Goal: Task Accomplishment & Management: Manage account settings

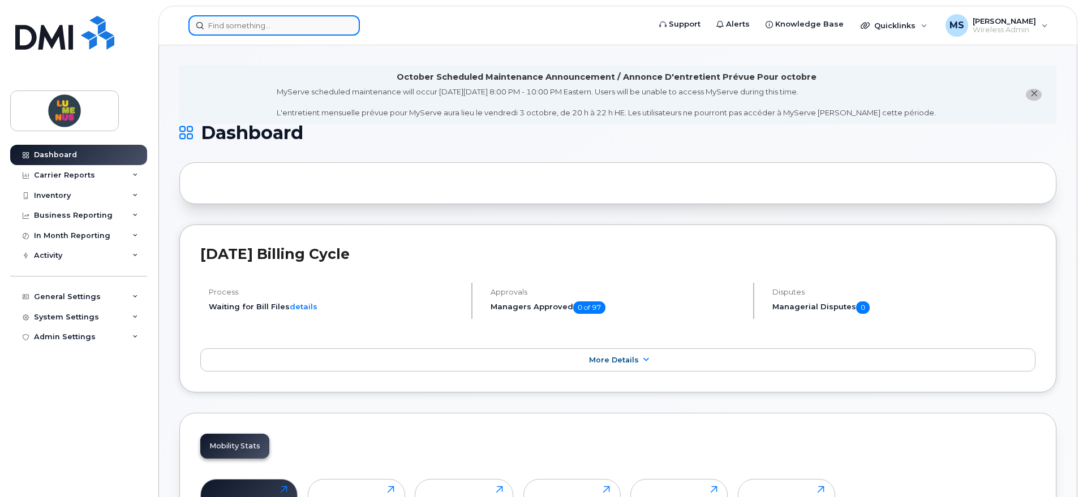
click at [274, 21] on input at bounding box center [273, 25] width 171 height 20
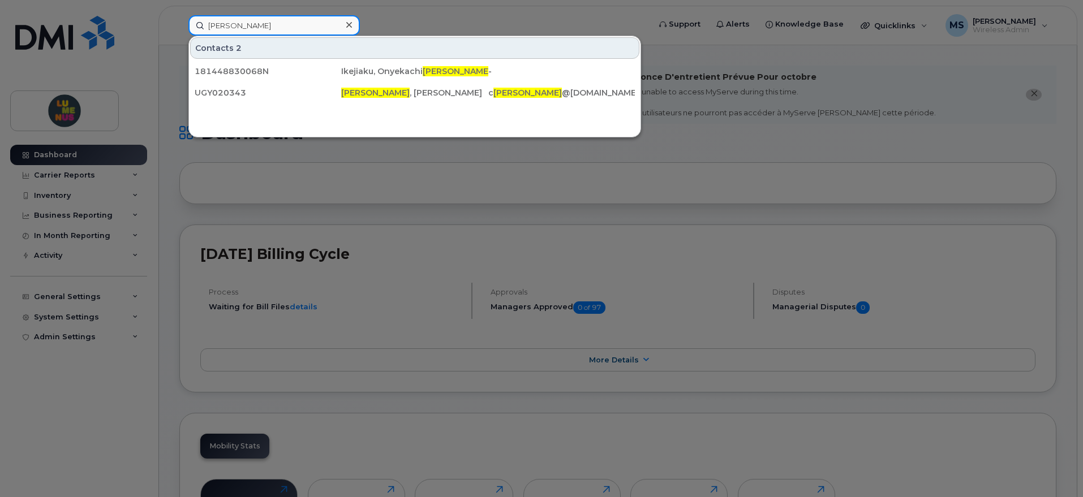
type input "kenny"
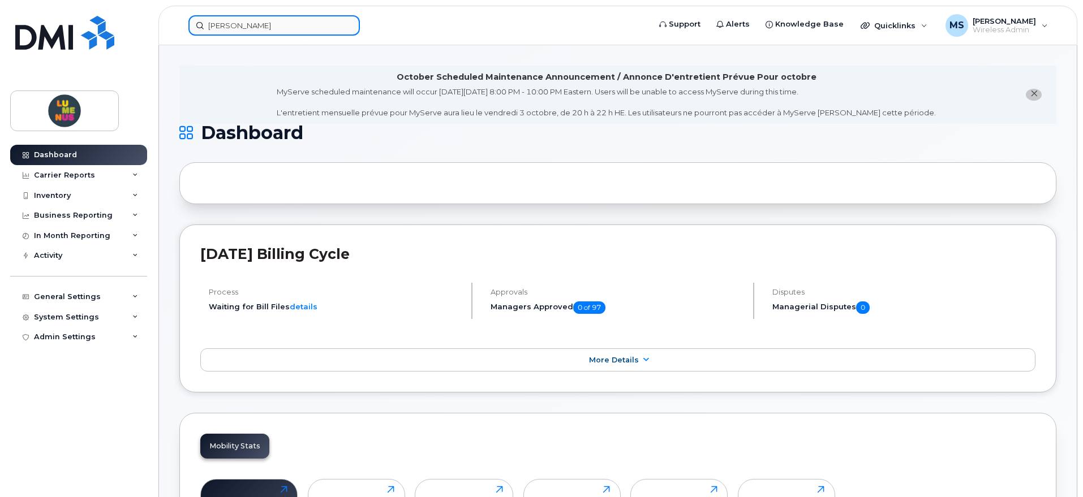
click at [272, 27] on input "kenny" at bounding box center [273, 25] width 171 height 20
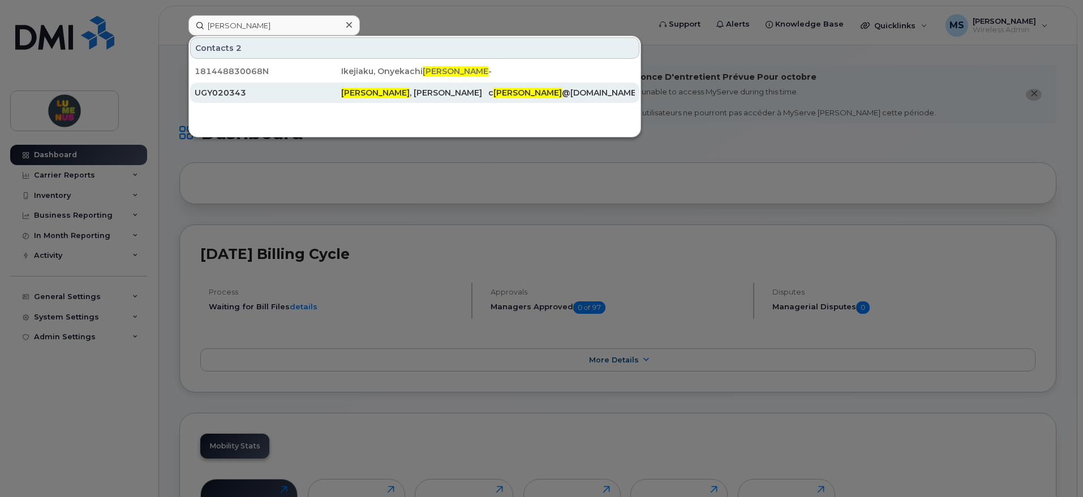
click at [258, 91] on div "UGY020343" at bounding box center [268, 92] width 147 height 11
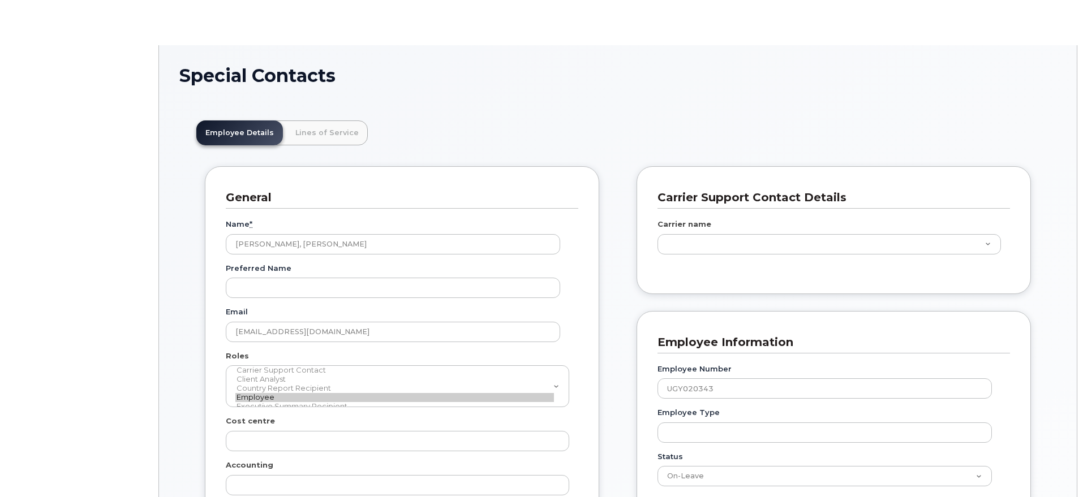
type input "4299313"
type input "35502067"
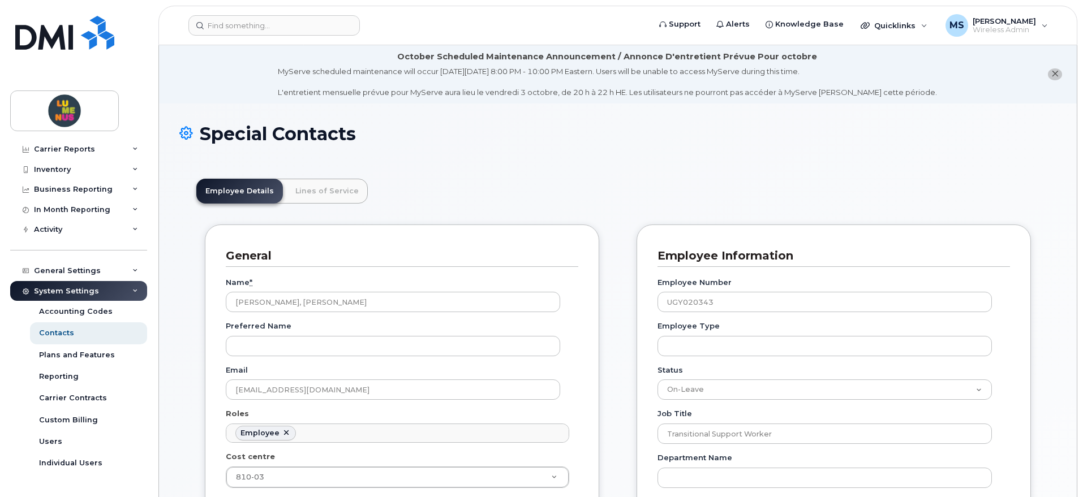
scroll to position [40, 0]
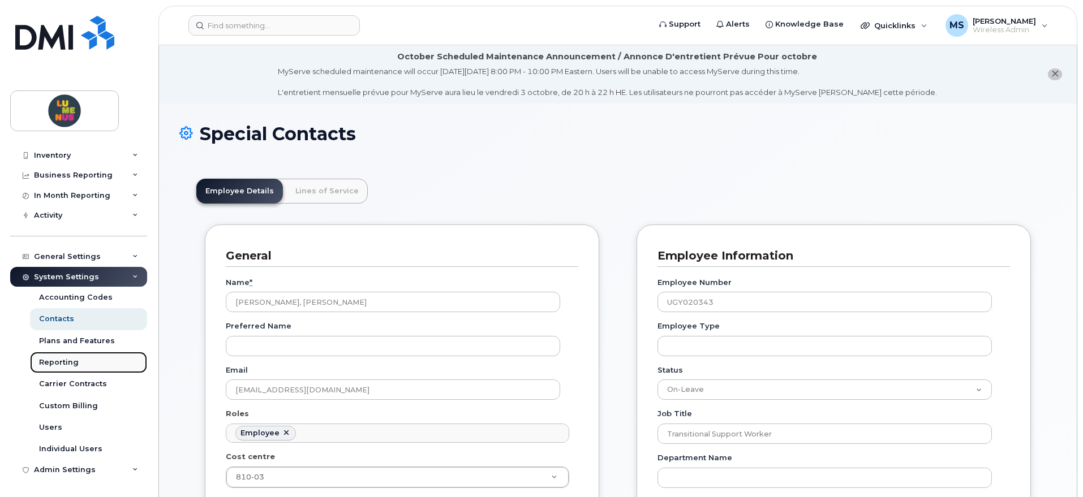
click at [90, 359] on link "Reporting" at bounding box center [88, 362] width 117 height 21
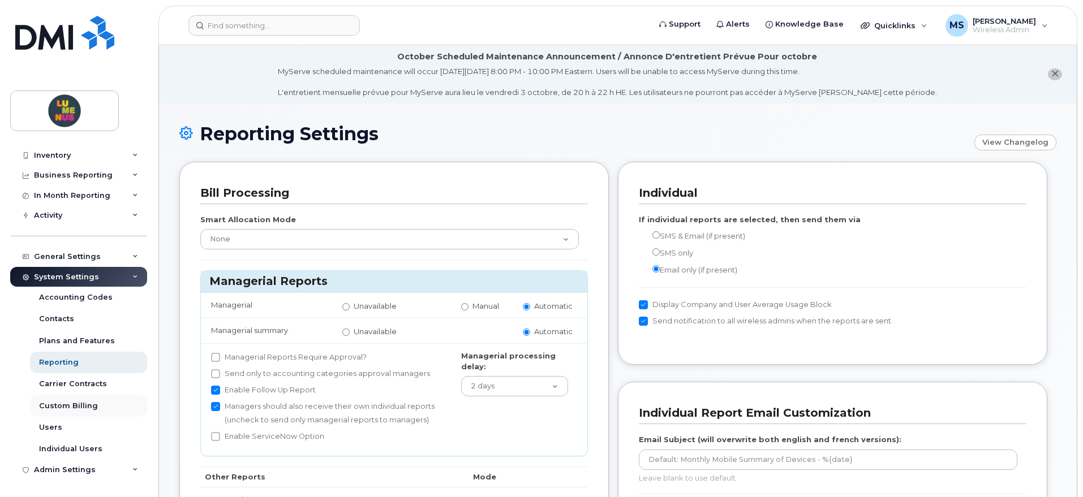
scroll to position [71, 0]
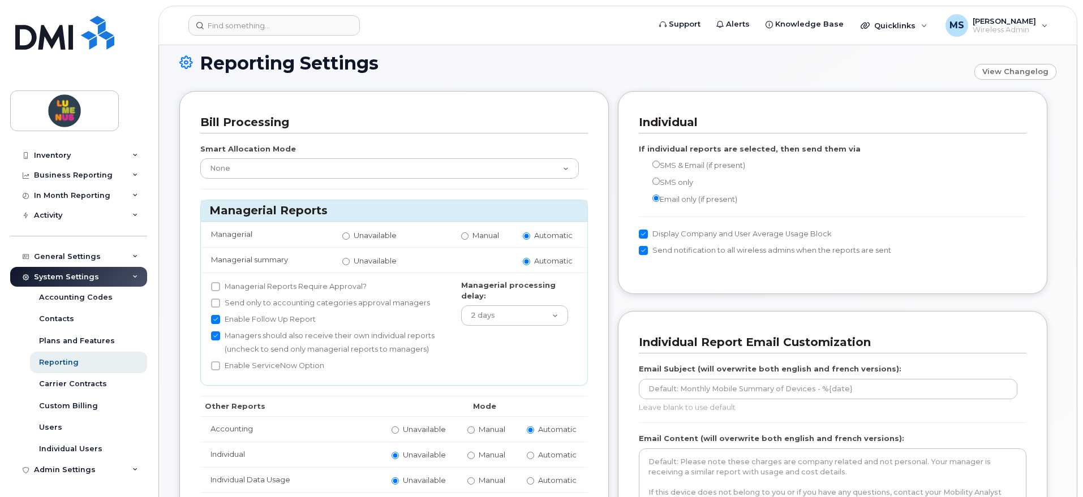
click at [38, 274] on div "System Settings" at bounding box center [66, 277] width 65 height 9
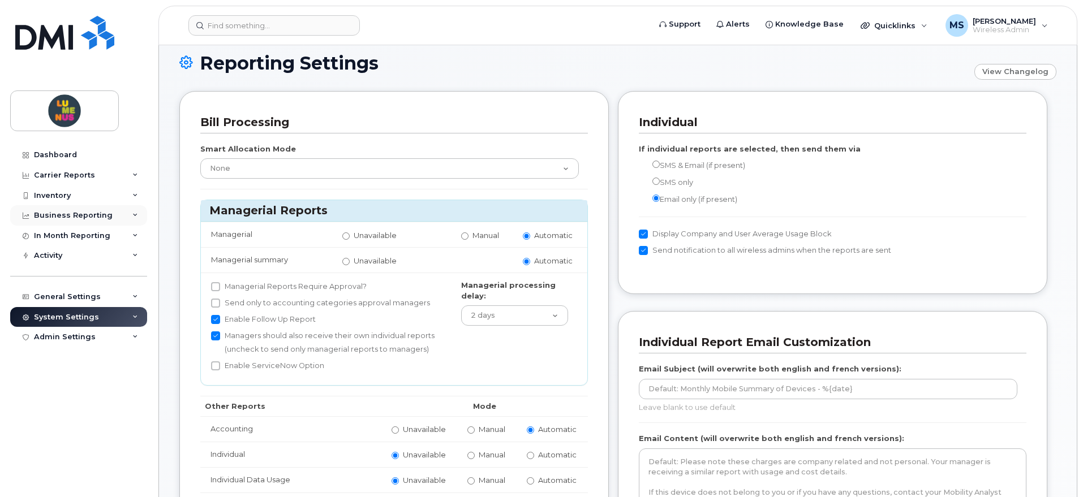
click at [121, 220] on div "Business Reporting" at bounding box center [78, 215] width 137 height 20
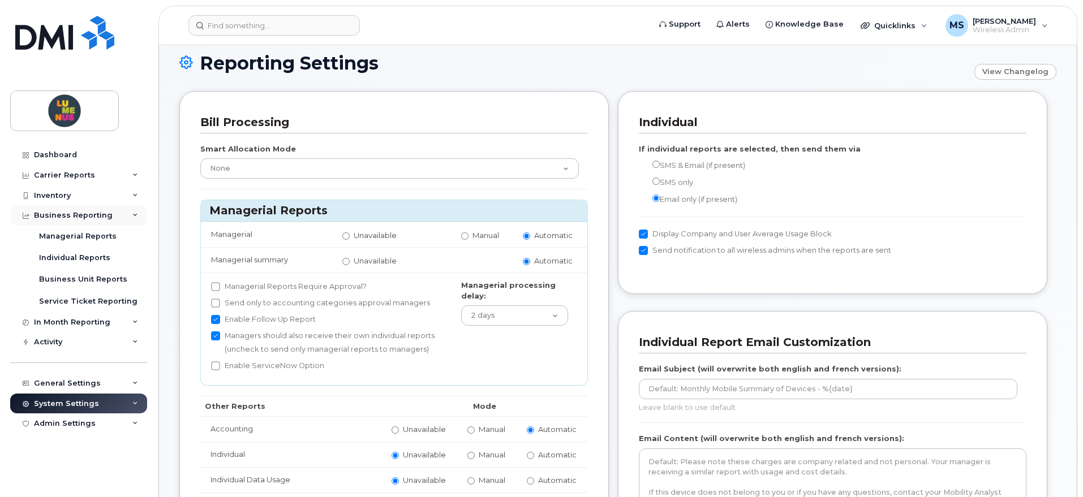
click at [121, 220] on div "Business Reporting" at bounding box center [78, 215] width 137 height 20
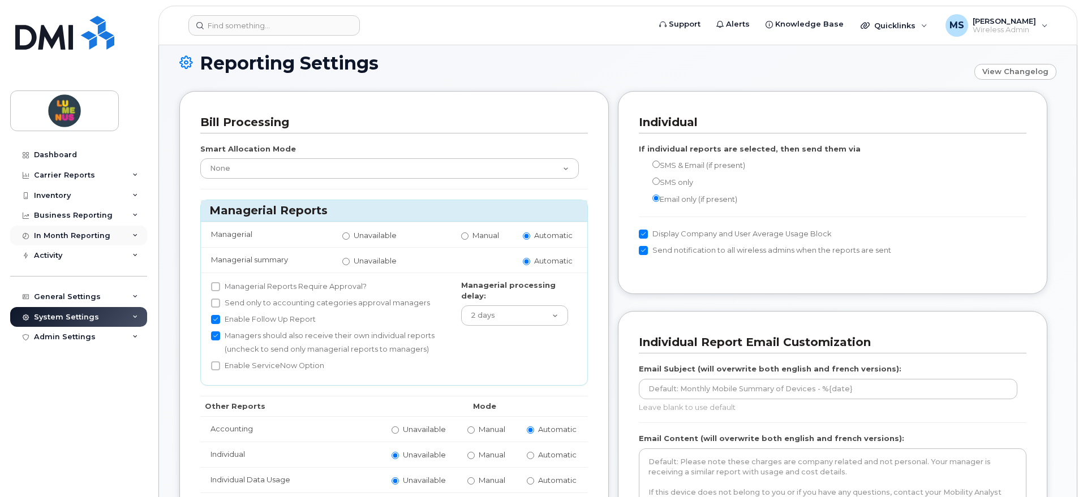
click at [110, 237] on div "In Month Reporting" at bounding box center [78, 236] width 137 height 20
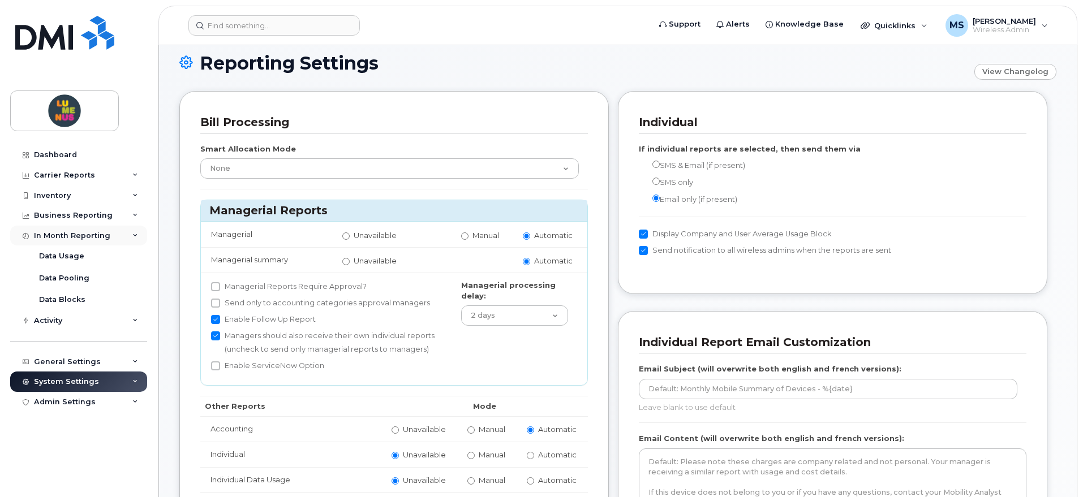
click at [110, 237] on div "In Month Reporting" at bounding box center [78, 236] width 137 height 20
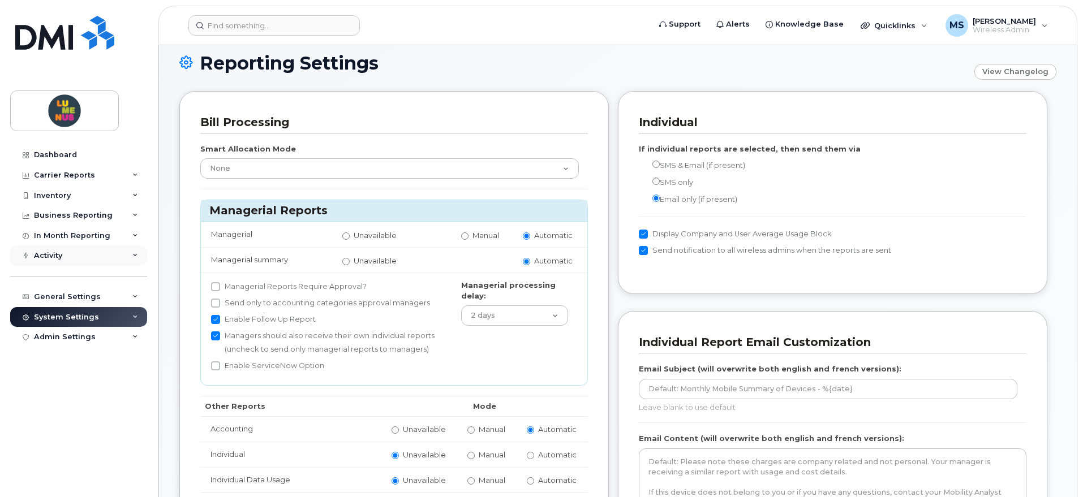
click at [87, 261] on div "Activity" at bounding box center [78, 256] width 137 height 20
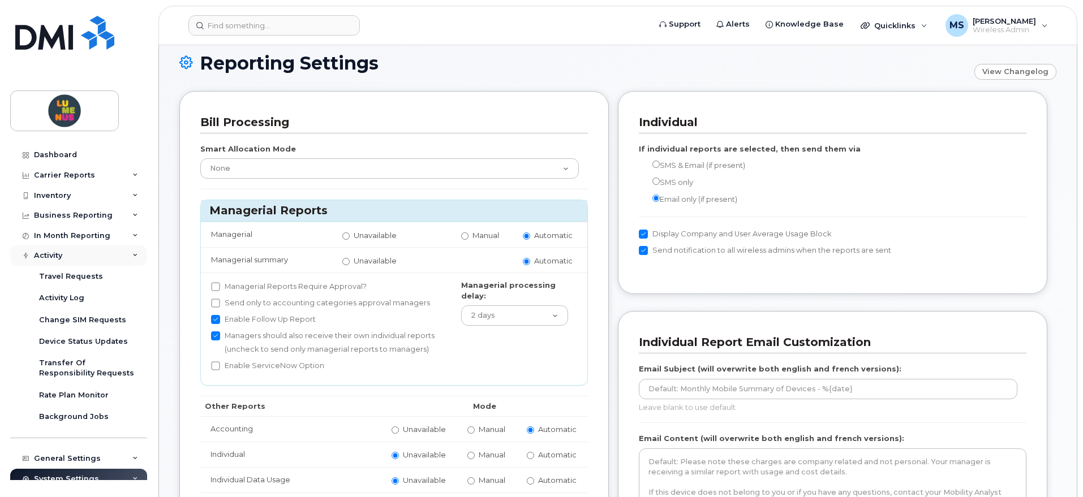
click at [91, 261] on div "Activity" at bounding box center [78, 256] width 137 height 20
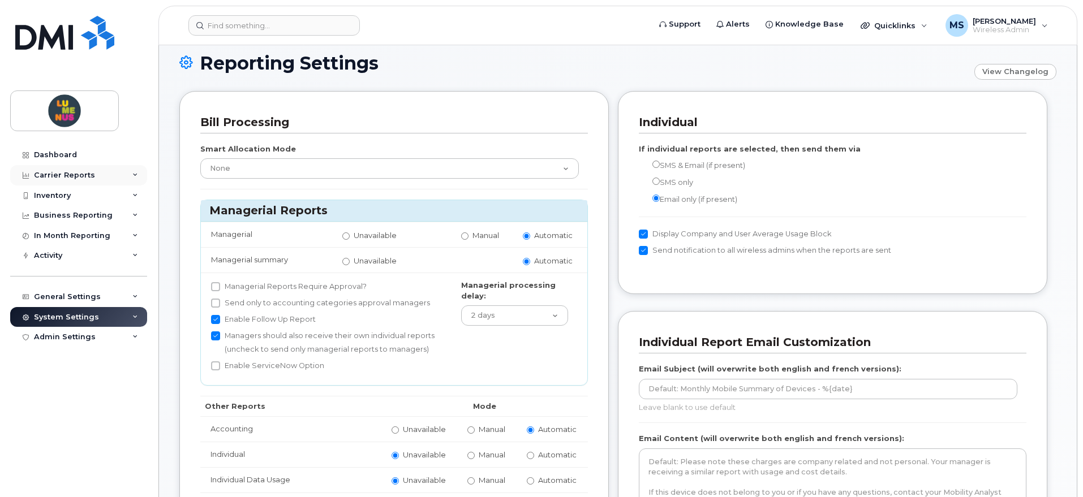
click at [93, 182] on div "Carrier Reports" at bounding box center [78, 175] width 137 height 20
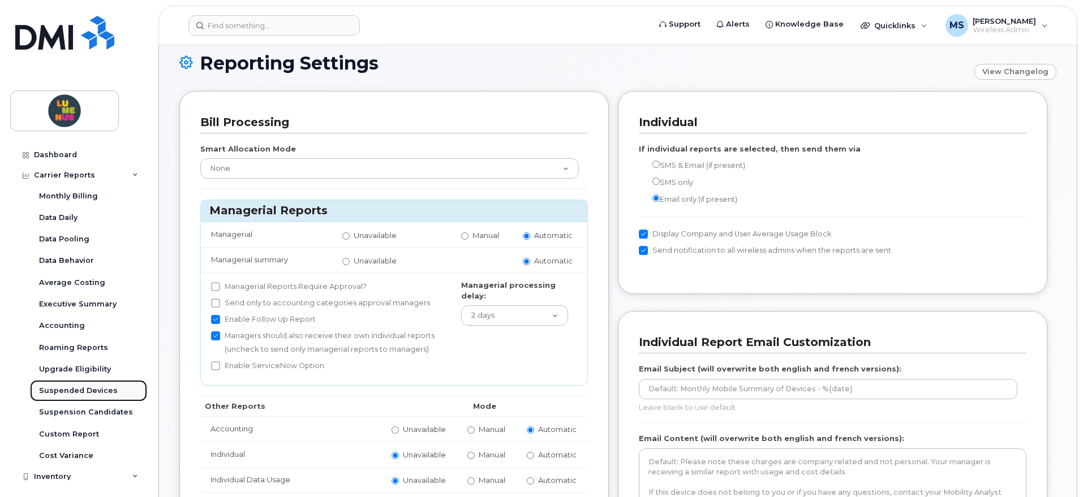
click at [96, 388] on div "Suspended Devices" at bounding box center [78, 391] width 79 height 10
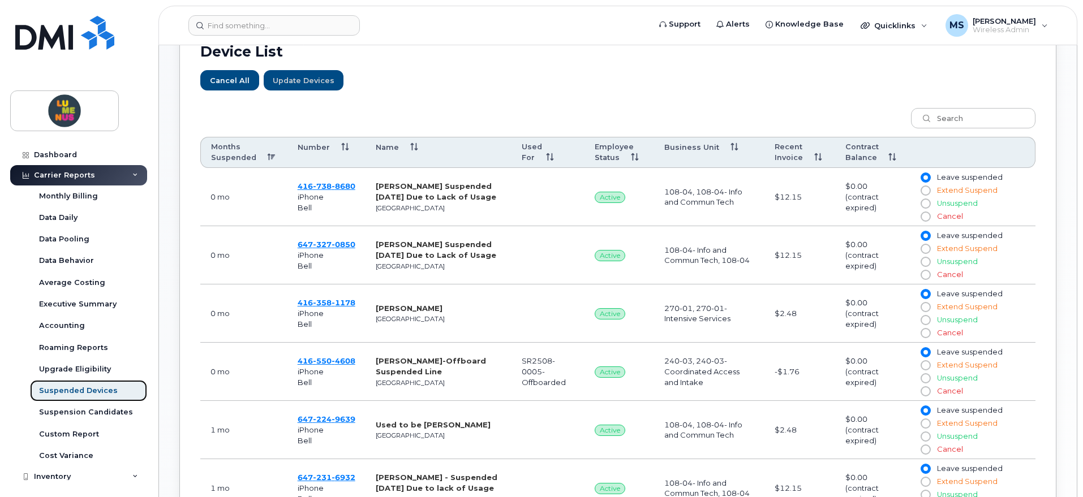
scroll to position [402, 0]
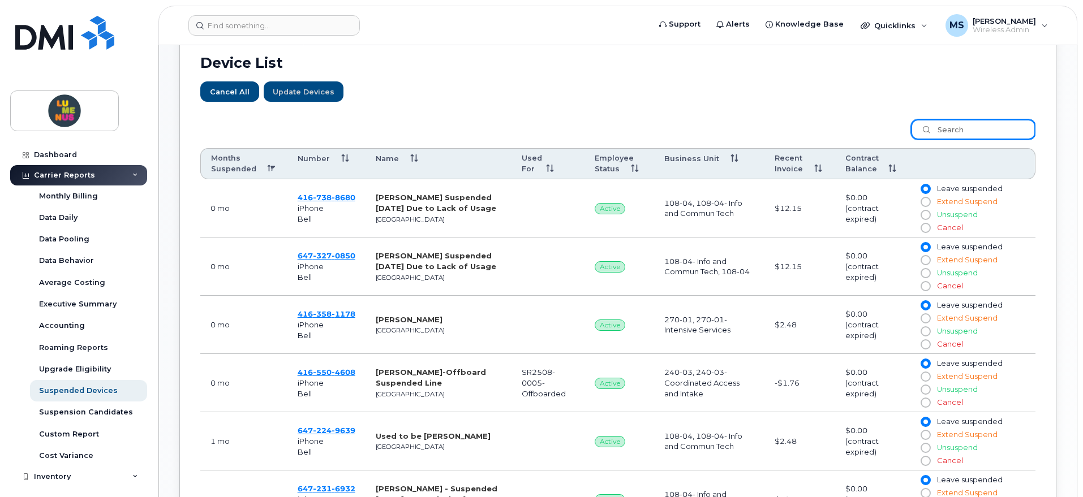
click at [943, 128] on input "search" at bounding box center [973, 129] width 124 height 20
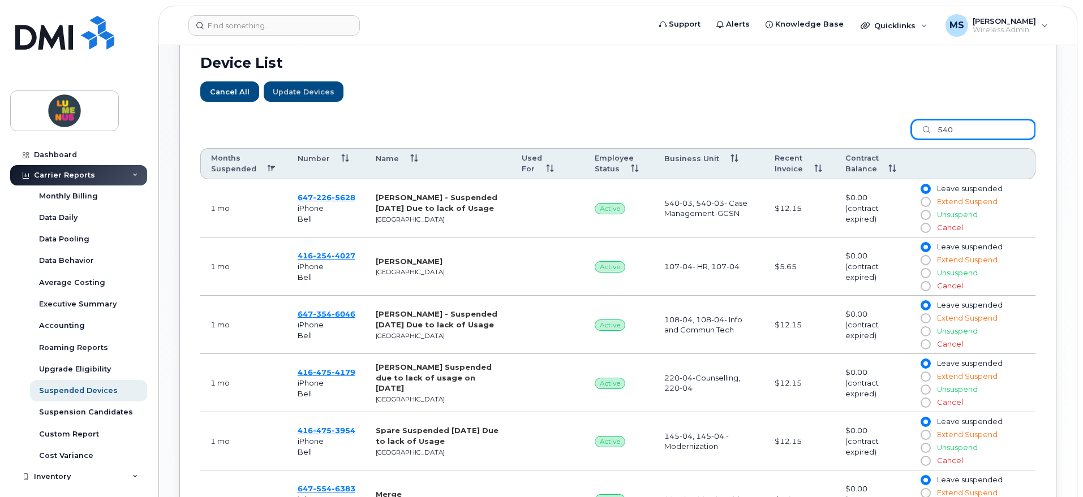
scroll to position [302, 0]
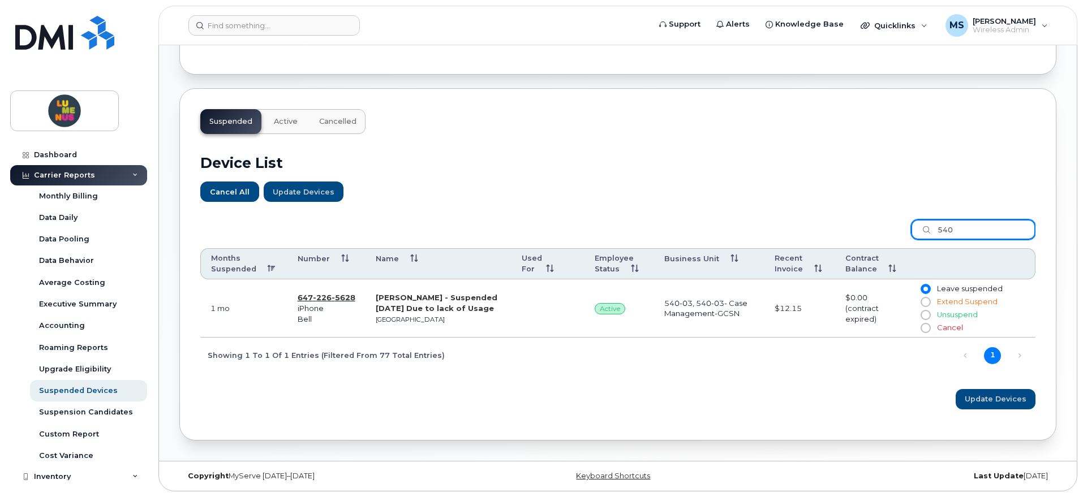
type input "540"
click at [308, 295] on span "647 226 5628" at bounding box center [327, 297] width 58 height 9
click at [272, 123] on button "Active" at bounding box center [286, 121] width 42 height 25
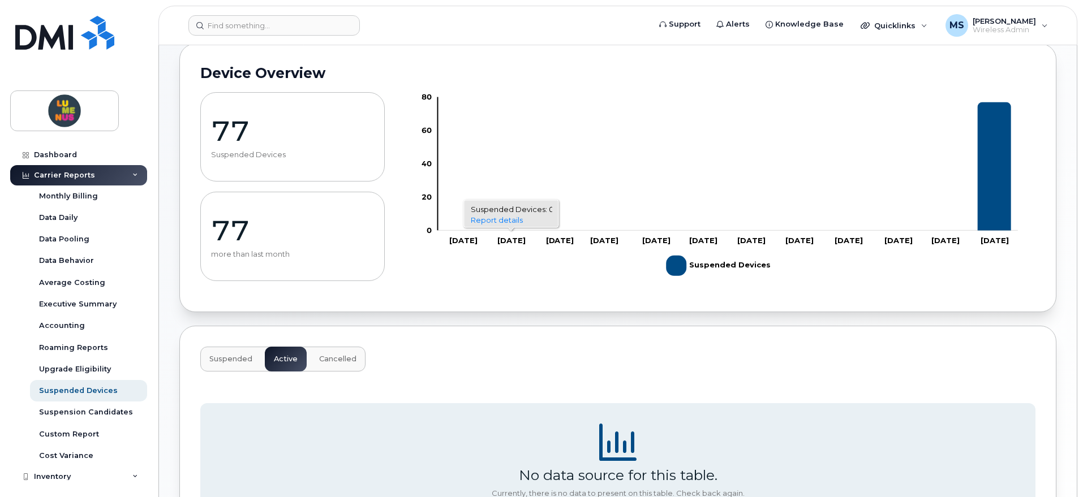
scroll to position [195, 0]
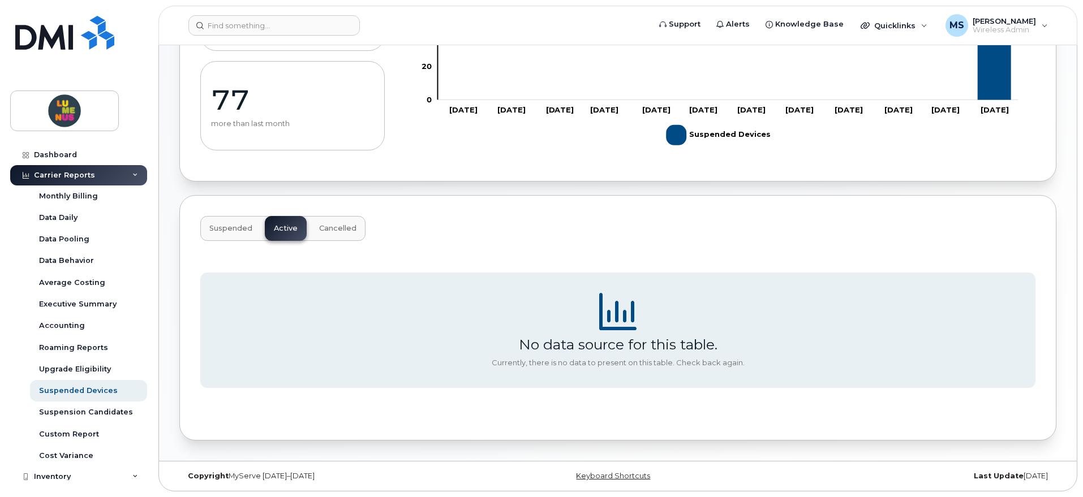
click at [244, 226] on span "Suspended" at bounding box center [230, 228] width 43 height 9
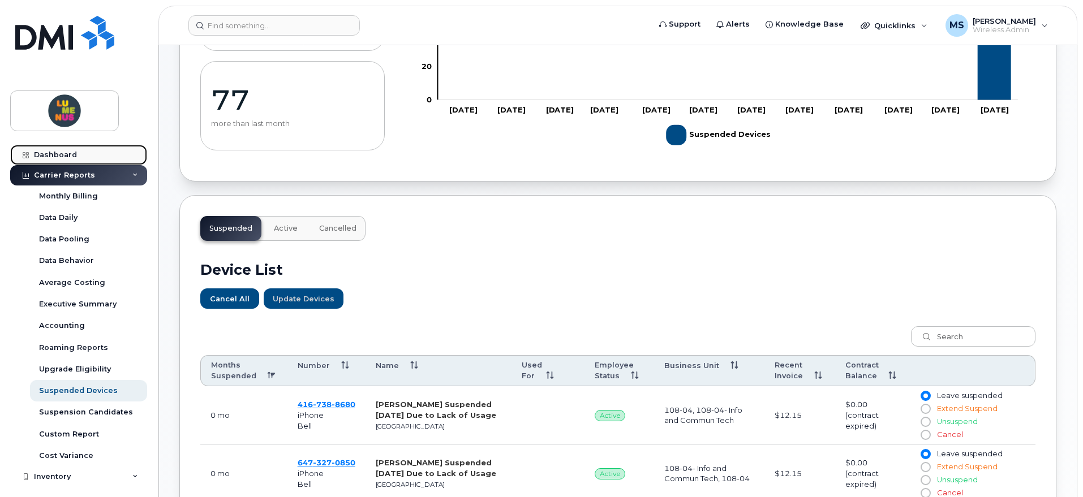
click at [59, 155] on div "Dashboard" at bounding box center [55, 154] width 43 height 9
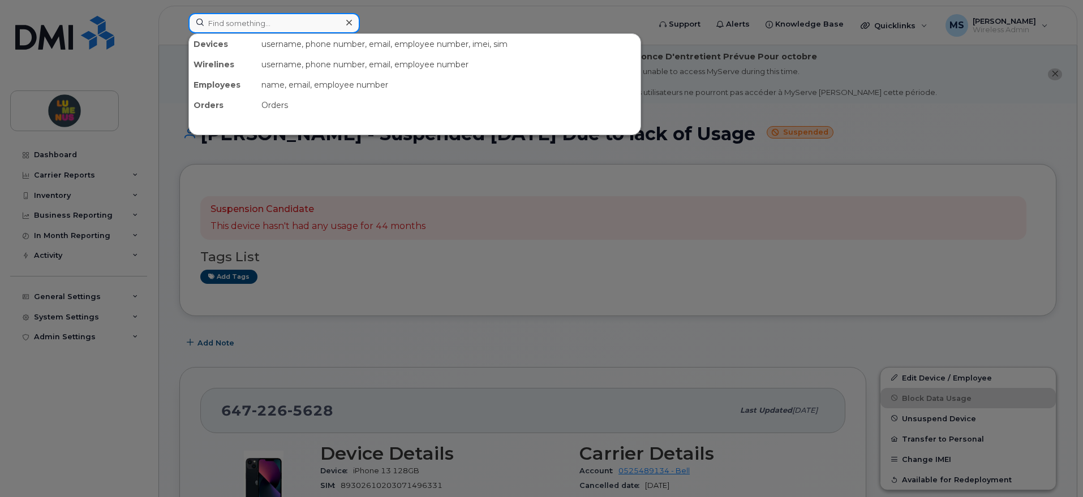
click at [302, 20] on input at bounding box center [273, 23] width 171 height 20
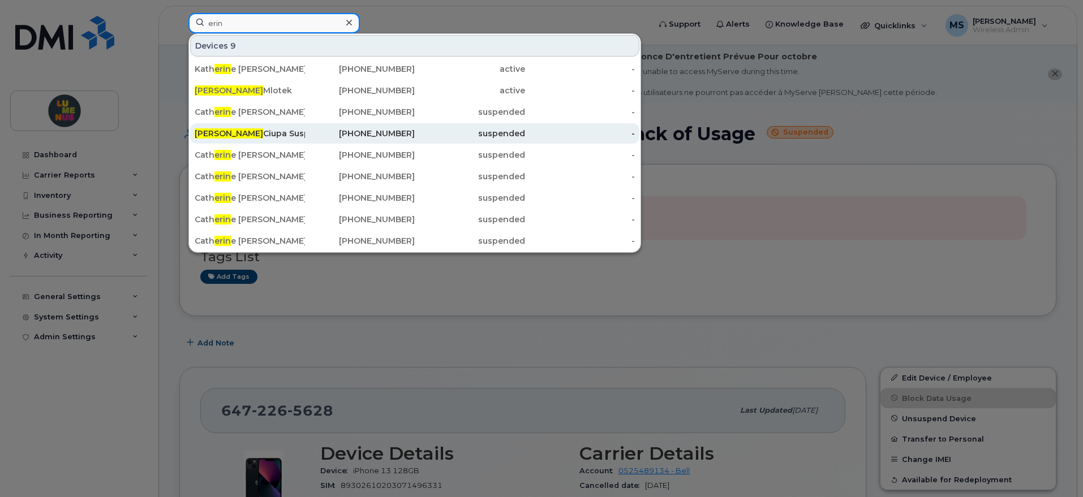
type input "erin"
click at [287, 127] on div "Erin Ciupa Suspended Aug 28/2025 Due to Lack of Usage" at bounding box center [250, 133] width 110 height 20
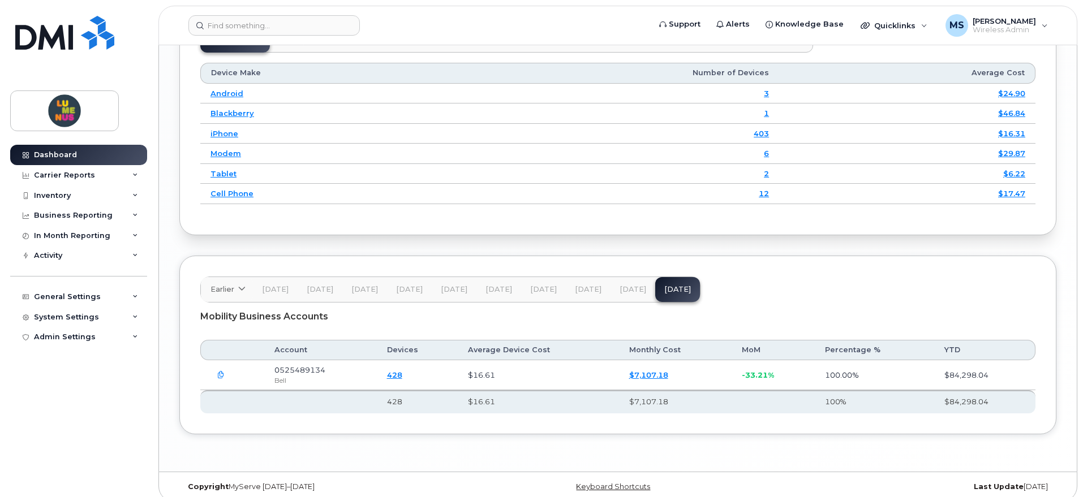
scroll to position [1580, 0]
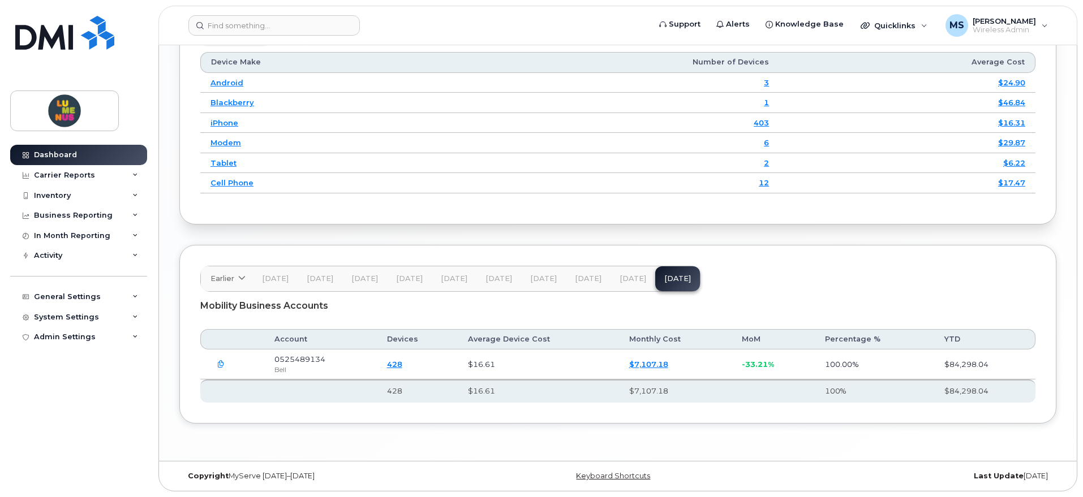
click at [614, 275] on button "Jul 25" at bounding box center [632, 278] width 45 height 25
click at [670, 276] on span "Aug 25" at bounding box center [677, 278] width 27 height 9
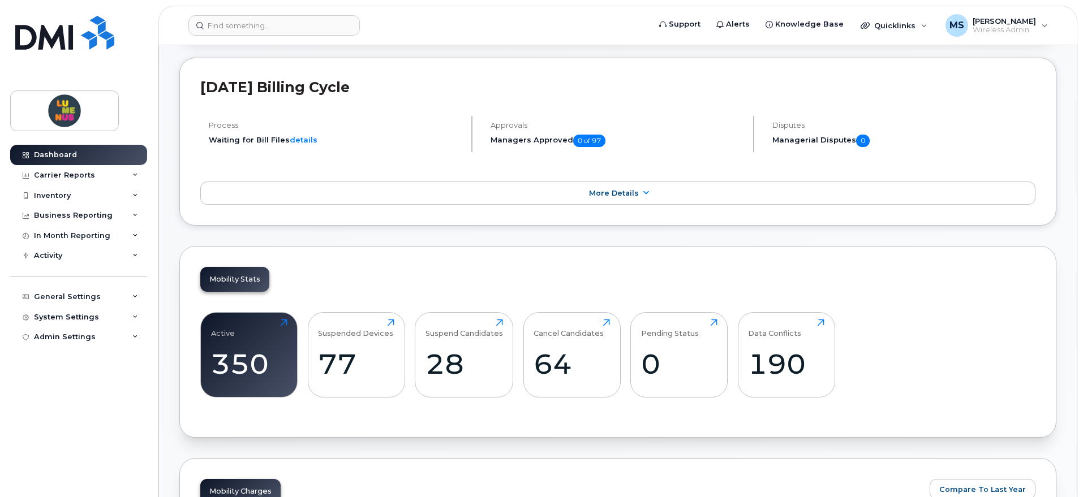
scroll to position [165, 0]
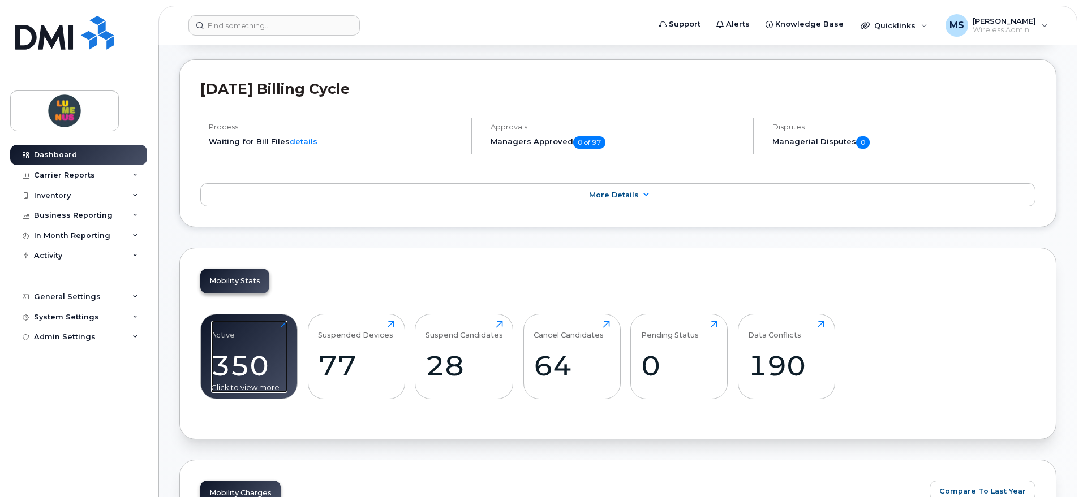
click at [245, 348] on div "Active 350 Click to view more" at bounding box center [249, 357] width 76 height 72
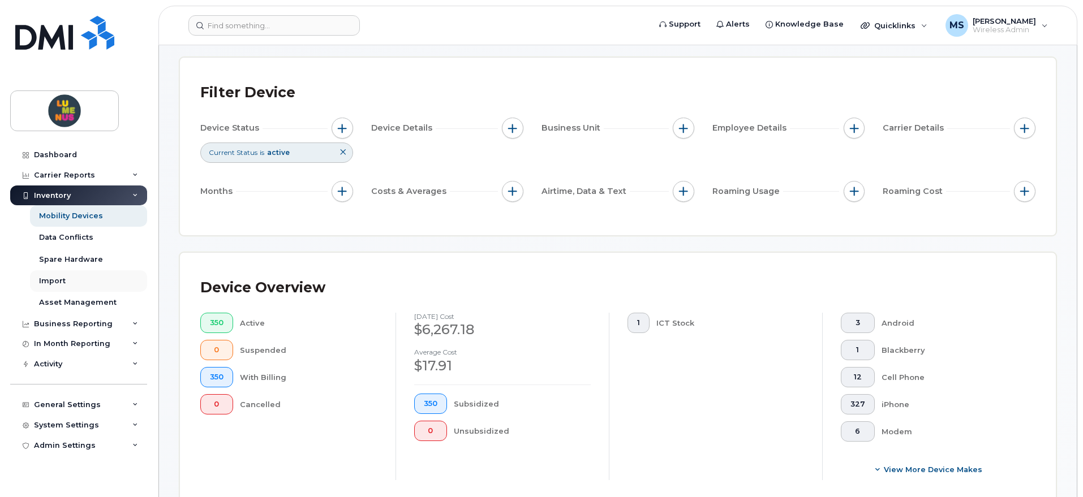
scroll to position [71, 0]
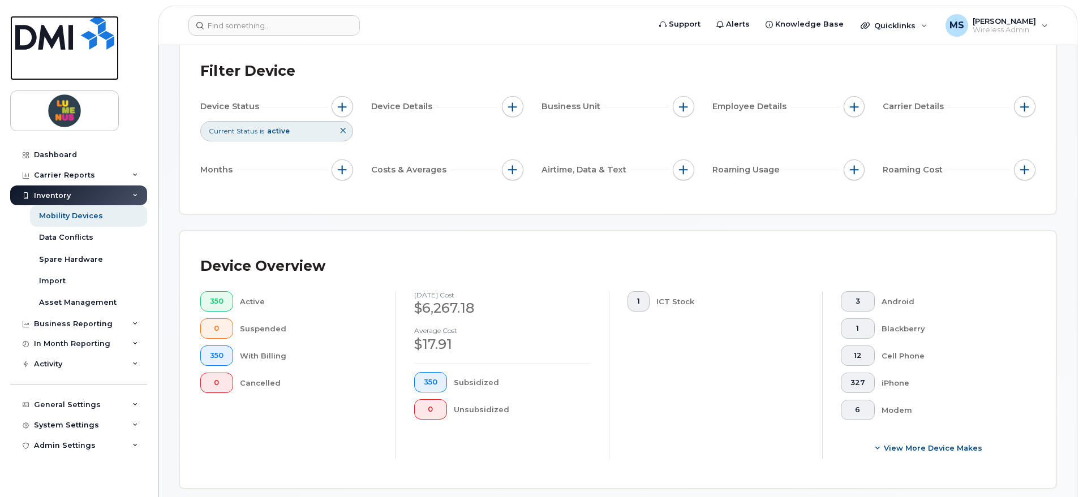
click at [94, 29] on img at bounding box center [64, 33] width 99 height 34
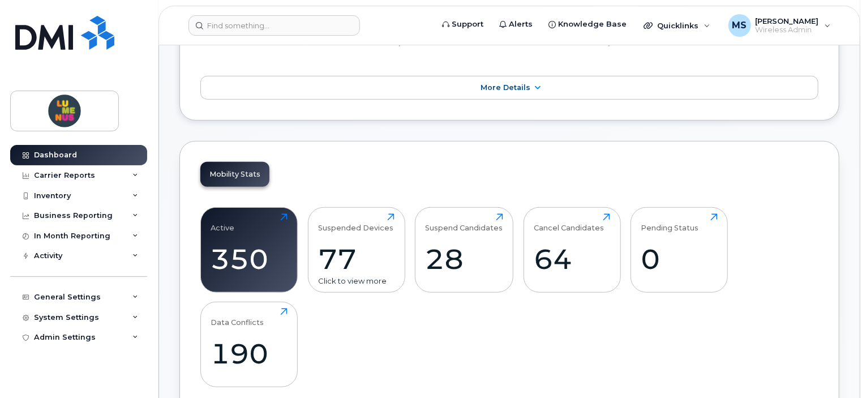
scroll to position [339, 0]
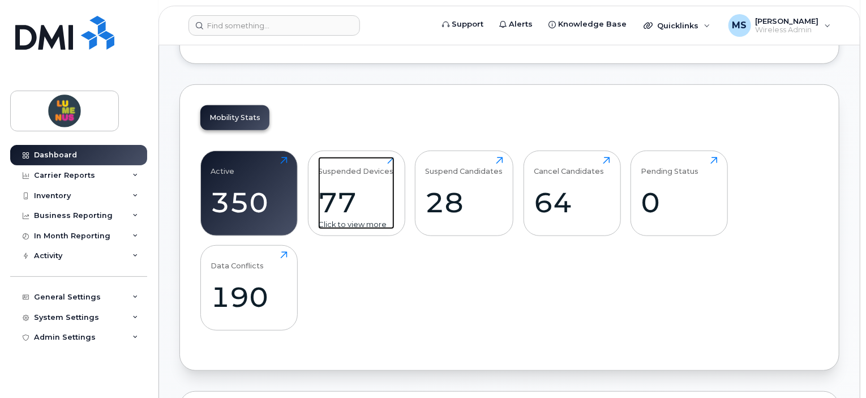
click at [363, 193] on div "77" at bounding box center [356, 202] width 76 height 33
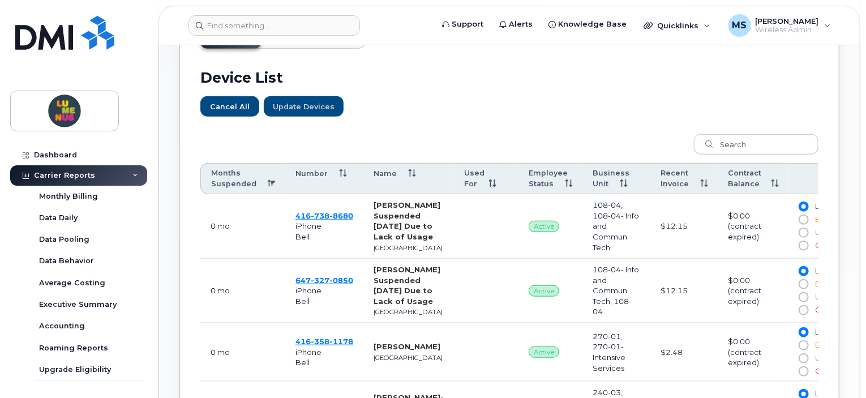
scroll to position [396, 0]
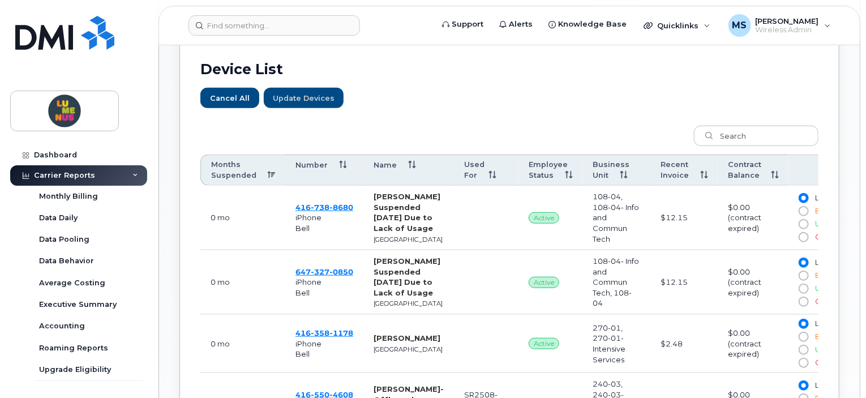
click at [228, 170] on th "Months Suspended" at bounding box center [242, 170] width 85 height 32
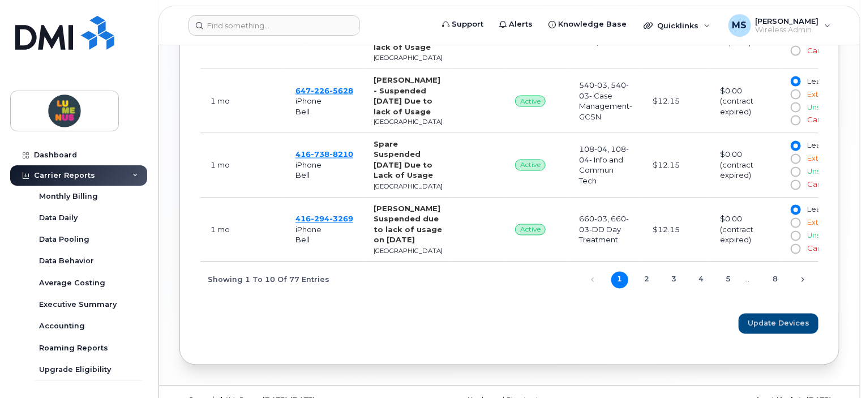
scroll to position [1297, 0]
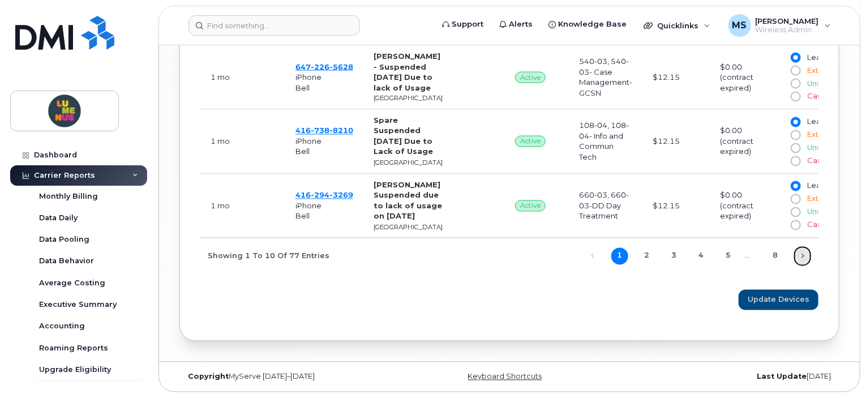
click at [806, 253] on link "Next" at bounding box center [802, 256] width 17 height 17
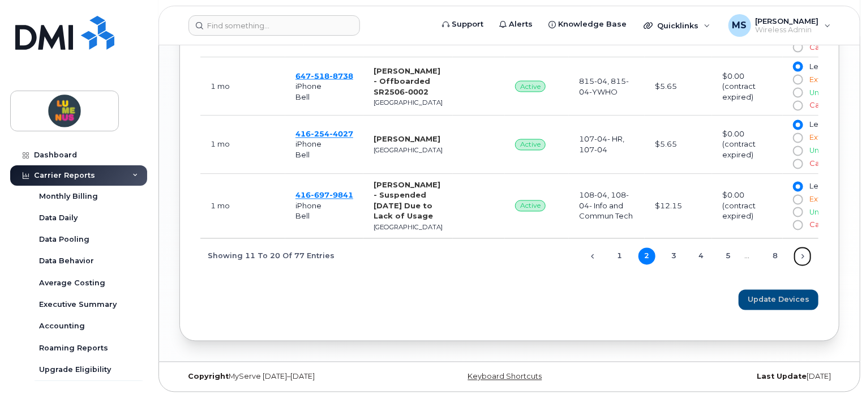
click at [806, 253] on link "Next" at bounding box center [802, 256] width 17 height 17
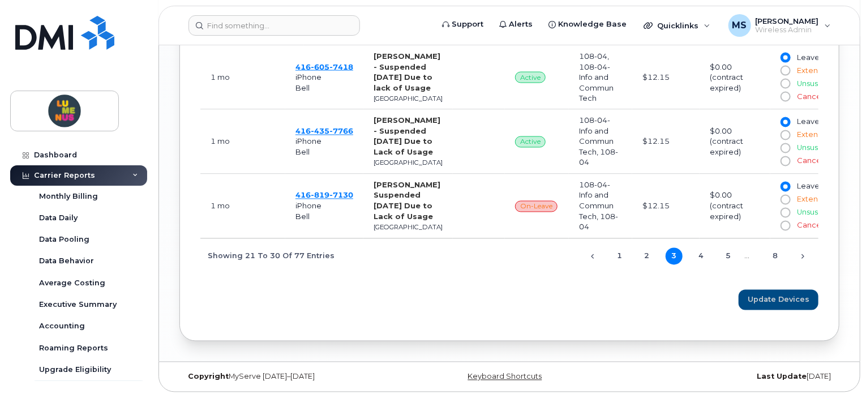
scroll to position [1380, 0]
click at [780, 252] on link "8" at bounding box center [775, 256] width 17 height 17
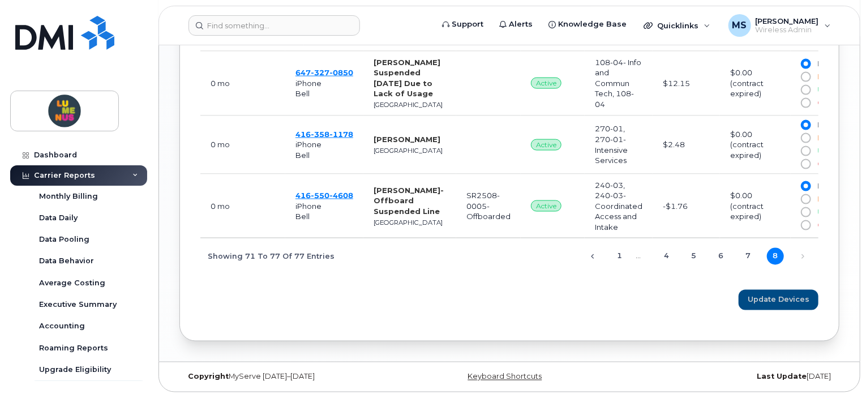
scroll to position [950, 0]
click at [801, 253] on link "Next" at bounding box center [802, 256] width 17 height 17
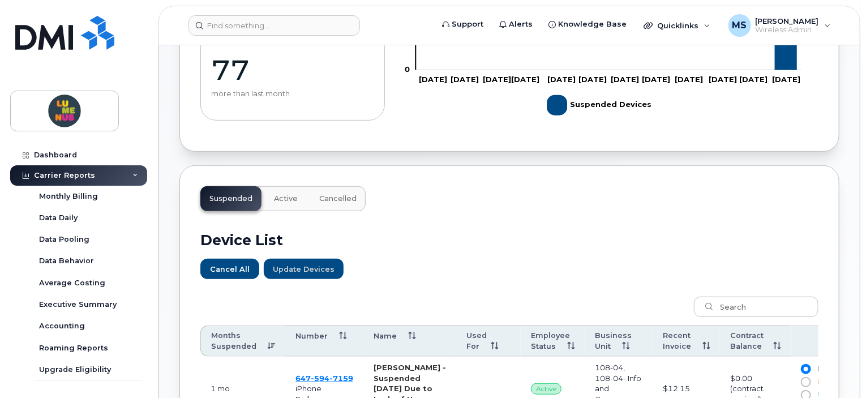
scroll to position [215, 0]
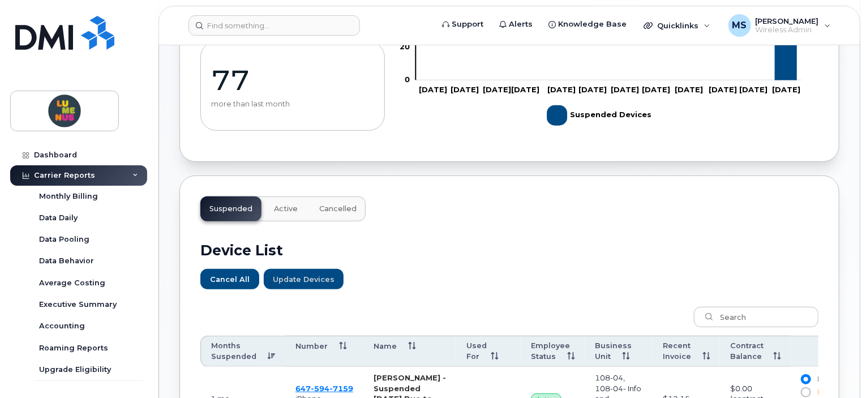
click at [295, 206] on button "Active" at bounding box center [286, 208] width 42 height 25
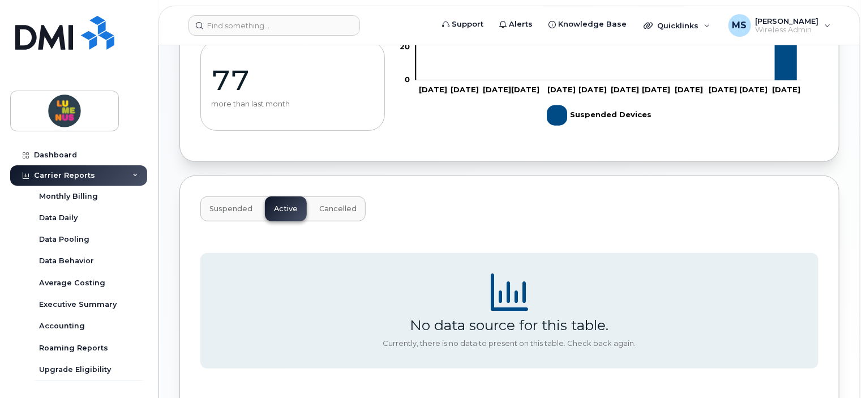
click at [238, 204] on span "Suspended" at bounding box center [230, 208] width 43 height 9
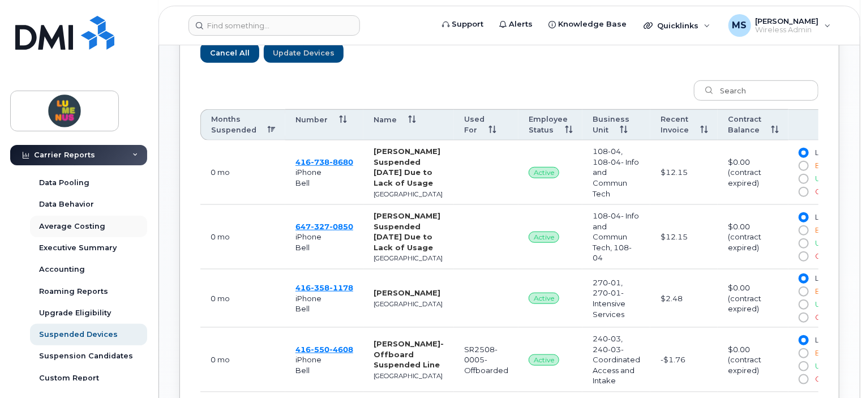
scroll to position [113, 0]
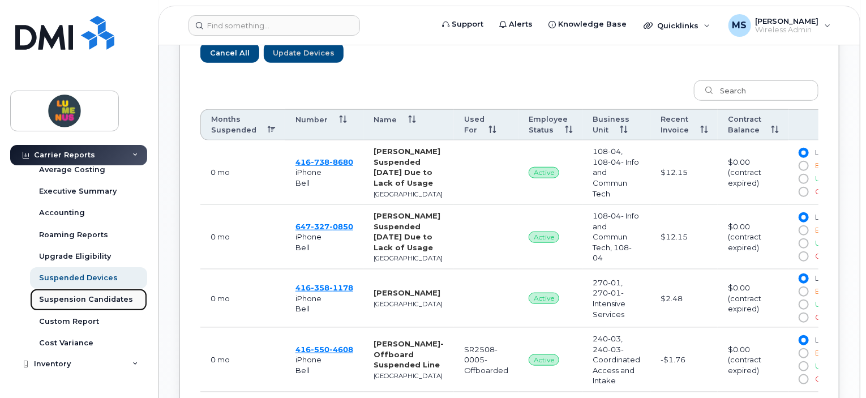
click at [97, 299] on div "Suspension Candidates" at bounding box center [86, 299] width 94 height 10
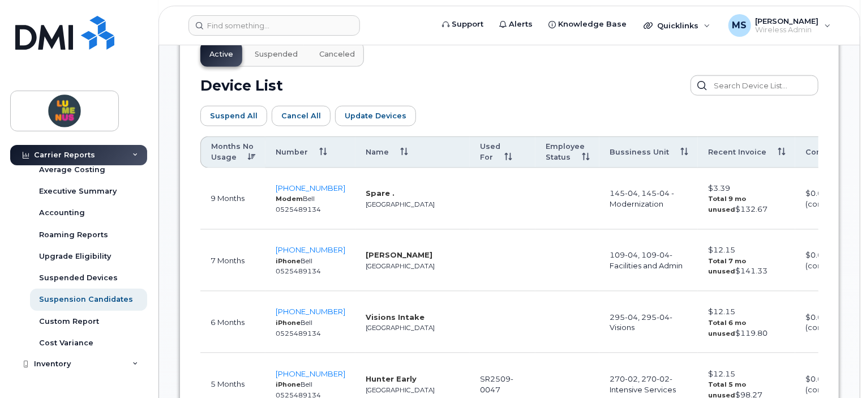
scroll to position [672, 0]
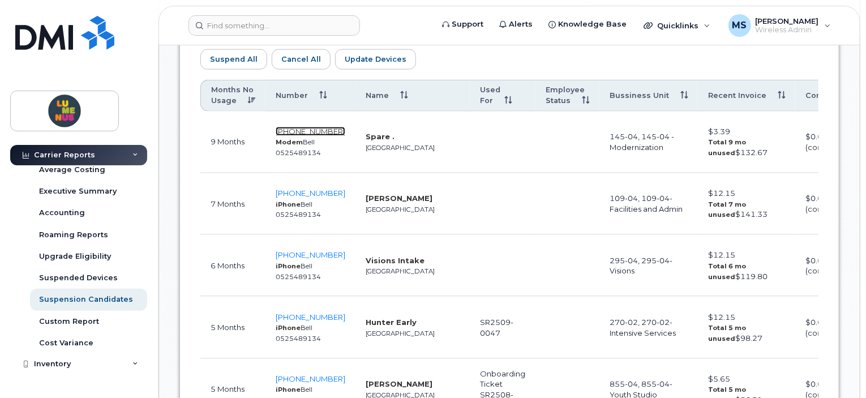
click at [316, 131] on span "647-393-5137" at bounding box center [311, 131] width 70 height 9
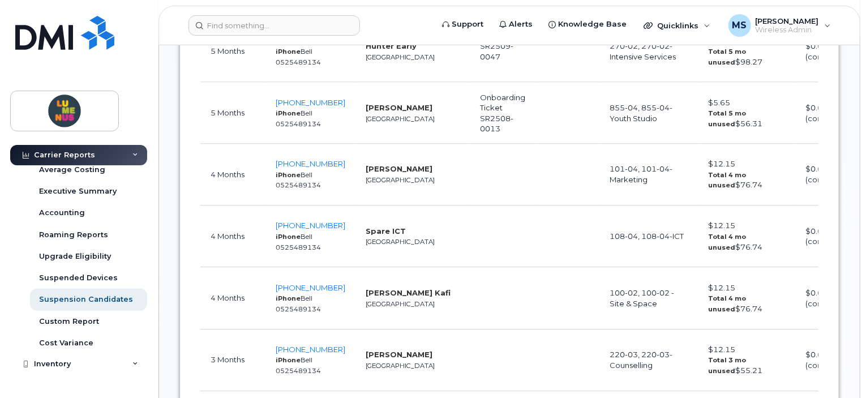
scroll to position [954, 0]
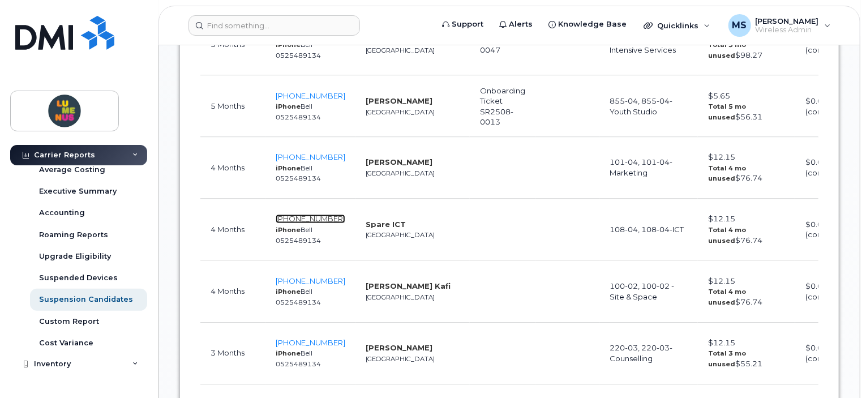
click at [285, 216] on span "647-225-6137" at bounding box center [311, 218] width 70 height 9
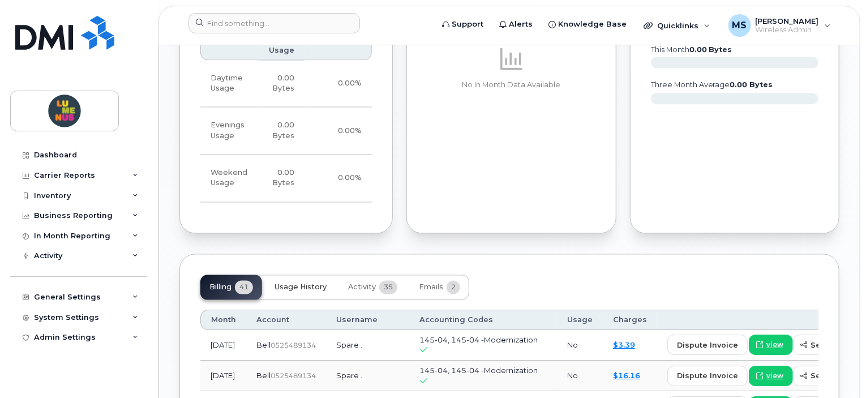
scroll to position [1018, 0]
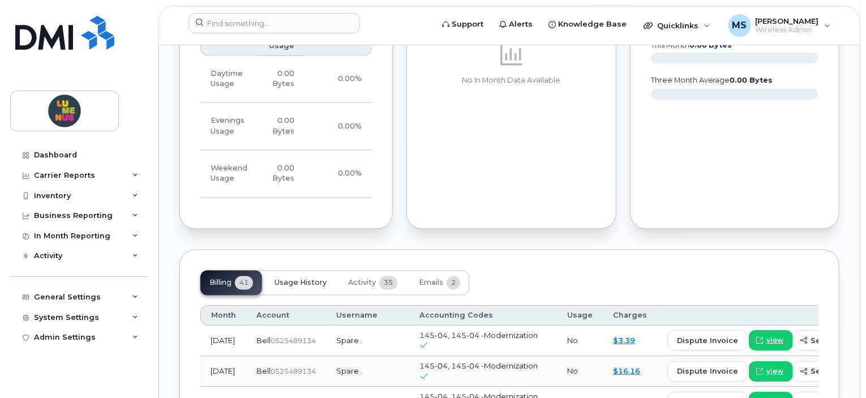
click at [311, 278] on span "Usage History" at bounding box center [300, 282] width 52 height 9
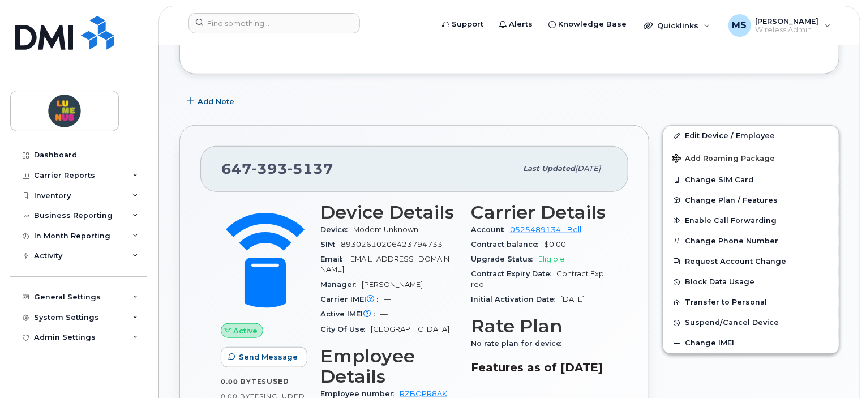
scroll to position [339, 0]
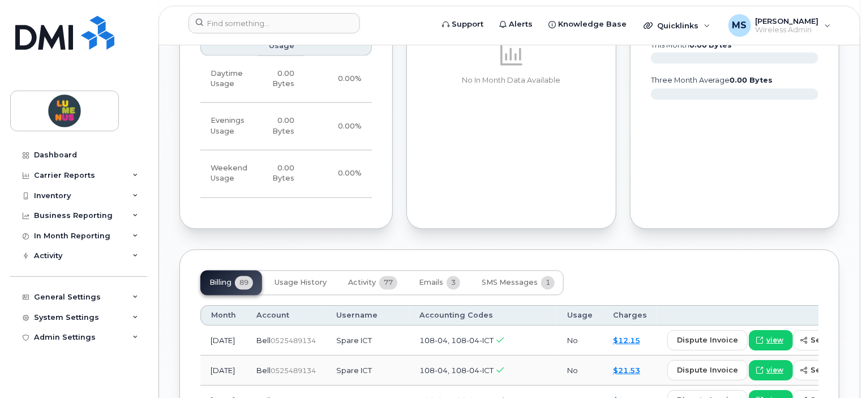
scroll to position [1131, 0]
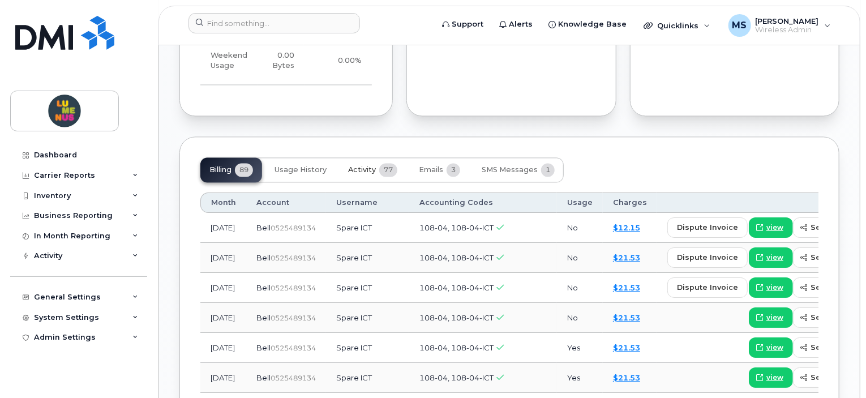
click at [377, 157] on button "Activity 77" at bounding box center [372, 169] width 67 height 25
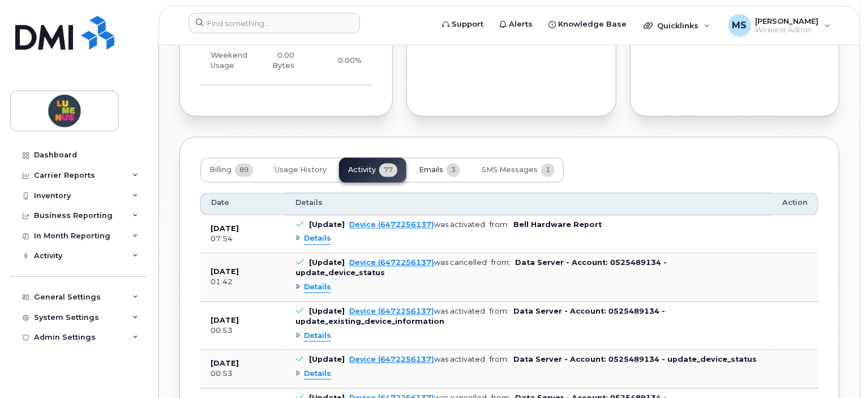
click at [423, 165] on span "Emails" at bounding box center [431, 169] width 24 height 9
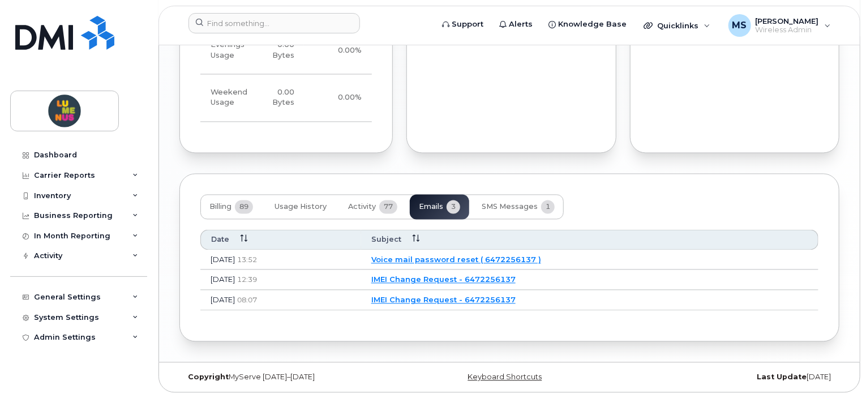
scroll to position [1071, 0]
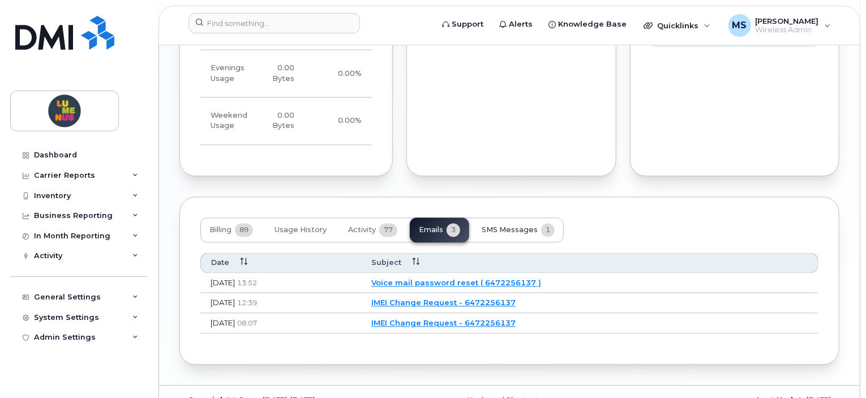
click at [500, 226] on span "SMS Messages" at bounding box center [509, 230] width 56 height 9
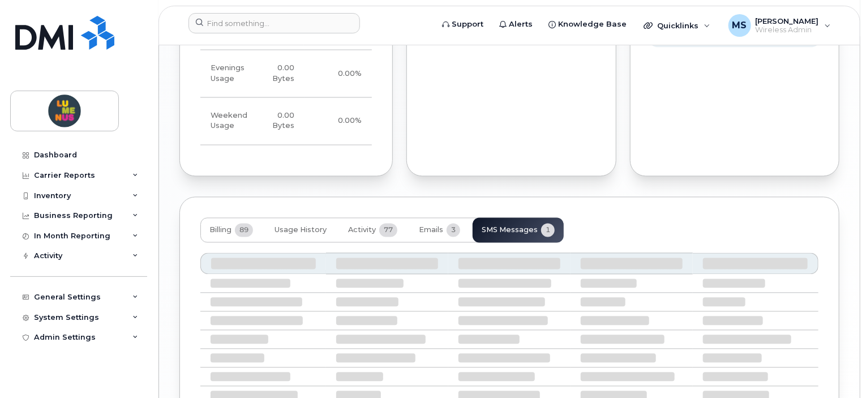
scroll to position [1042, 0]
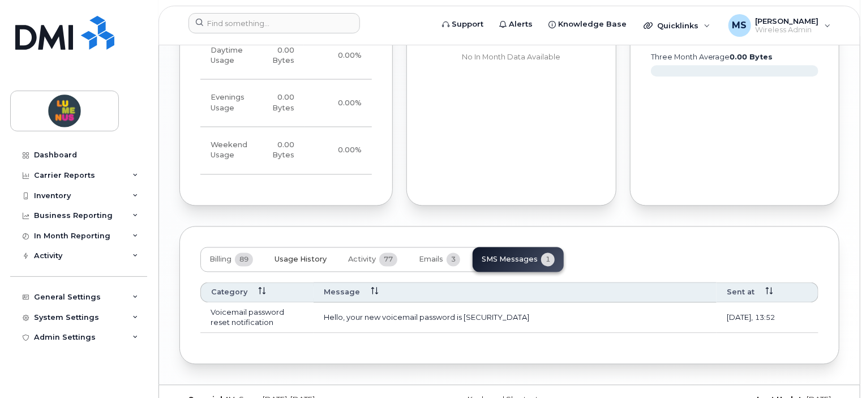
click at [299, 255] on span "Usage History" at bounding box center [300, 259] width 52 height 9
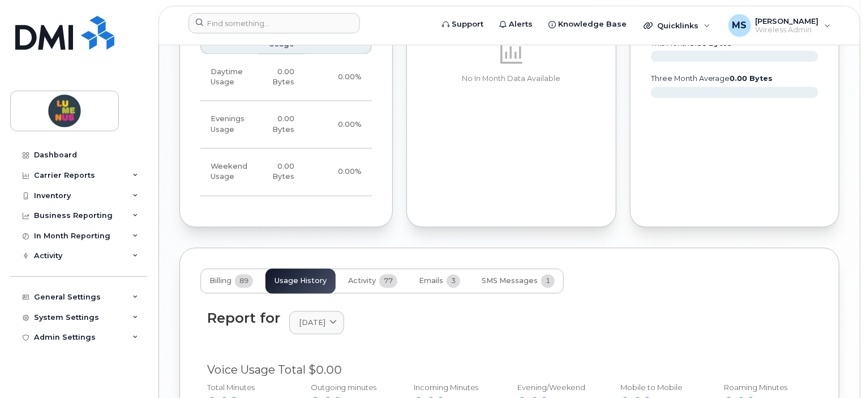
scroll to position [1013, 0]
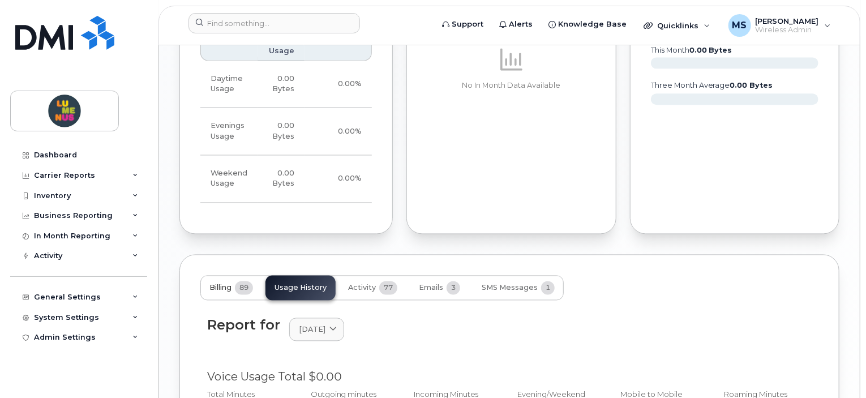
click at [239, 281] on span "89" at bounding box center [244, 288] width 18 height 14
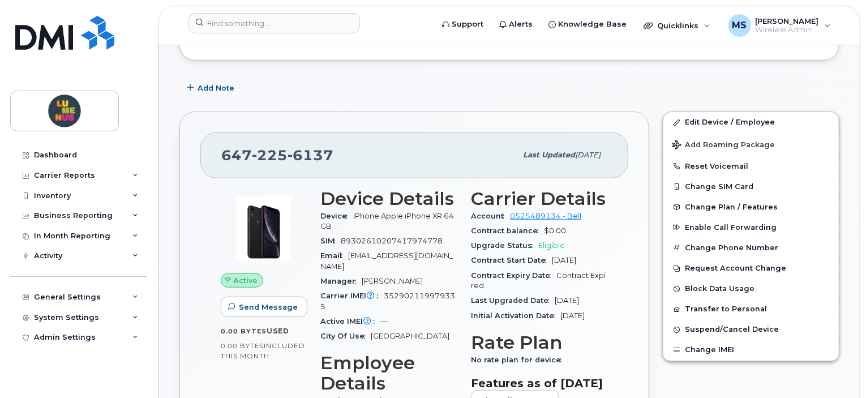
scroll to position [334, 0]
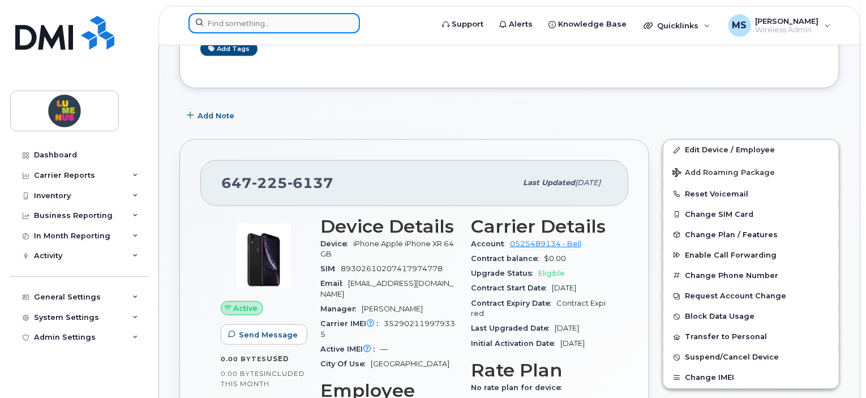
click at [287, 19] on input at bounding box center [273, 23] width 171 height 20
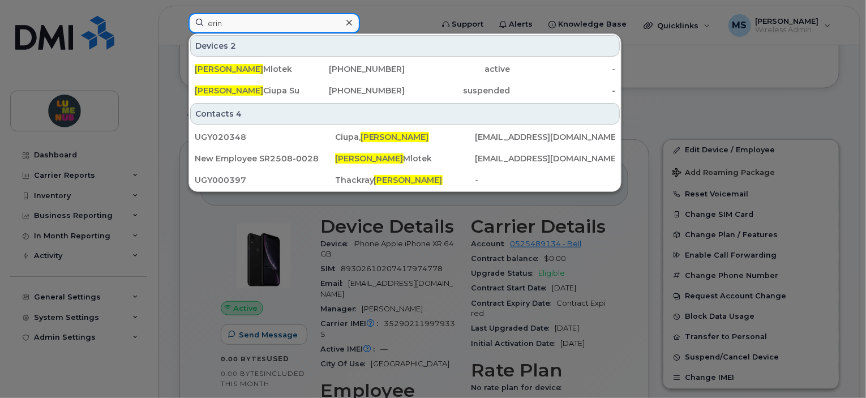
type input "erin"
click at [390, 13] on div at bounding box center [433, 199] width 866 height 398
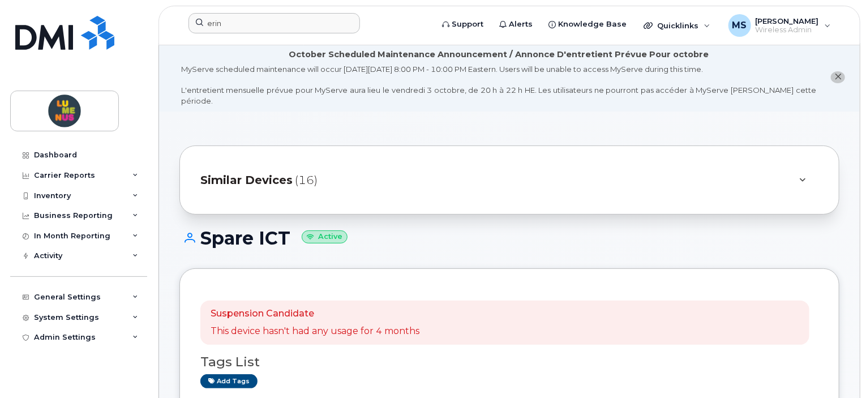
scroll to position [0, 0]
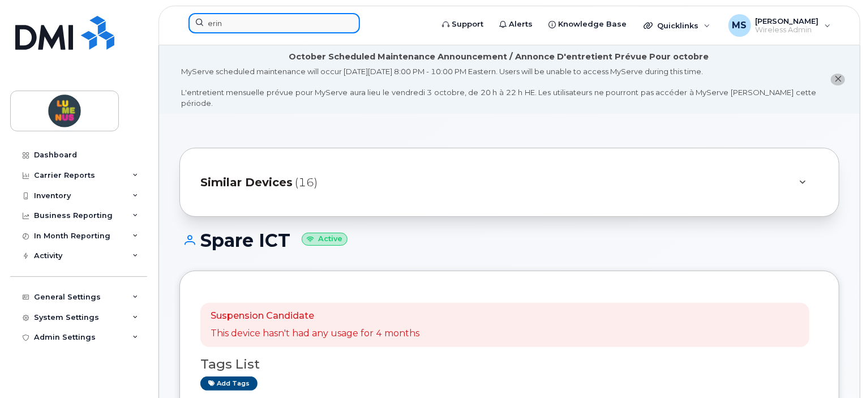
click at [247, 18] on input "erin" at bounding box center [273, 23] width 171 height 20
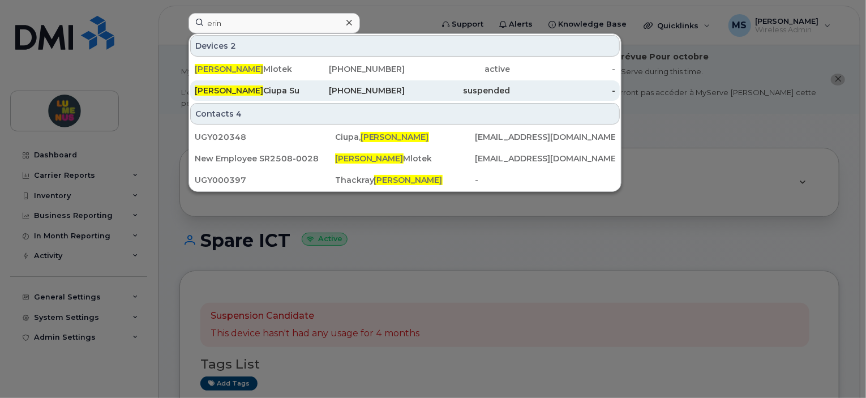
click at [257, 88] on div "Erin Ciupa Suspended Aug 28/2025 Due to Lack of Usage" at bounding box center [247, 90] width 105 height 11
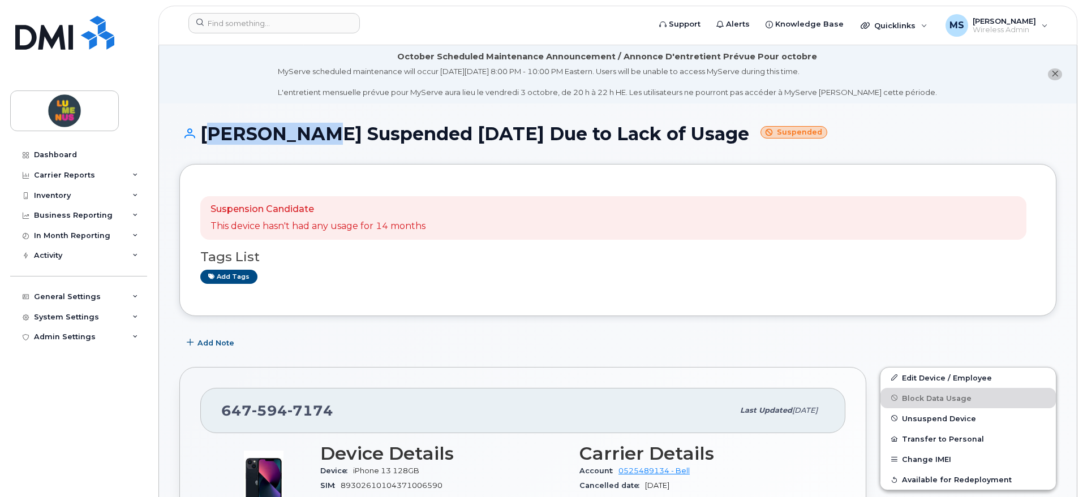
drag, startPoint x: 202, startPoint y: 131, endPoint x: 294, endPoint y: 131, distance: 92.2
click at [294, 131] on h1 "Erin Ciupa Suspended Aug 28/2025 Due to Lack of Usage Suspended" at bounding box center [617, 134] width 877 height 20
copy h1 "[PERSON_NAME]"
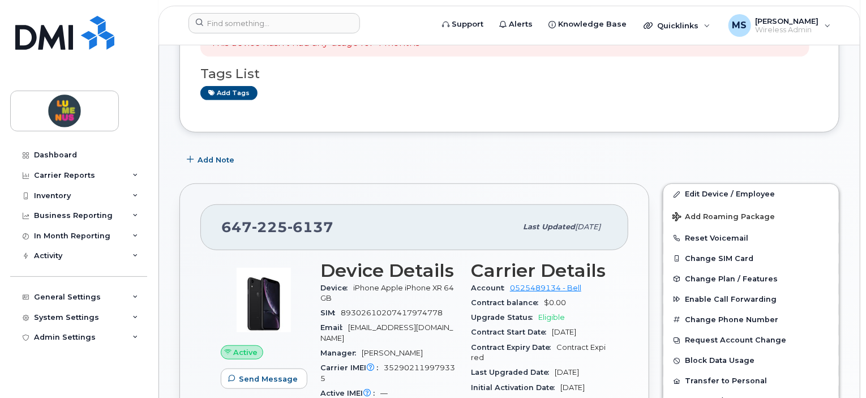
scroll to position [339, 0]
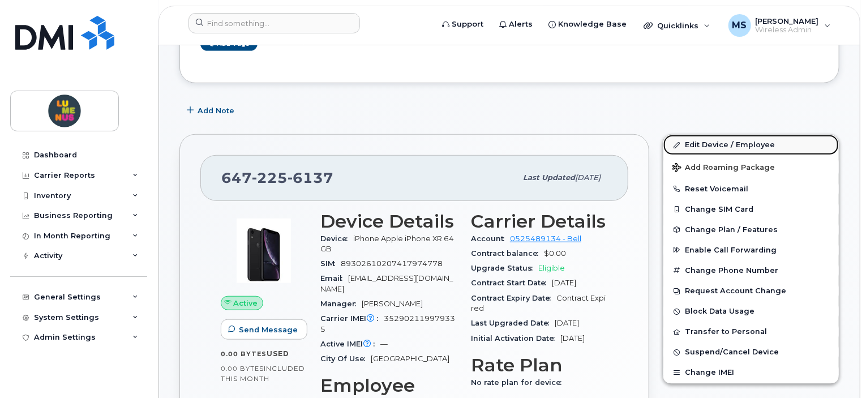
click at [709, 135] on link "Edit Device / Employee" at bounding box center [750, 145] width 175 height 20
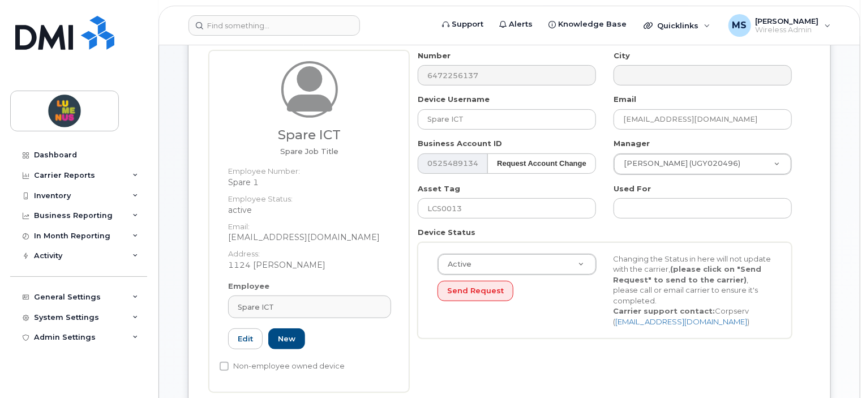
scroll to position [170, 0]
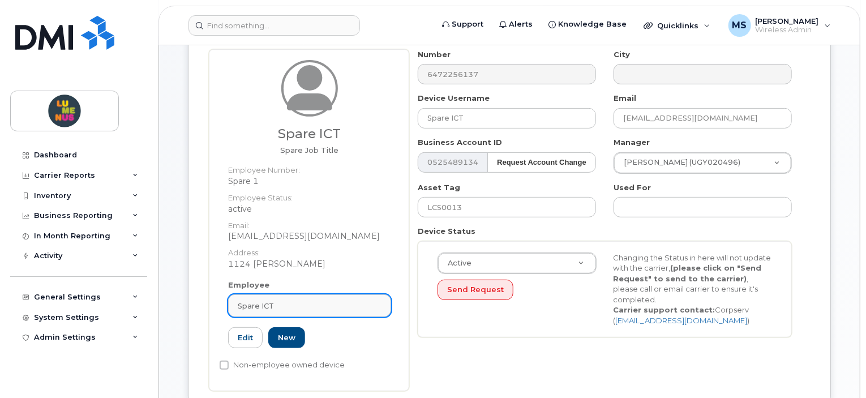
click at [315, 294] on link "Spare ICT" at bounding box center [309, 305] width 163 height 23
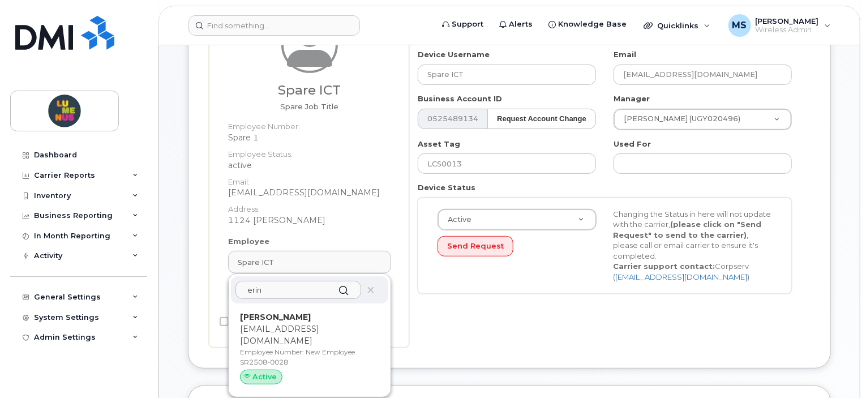
scroll to position [226, 0]
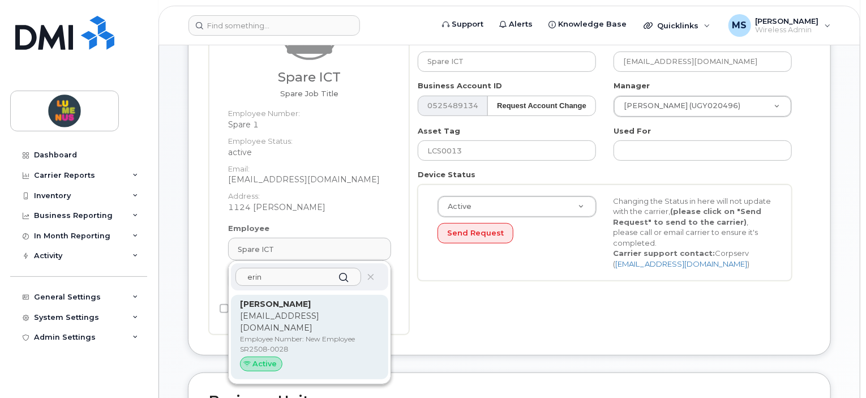
type input "erin c"
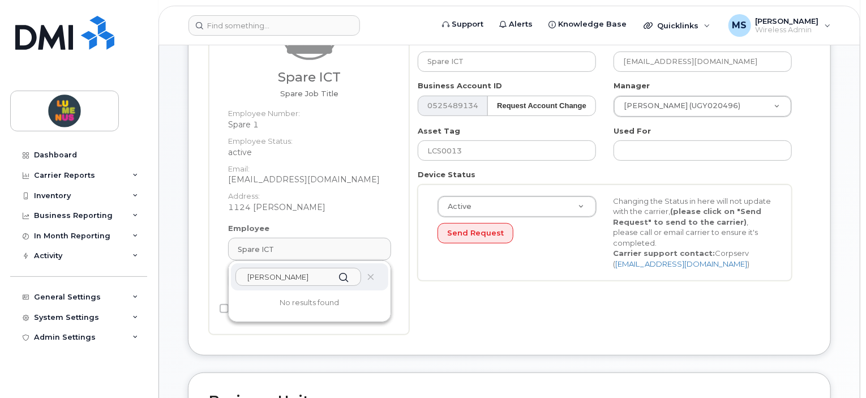
drag, startPoint x: 288, startPoint y: 266, endPoint x: 222, endPoint y: 264, distance: 65.6
click at [222, 264] on div "Employee Spare ICT erin c No results found Spare 1 Edit New" at bounding box center [310, 262] width 180 height 79
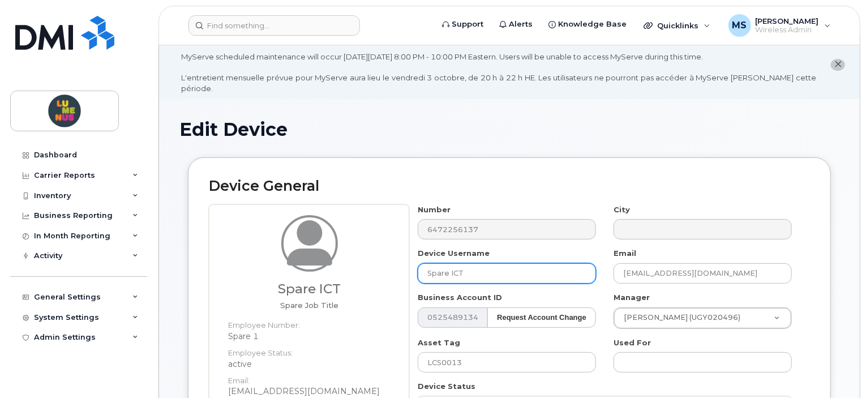
scroll to position [0, 0]
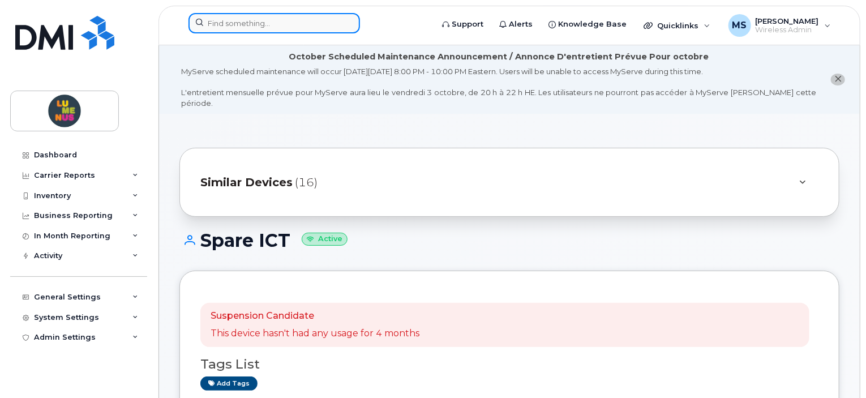
click at [236, 24] on input at bounding box center [273, 23] width 171 height 20
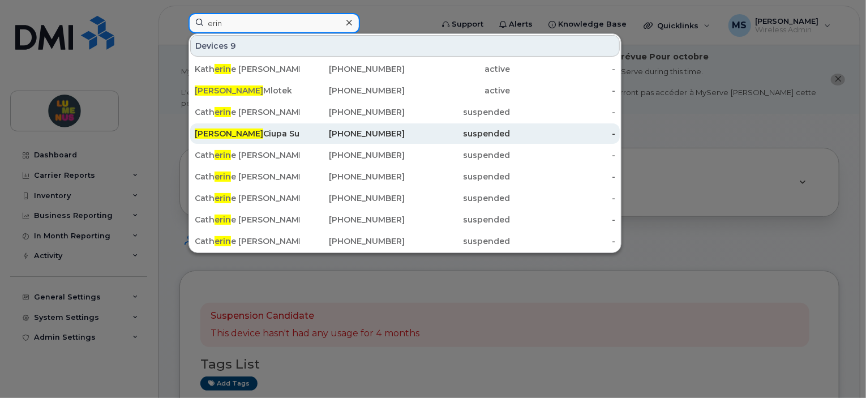
type input "erin"
click at [256, 130] on div "[PERSON_NAME] Suspended [DATE] Due to Lack of Usage" at bounding box center [247, 133] width 105 height 11
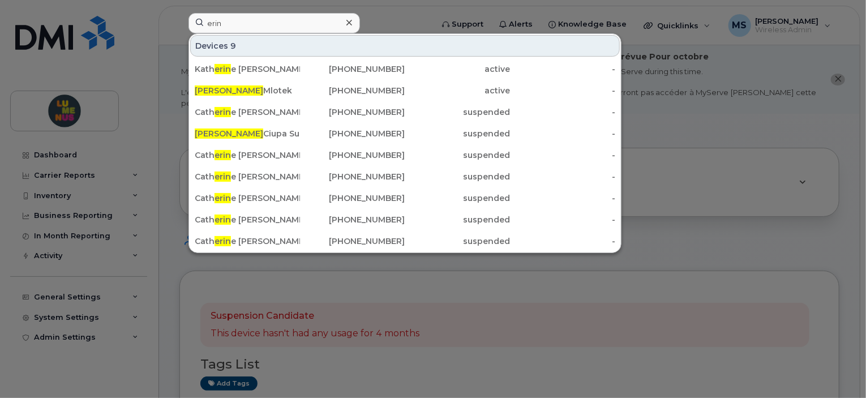
click at [723, 182] on div at bounding box center [433, 199] width 866 height 398
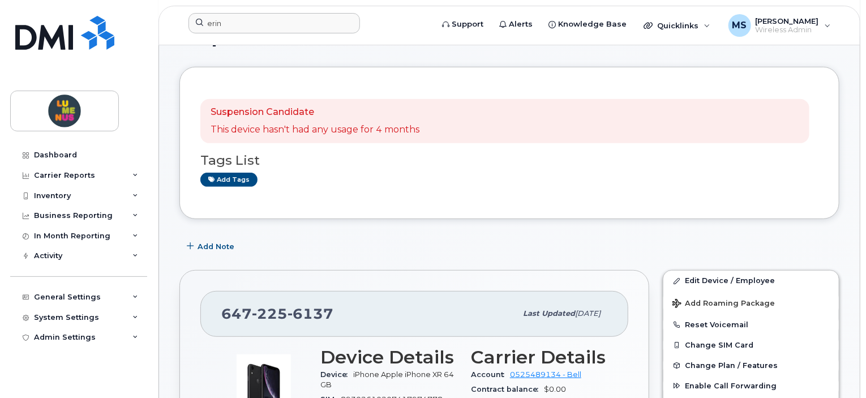
scroll to position [283, 0]
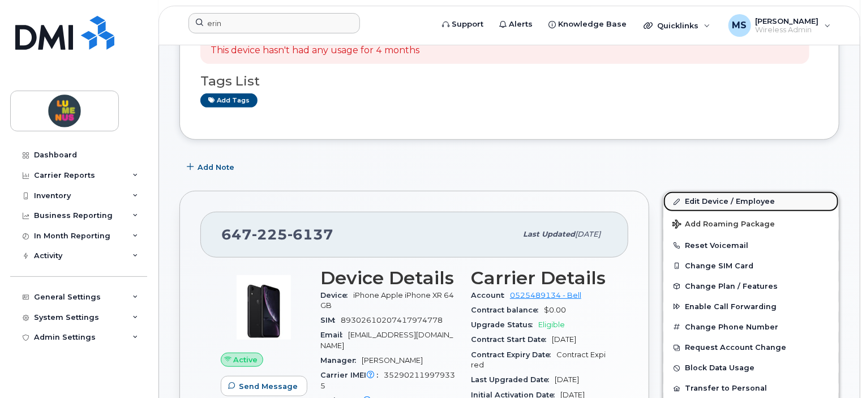
click at [729, 191] on link "Edit Device / Employee" at bounding box center [750, 201] width 175 height 20
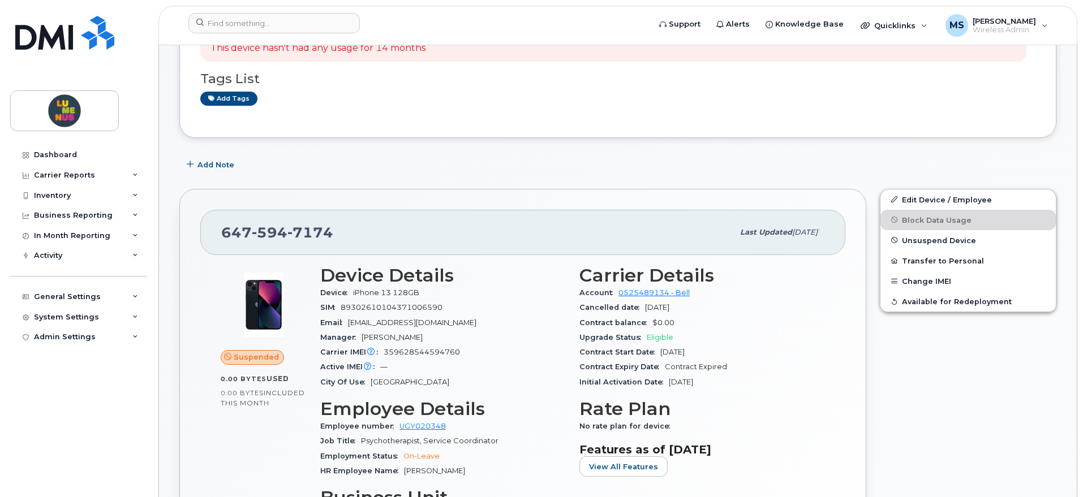
scroll to position [141, 0]
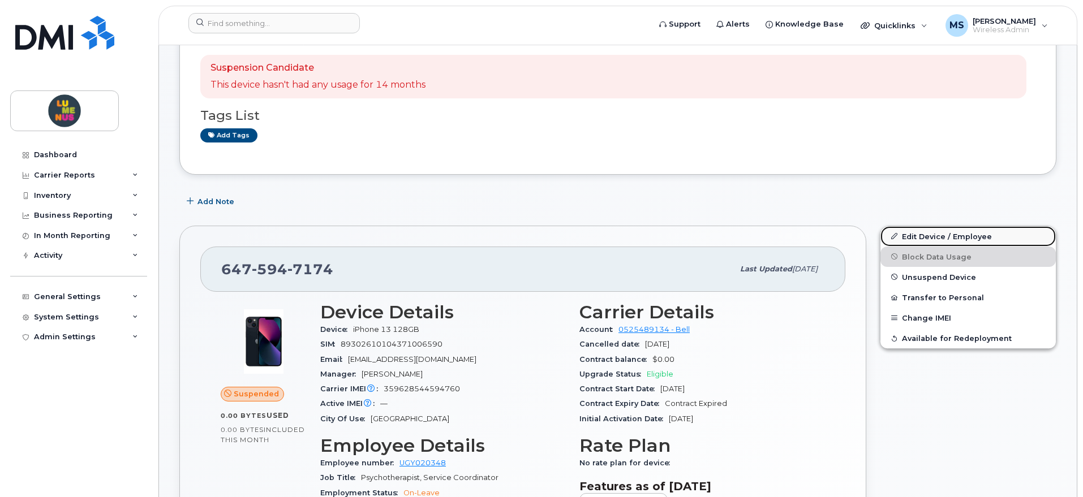
click at [932, 235] on link "Edit Device / Employee" at bounding box center [967, 236] width 175 height 20
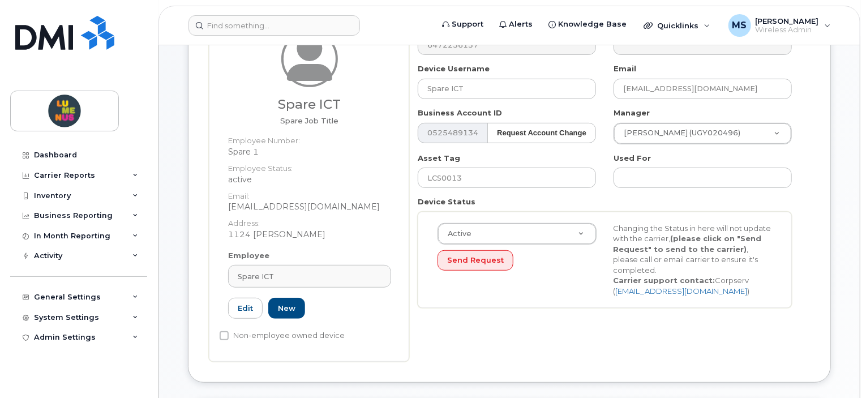
scroll to position [226, 0]
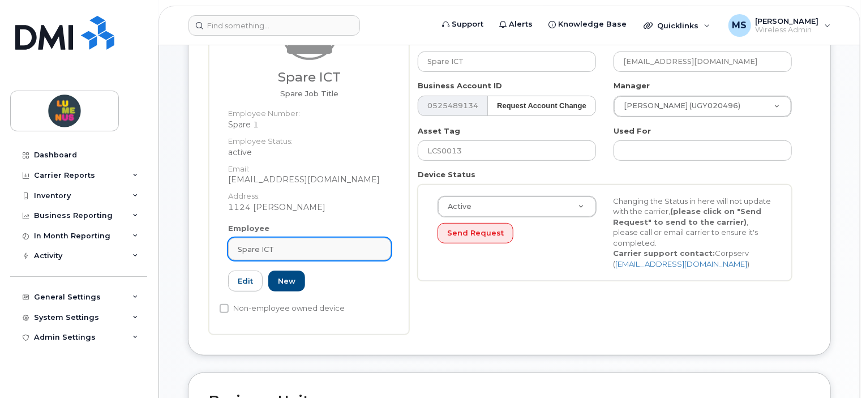
click at [289, 244] on div "Spare ICT" at bounding box center [310, 249] width 144 height 11
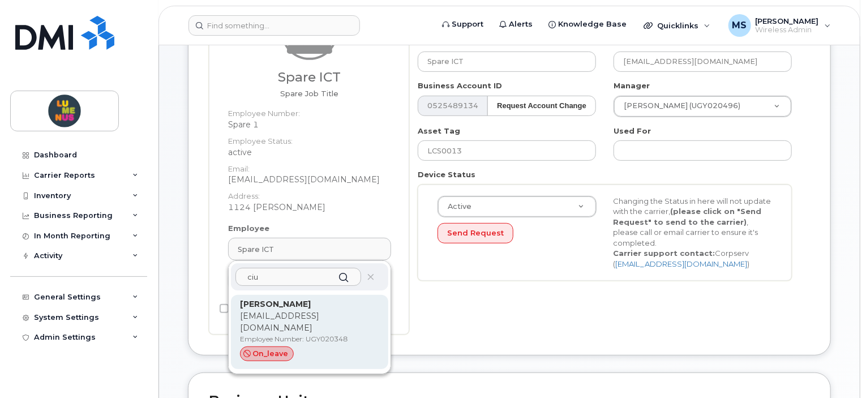
type input "ciu"
click at [312, 310] on p "[EMAIL_ADDRESS][DOMAIN_NAME]" at bounding box center [309, 322] width 139 height 24
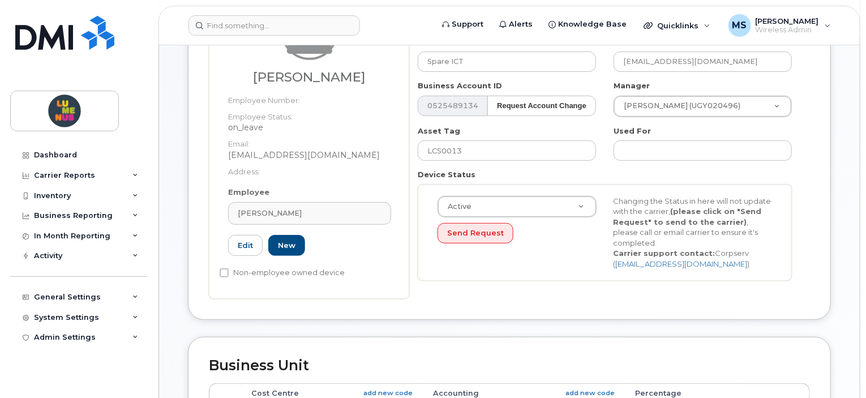
type input "UGY020348"
type input "[PERSON_NAME]"
type input "[EMAIL_ADDRESS][DOMAIN_NAME]"
type input "35502014"
type input "35502036"
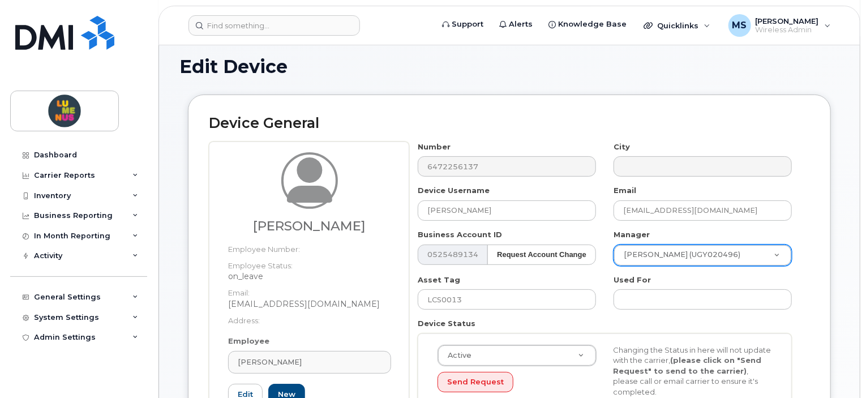
scroll to position [113, 0]
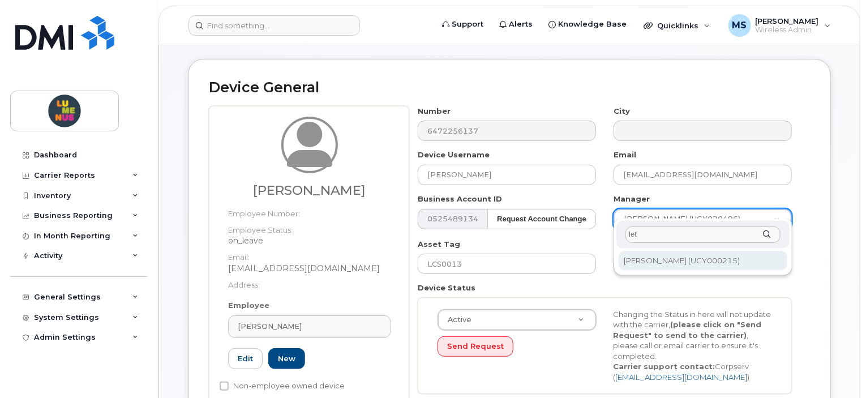
type input "let"
type input "1538642"
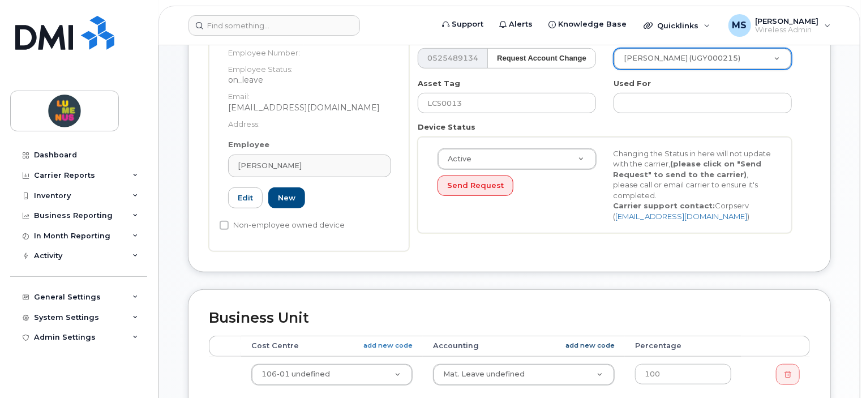
scroll to position [339, 0]
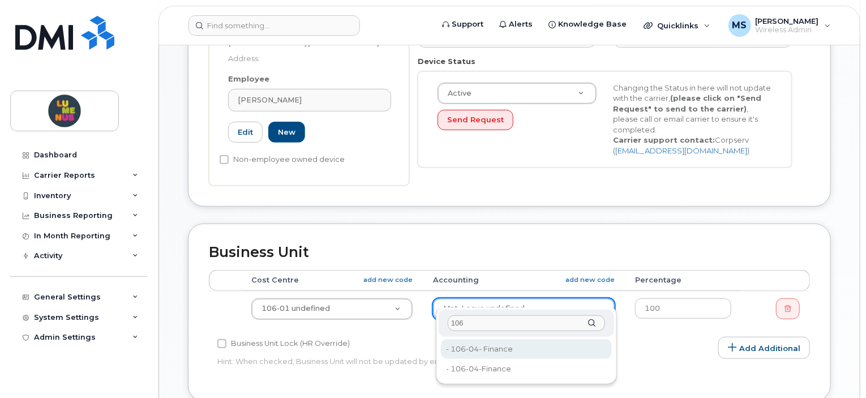
type input "106"
type input "35502029"
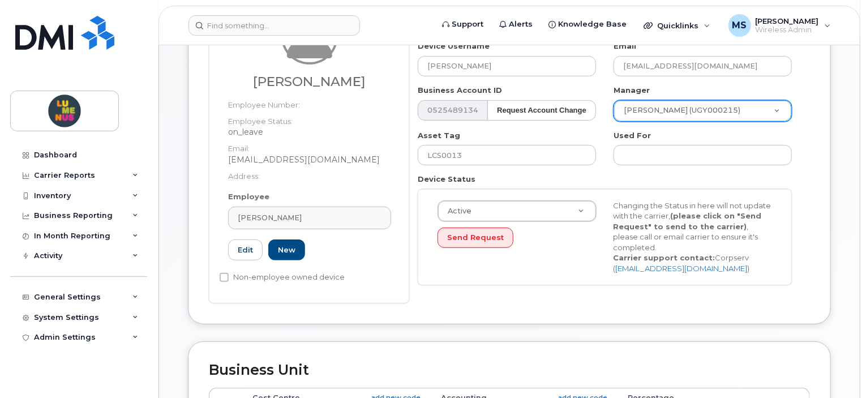
scroll to position [283, 0]
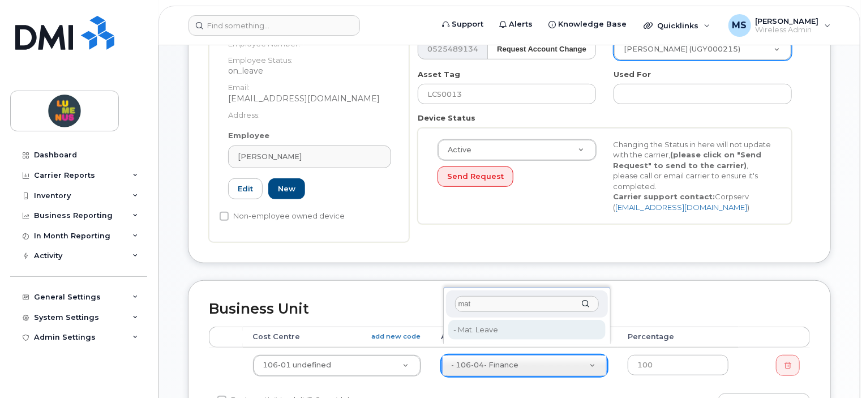
type input "mat"
type input "35502036"
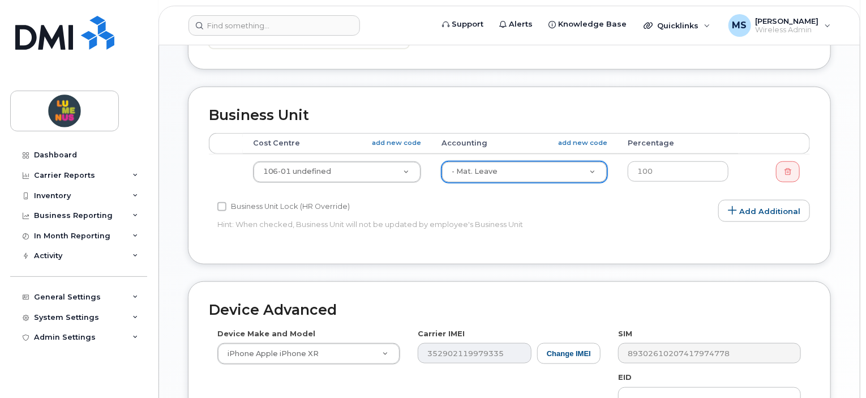
scroll to position [622, 0]
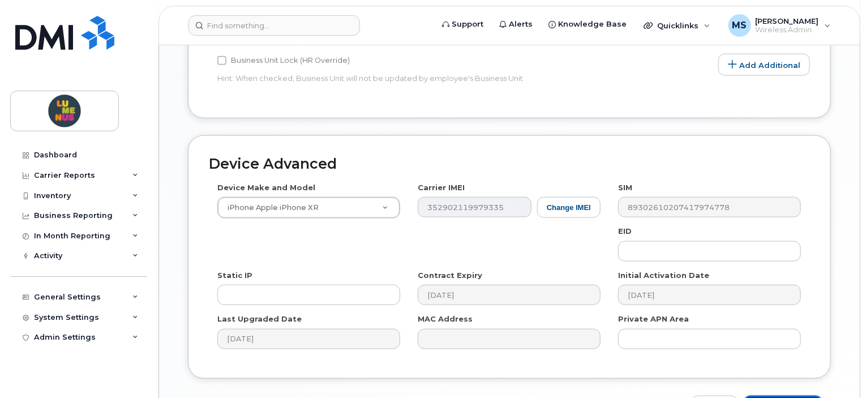
type input "Saving..."
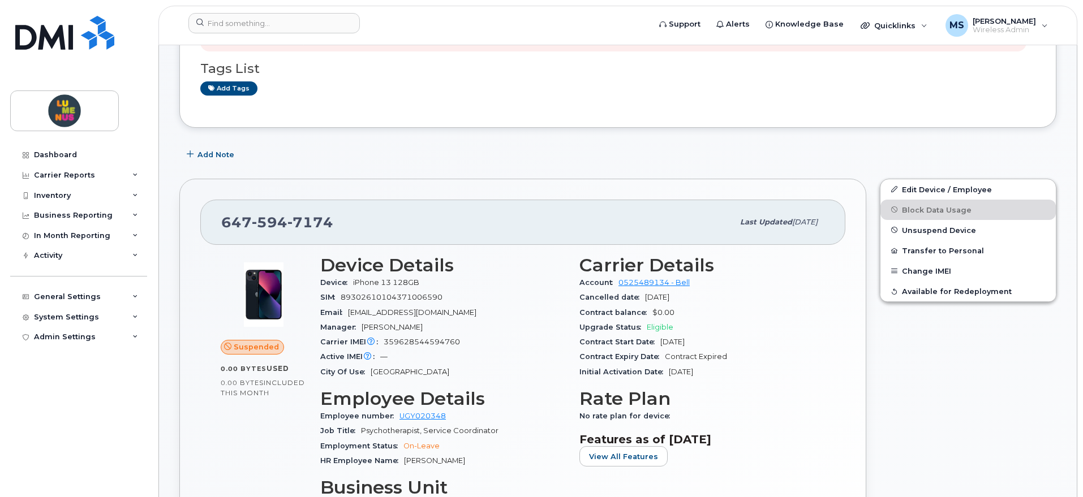
scroll to position [141, 0]
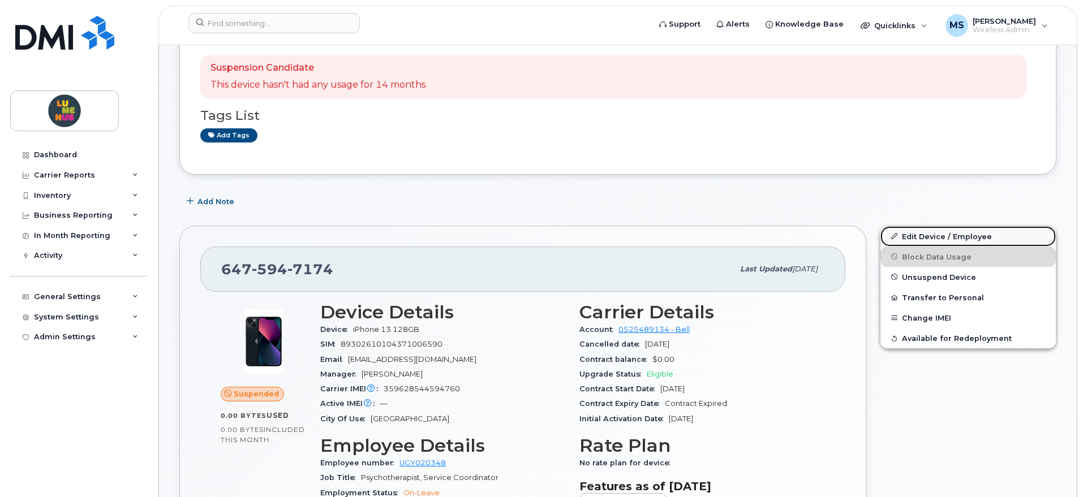
click at [917, 229] on link "Edit Device / Employee" at bounding box center [967, 236] width 175 height 20
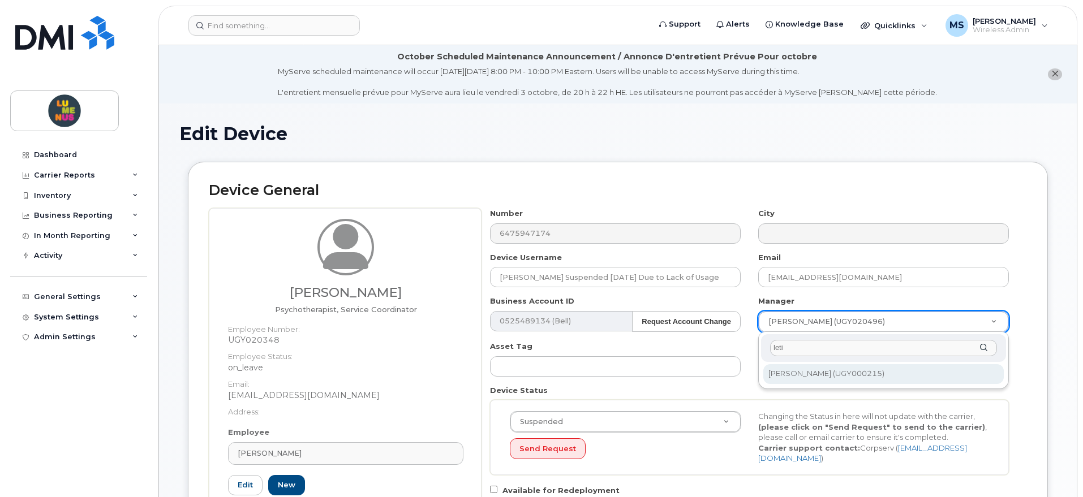
type input "leti"
type input "1538642"
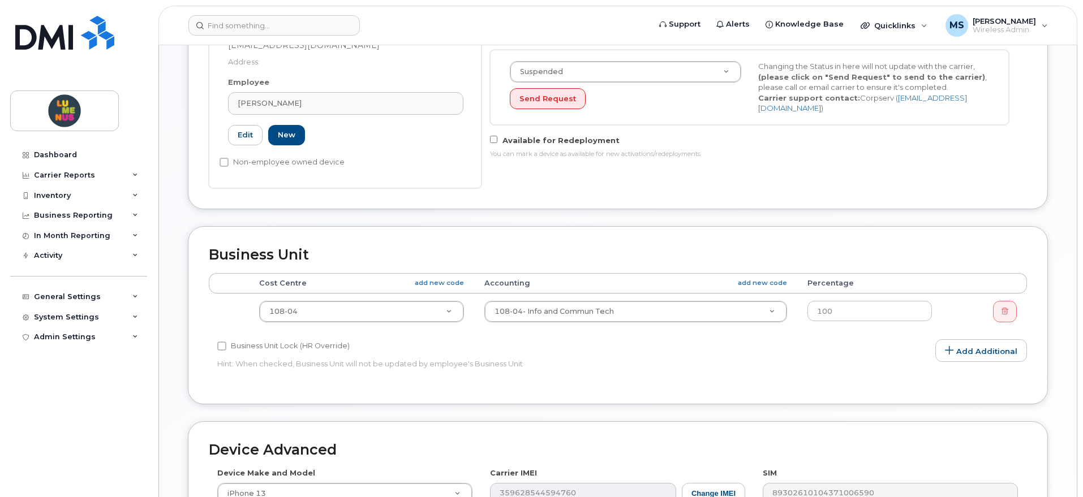
scroll to position [354, 0]
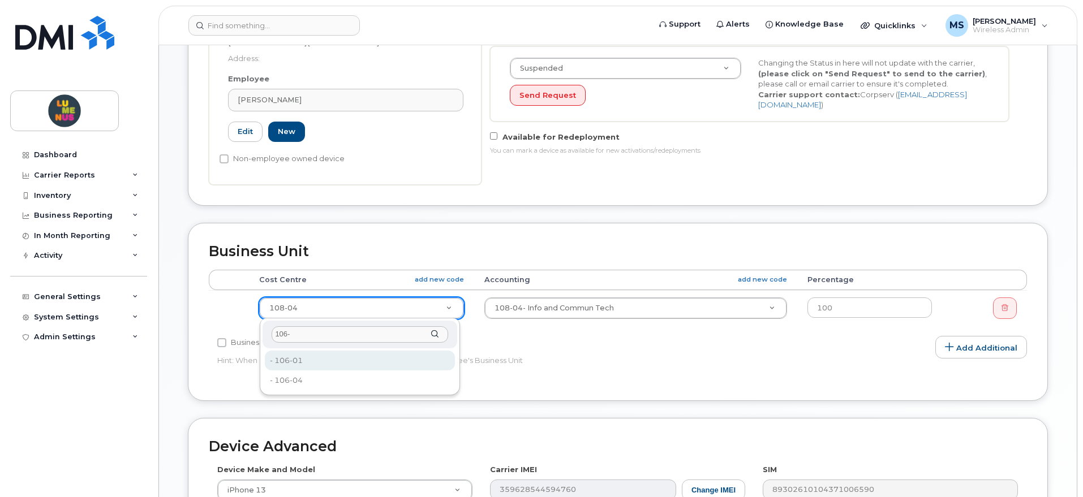
type input "106-"
type input "35502014"
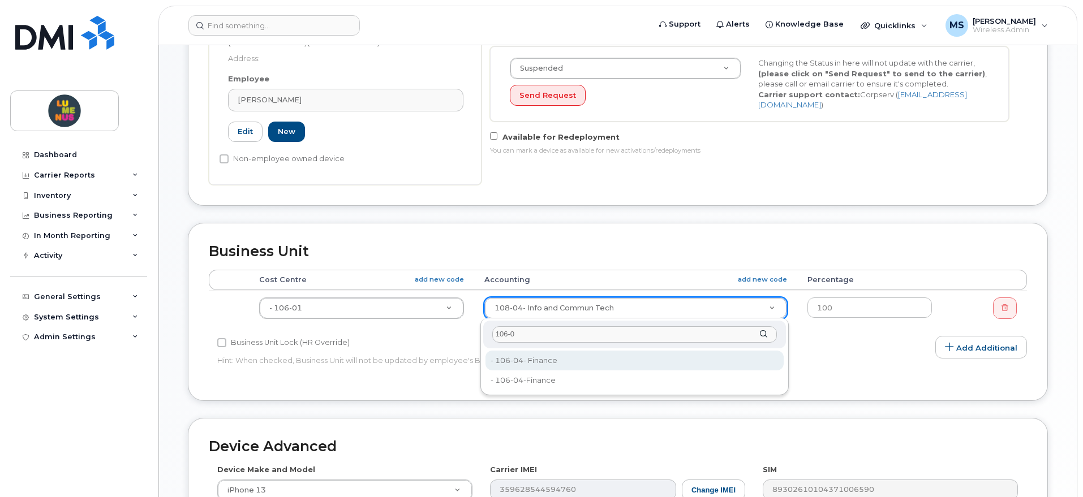
drag, startPoint x: 537, startPoint y: 331, endPoint x: 463, endPoint y: 330, distance: 73.5
click at [463, 330] on body "Support Alerts Knowledge Base Quicklinks Suspend / Cancel Device Change SIM Car…" at bounding box center [541, 200] width 1083 height 1109
click at [527, 329] on input "106-0" at bounding box center [634, 334] width 285 height 16
click at [527, 333] on input "106-0" at bounding box center [634, 334] width 285 height 16
type input "106-0"
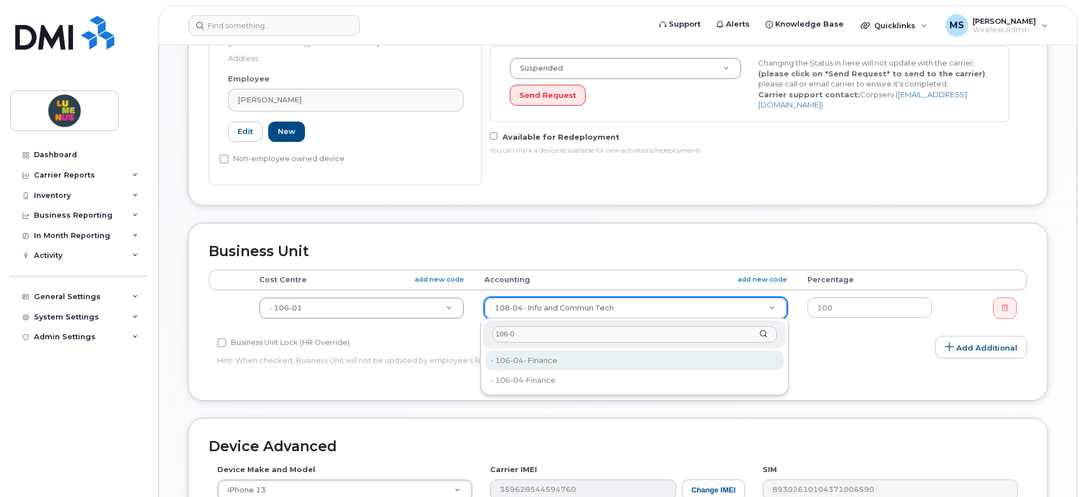
type input "35502029"
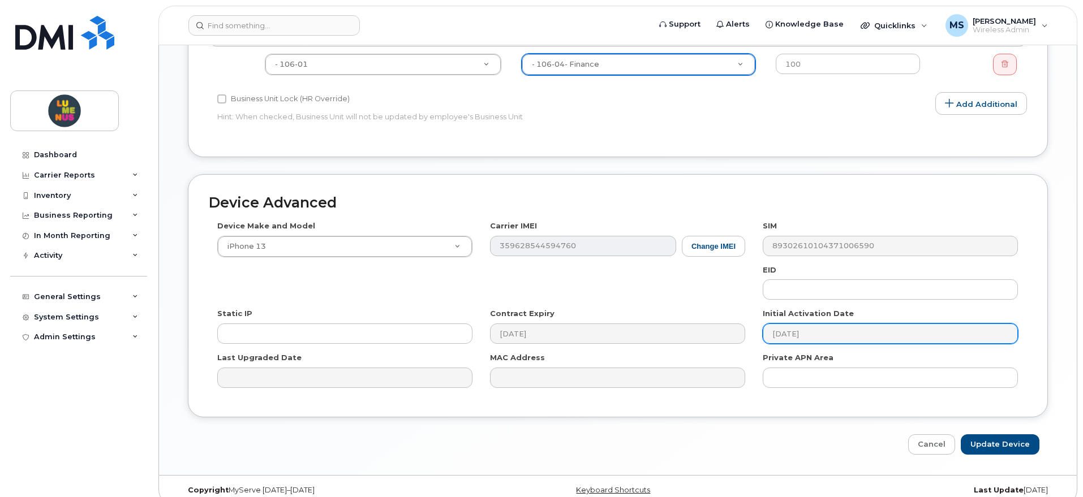
scroll to position [612, 0]
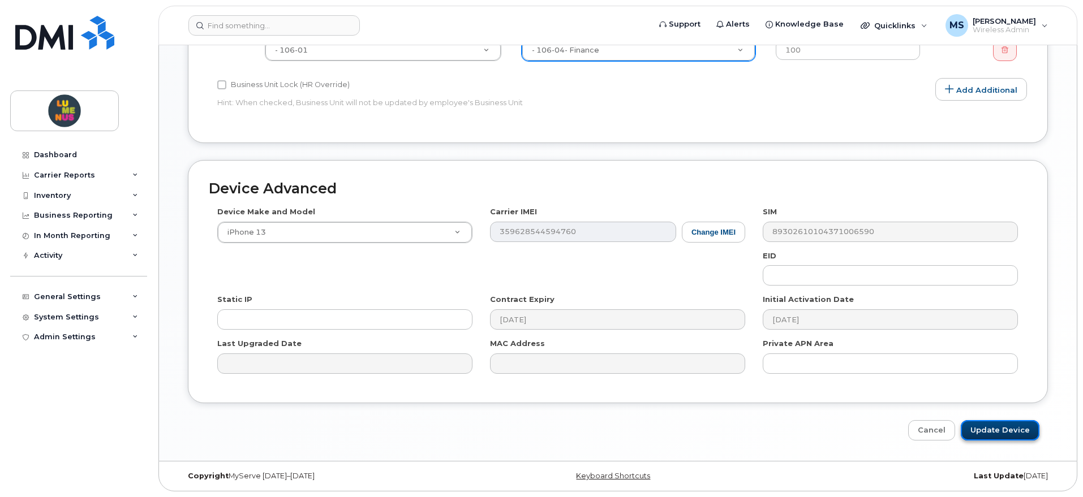
click at [991, 429] on input "Update Device" at bounding box center [1000, 430] width 79 height 21
type input "Saving..."
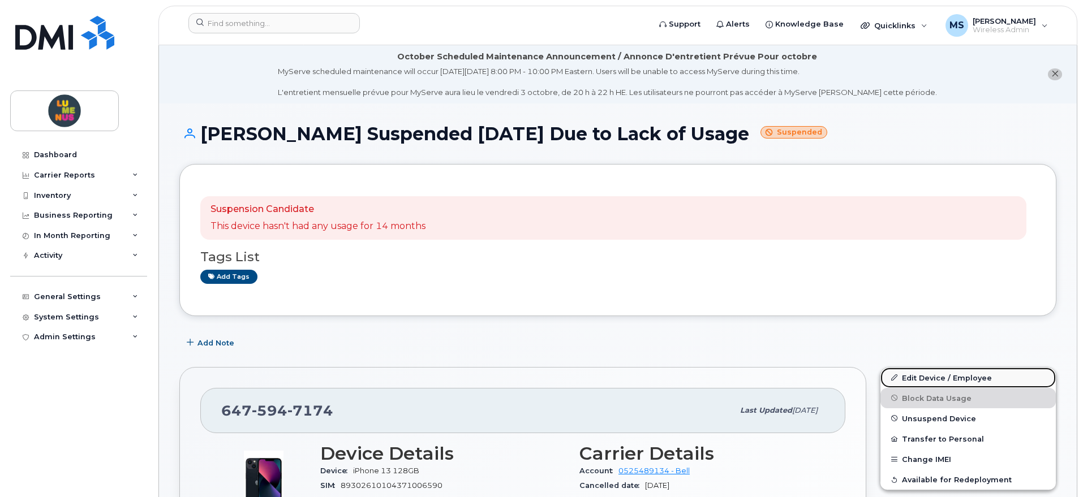
click at [923, 376] on link "Edit Device / Employee" at bounding box center [967, 378] width 175 height 20
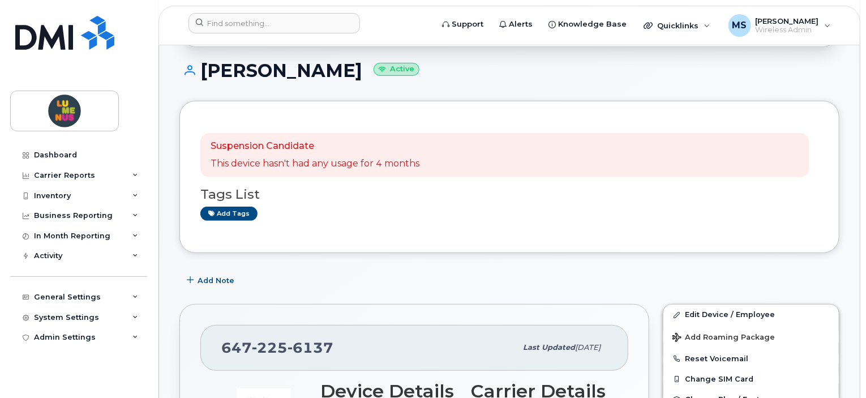
scroll to position [226, 0]
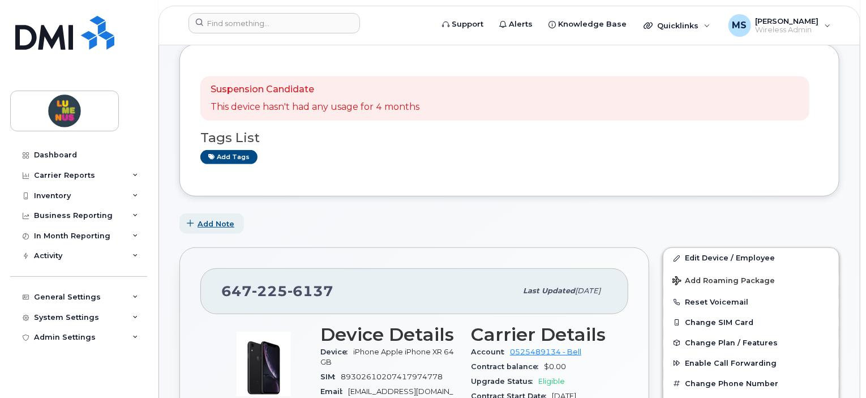
click at [222, 218] on span "Add Note" at bounding box center [215, 223] width 37 height 11
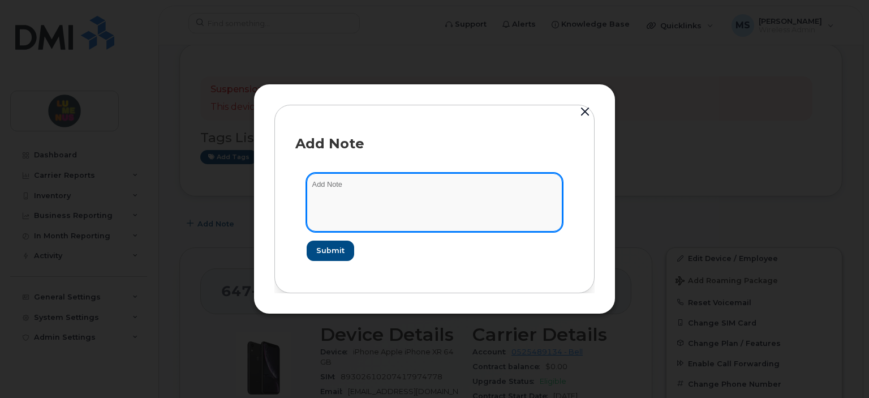
click at [369, 192] on textarea at bounding box center [435, 202] width 256 height 58
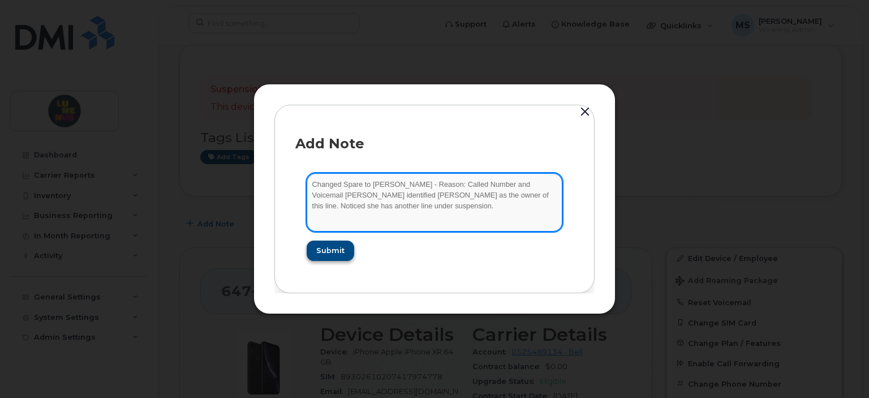
type textarea "Changed Spare to Erin Cuipa - Reason: Called Number and Voicemail Greeting iden…"
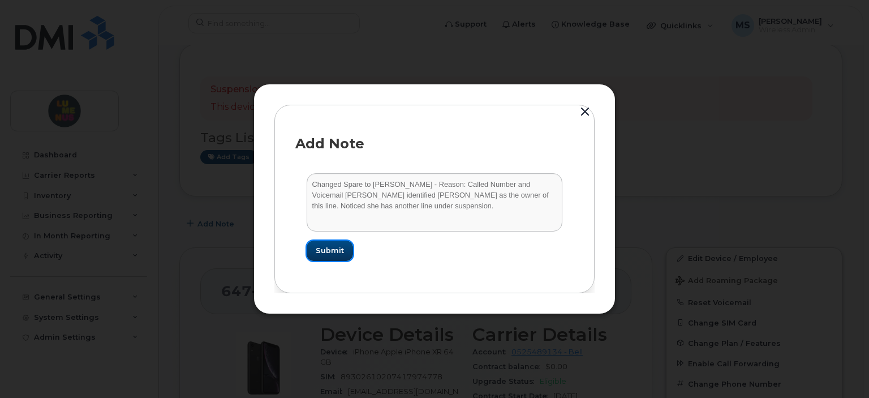
click at [320, 251] on span "Submit" at bounding box center [330, 250] width 28 height 11
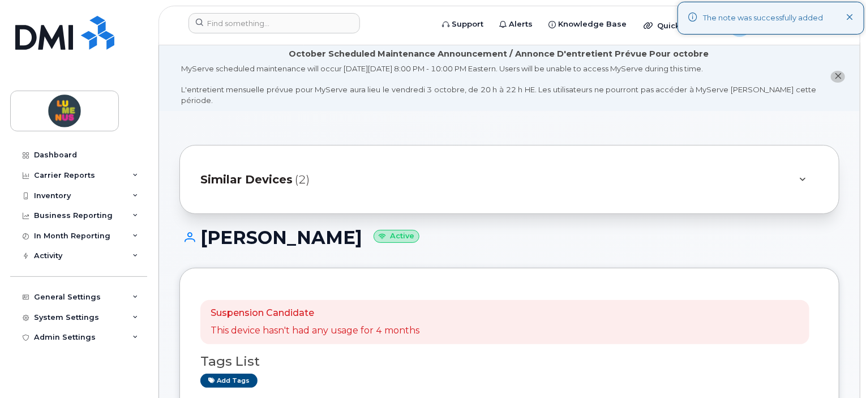
scroll to position [0, 0]
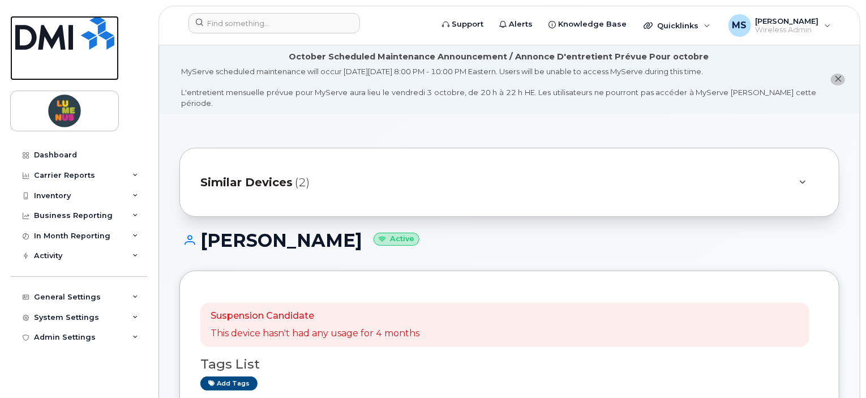
click at [77, 38] on img at bounding box center [64, 33] width 99 height 34
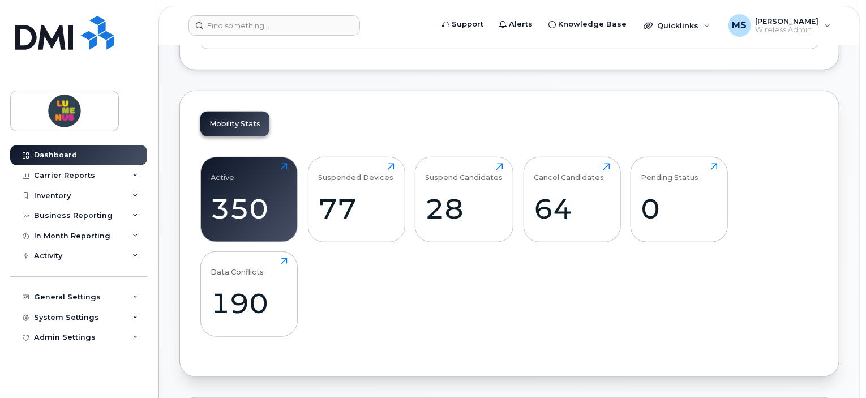
scroll to position [339, 0]
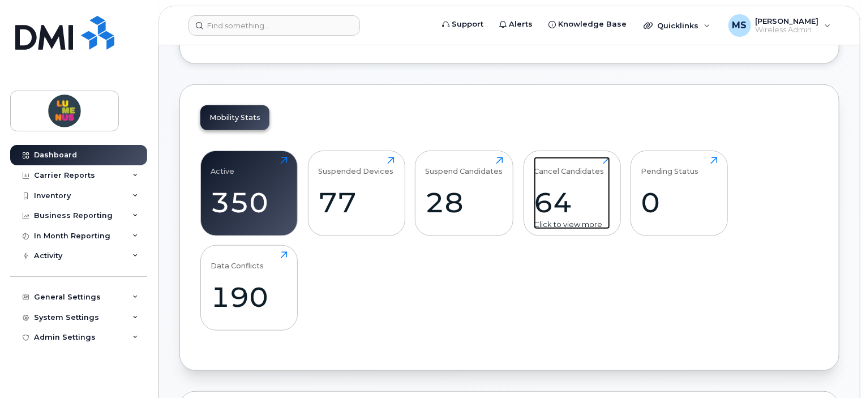
click at [570, 200] on div "64" at bounding box center [571, 202] width 76 height 33
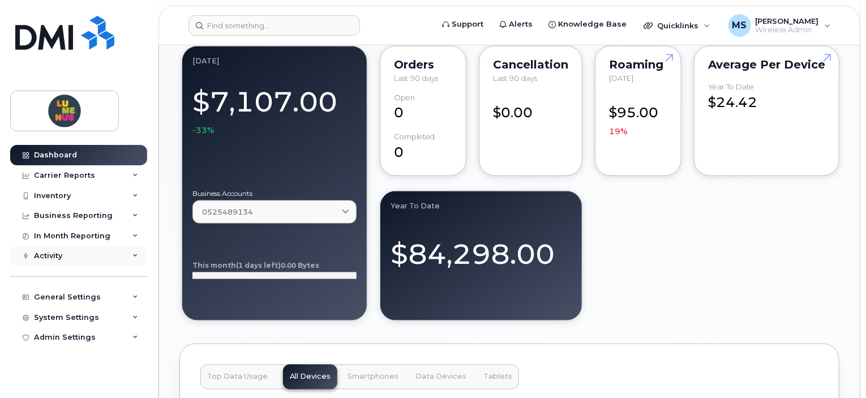
scroll to position [792, 0]
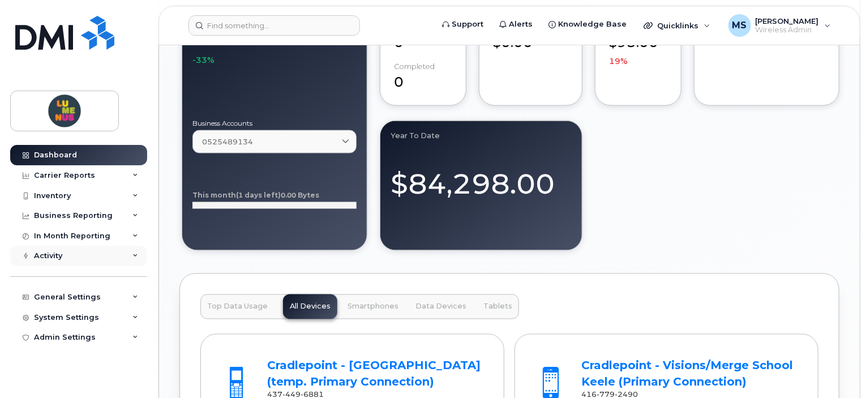
click at [111, 254] on div "Activity" at bounding box center [78, 256] width 137 height 20
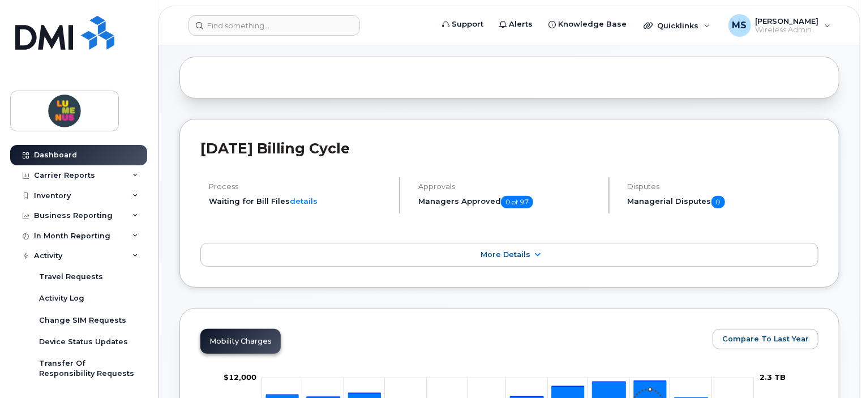
scroll to position [0, 0]
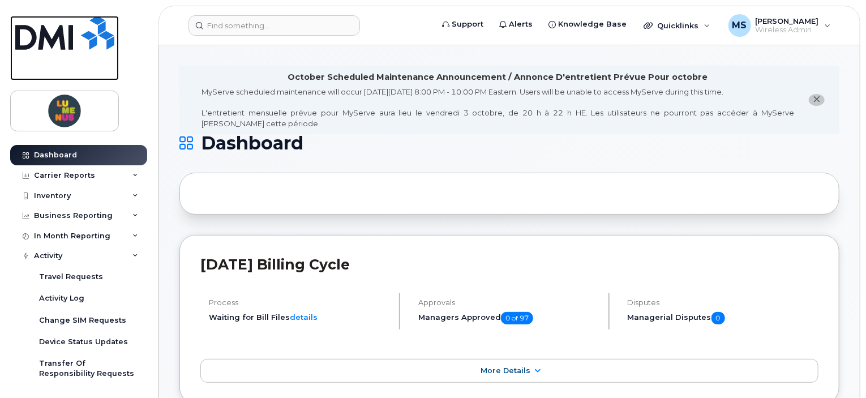
click at [68, 41] on img at bounding box center [64, 33] width 99 height 34
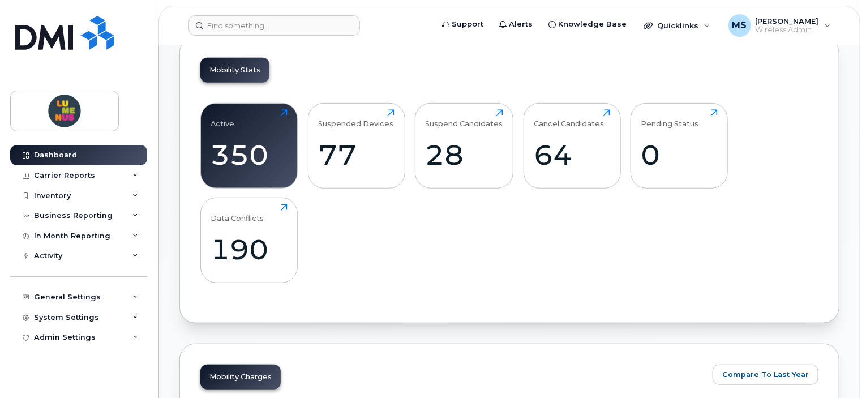
scroll to position [396, 0]
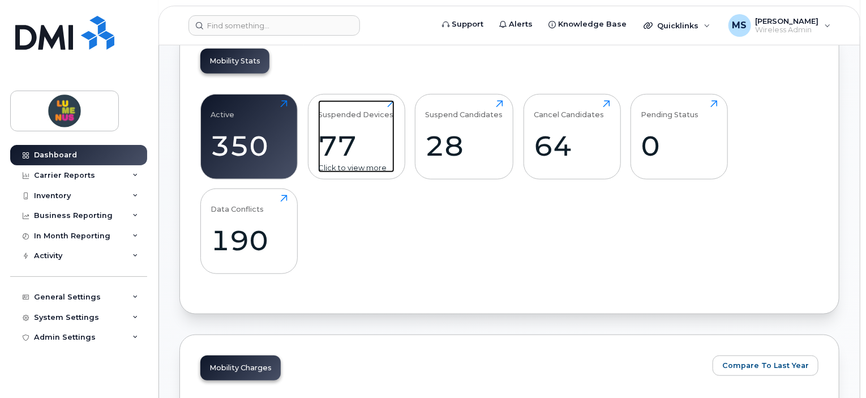
click at [369, 131] on div "77" at bounding box center [356, 145] width 76 height 33
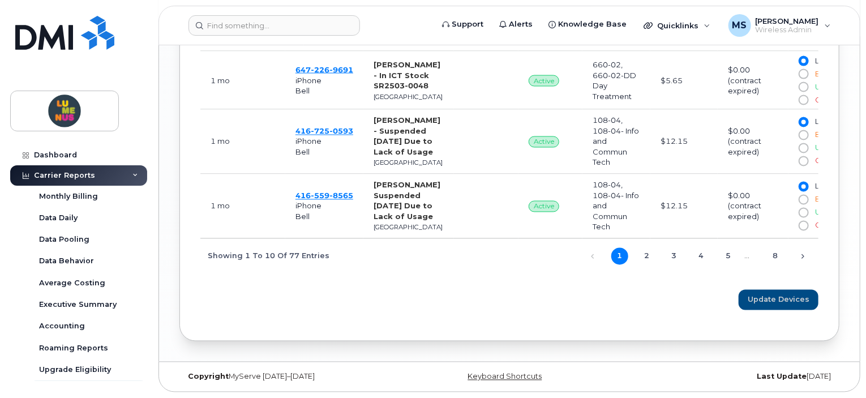
scroll to position [1276, 0]
click at [777, 254] on link "8" at bounding box center [775, 256] width 17 height 17
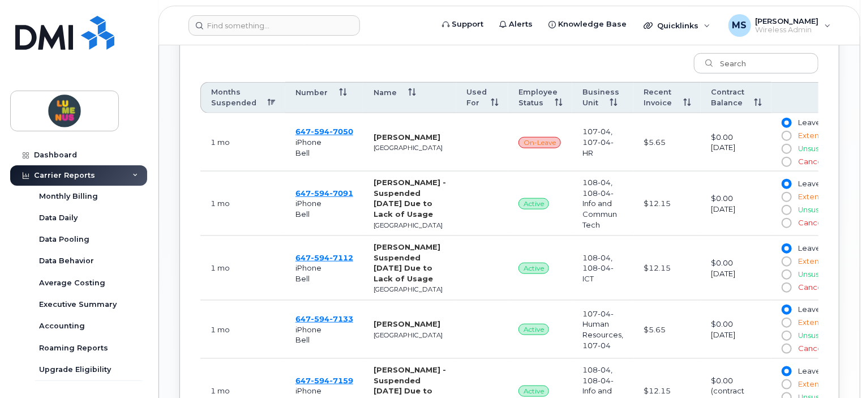
scroll to position [488, 0]
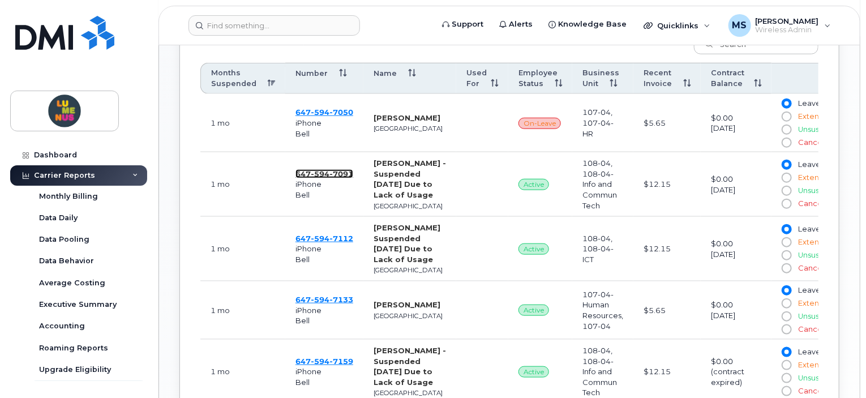
click at [332, 178] on span "7091" at bounding box center [341, 173] width 24 height 9
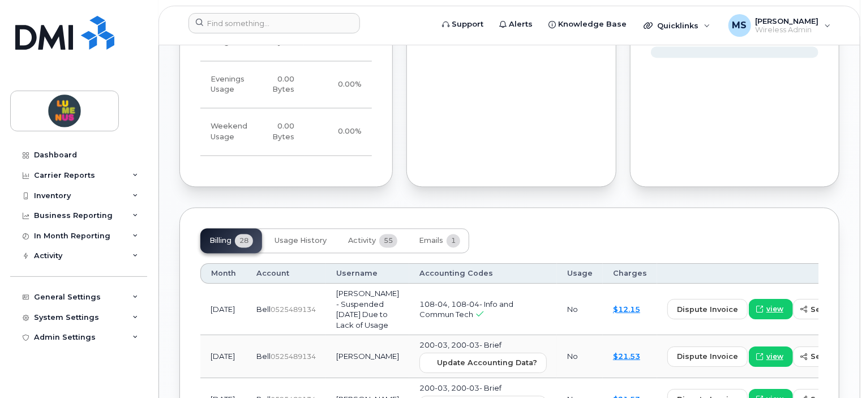
scroll to position [1131, 0]
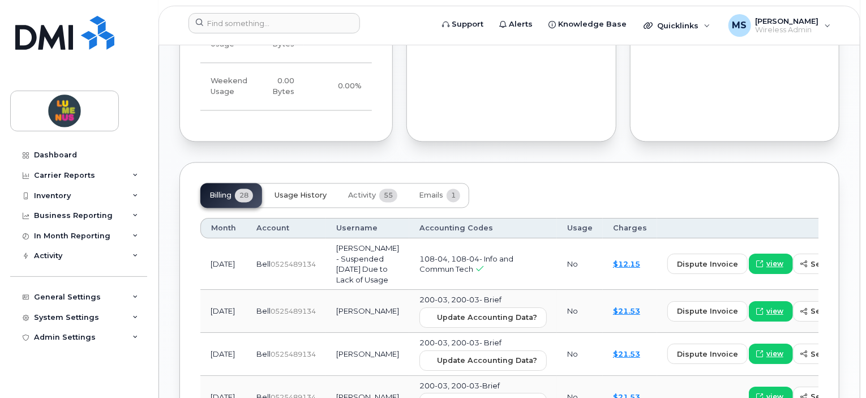
click at [315, 191] on span "Usage History" at bounding box center [300, 195] width 52 height 9
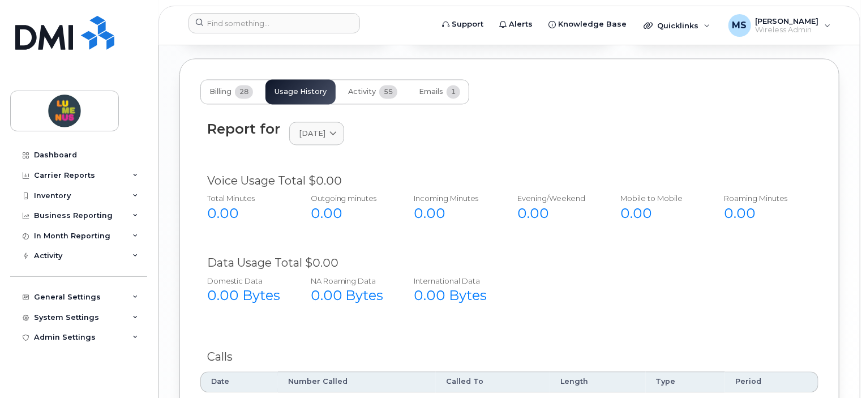
scroll to position [1198, 0]
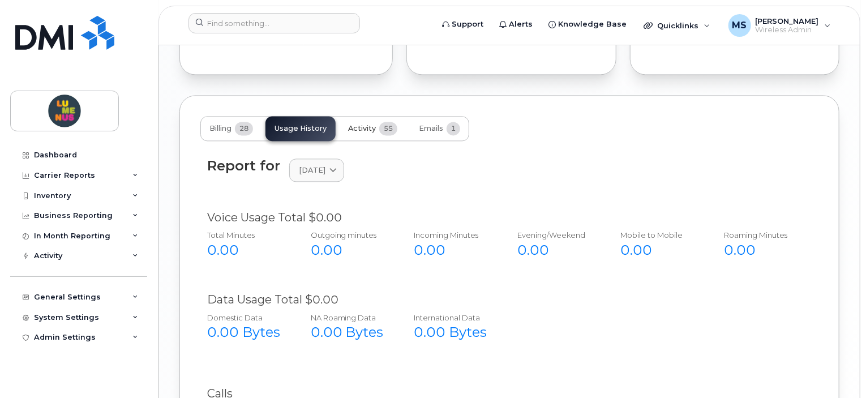
click at [383, 122] on span "55" at bounding box center [388, 129] width 18 height 14
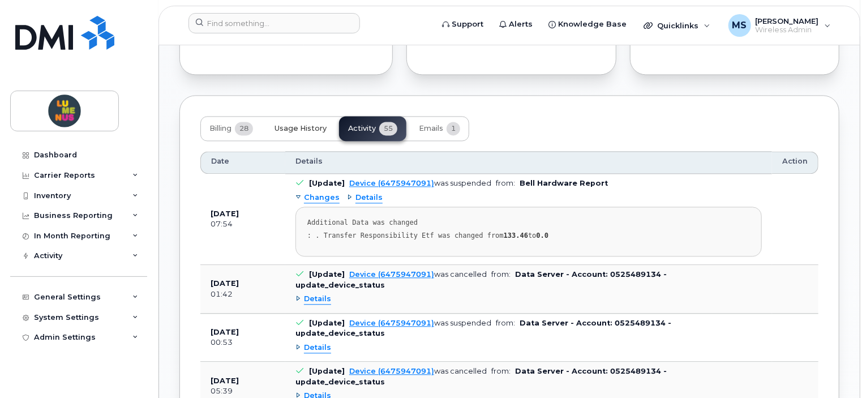
click at [306, 124] on span "Usage History" at bounding box center [300, 128] width 52 height 9
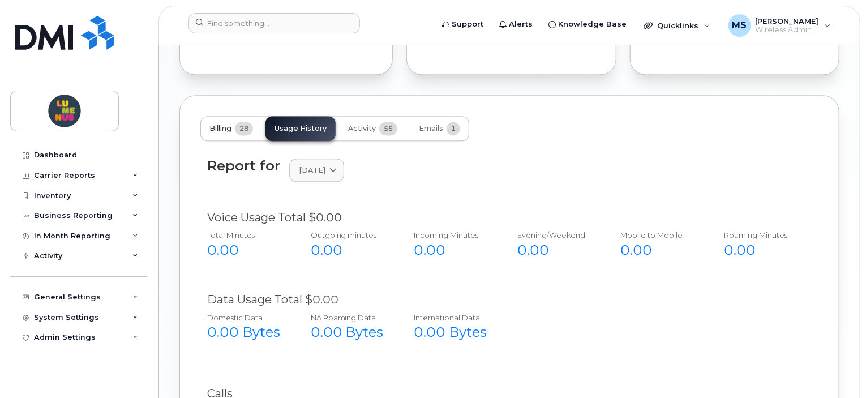
click at [236, 116] on button "Billing 28" at bounding box center [231, 128] width 62 height 25
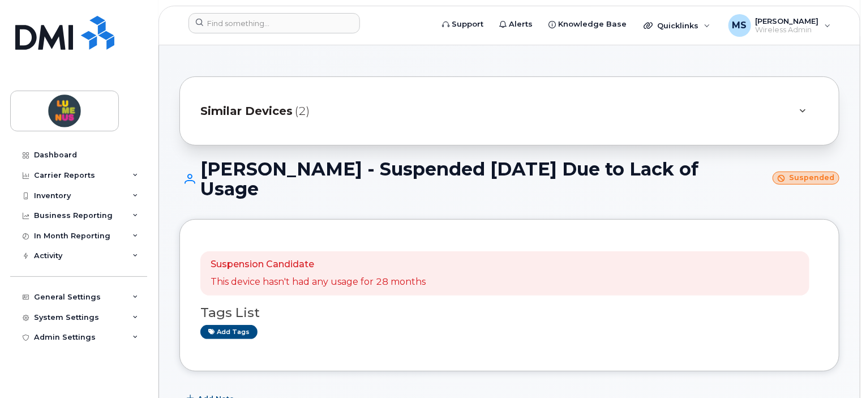
scroll to position [67, 0]
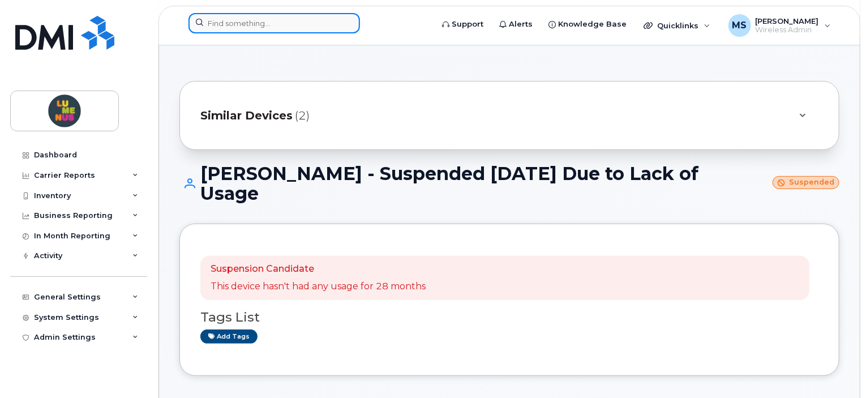
click at [267, 27] on input at bounding box center [273, 23] width 171 height 20
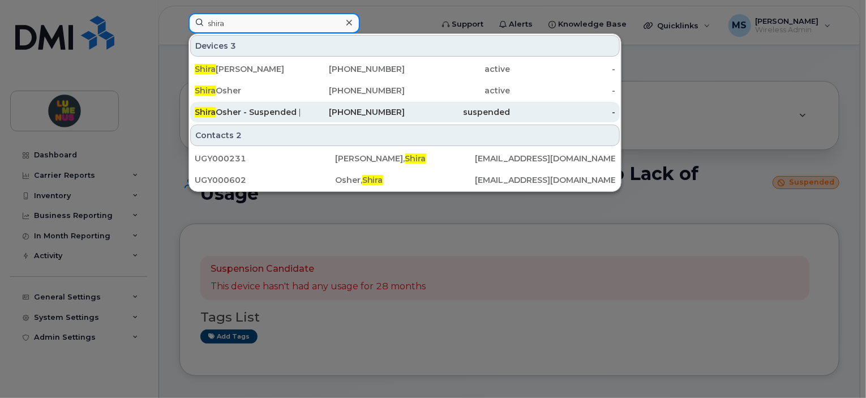
type input "shira"
click at [283, 110] on div "Shira Osher - Suspended Aug 28/2025 Due to Lack of Usage" at bounding box center [247, 111] width 105 height 11
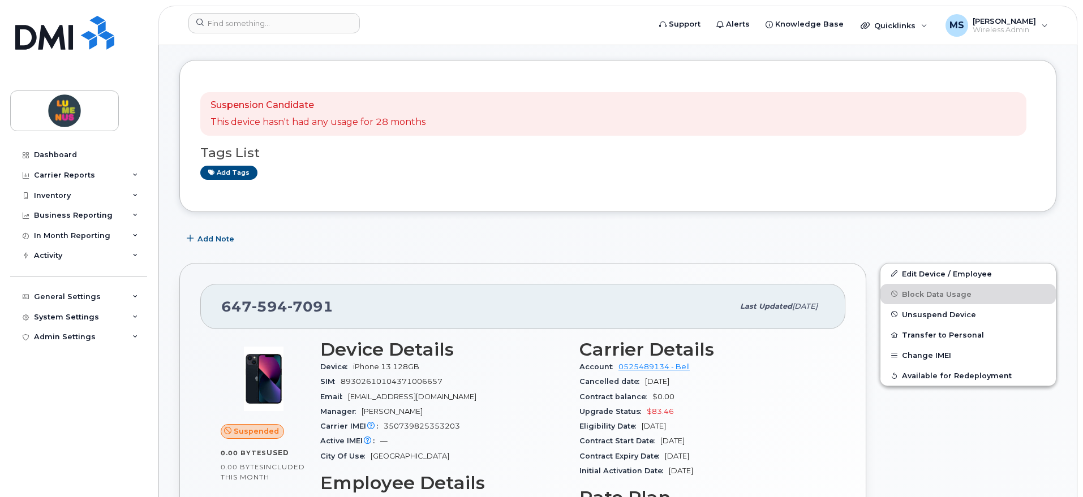
scroll to position [212, 0]
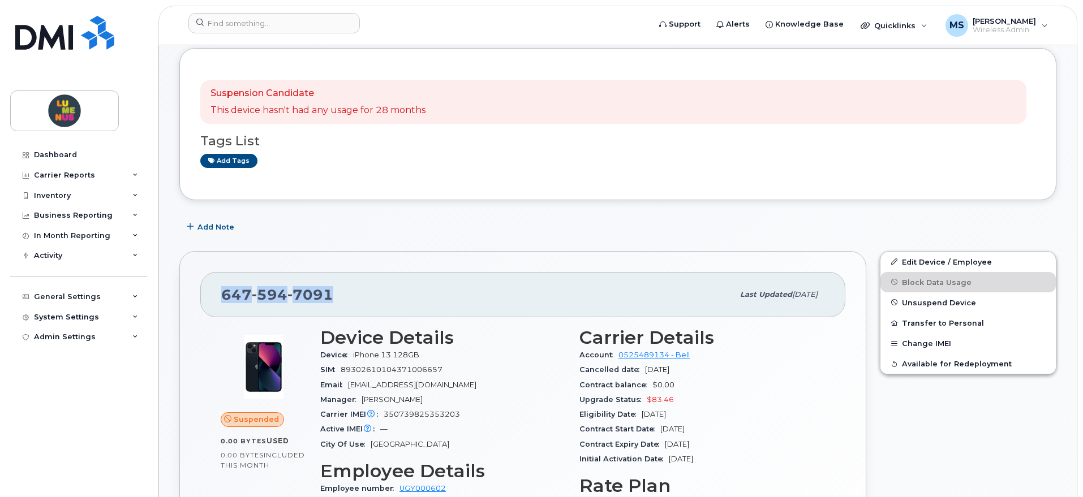
drag, startPoint x: 335, startPoint y: 298, endPoint x: 223, endPoint y: 301, distance: 112.6
click at [223, 302] on div "647 594 7091" at bounding box center [477, 295] width 512 height 24
copy span "647 594 7091"
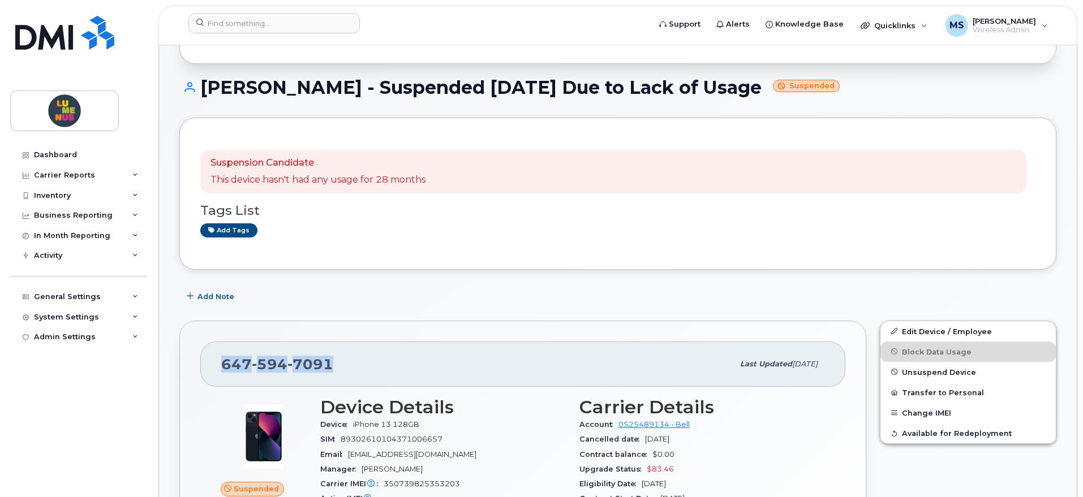
scroll to position [283, 0]
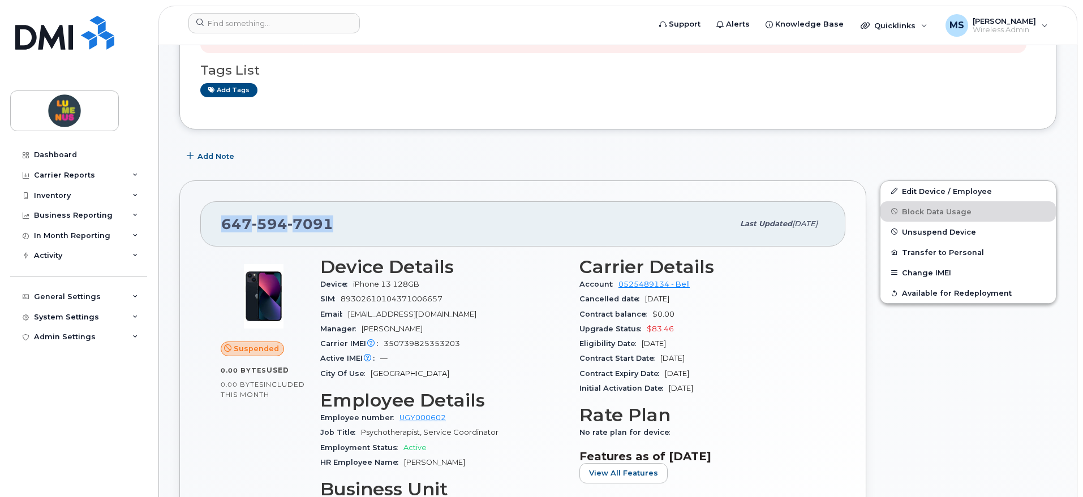
click at [334, 225] on div "647 594 7091" at bounding box center [477, 224] width 512 height 24
drag, startPoint x: 335, startPoint y: 223, endPoint x: 222, endPoint y: 231, distance: 113.5
click at [222, 231] on div "647 594 7091" at bounding box center [477, 224] width 512 height 24
copy span "647 594 7091"
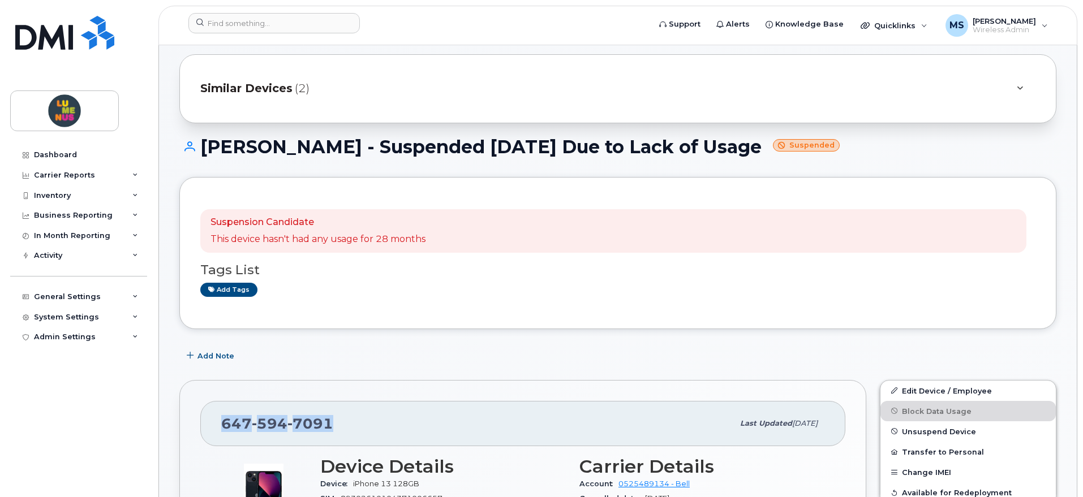
scroll to position [71, 0]
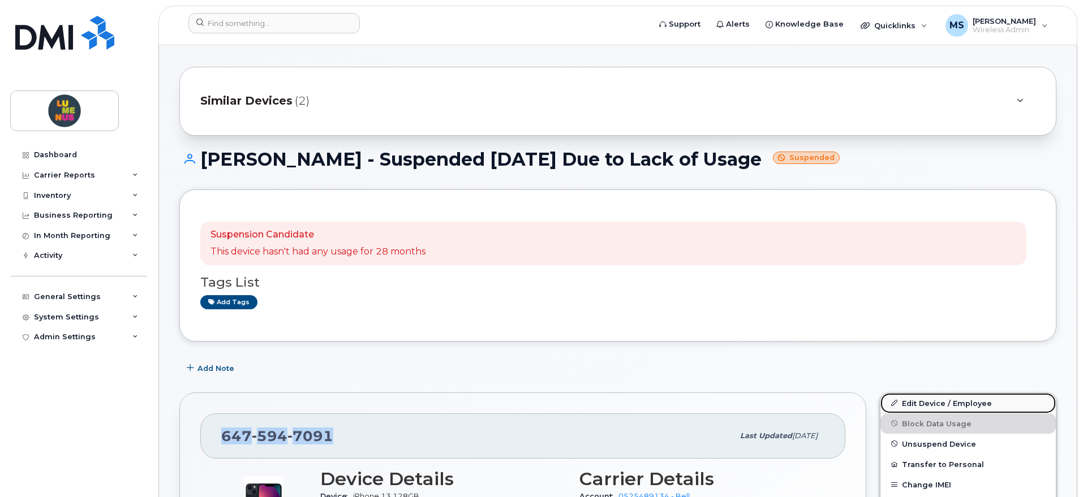
click at [940, 405] on link "Edit Device / Employee" at bounding box center [967, 403] width 175 height 20
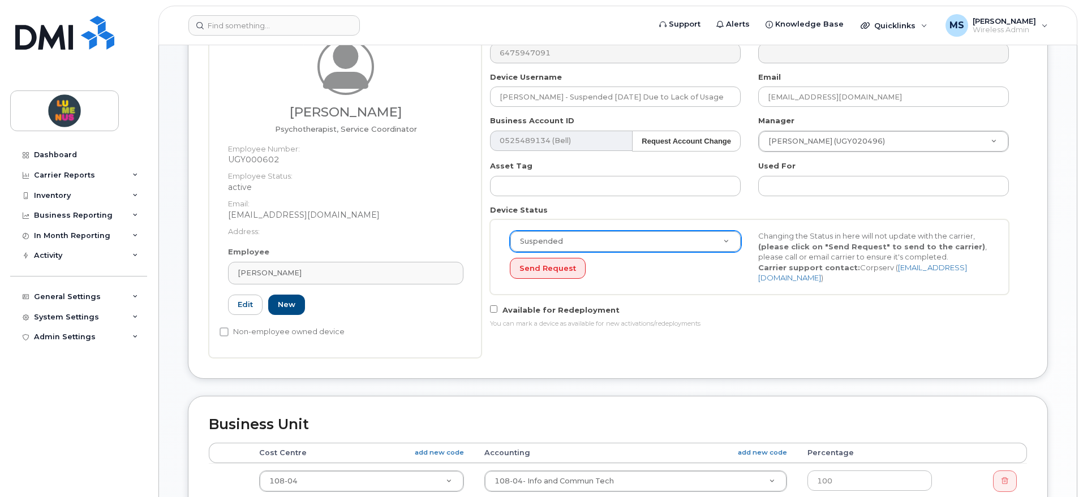
scroll to position [212, 0]
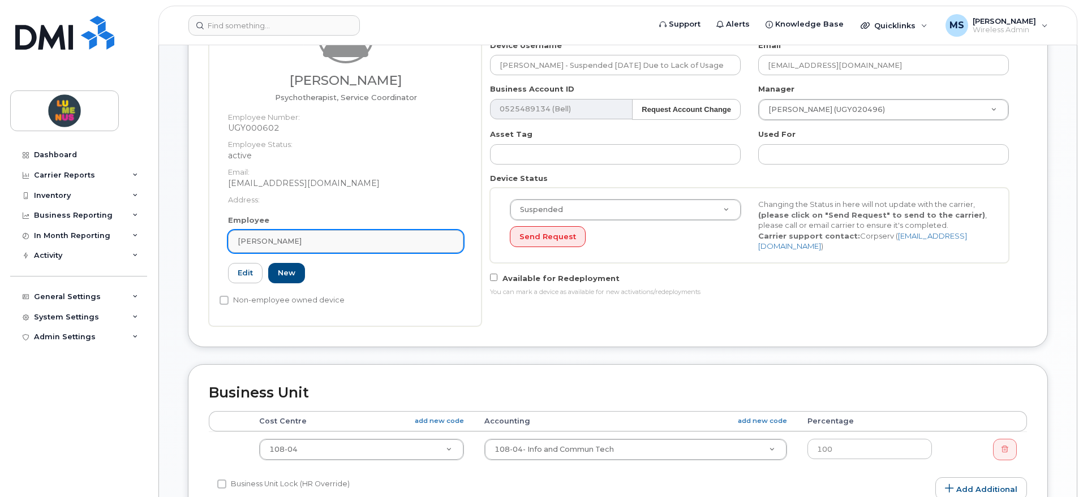
click at [296, 243] on div "Osher, Shira" at bounding box center [346, 241] width 216 height 11
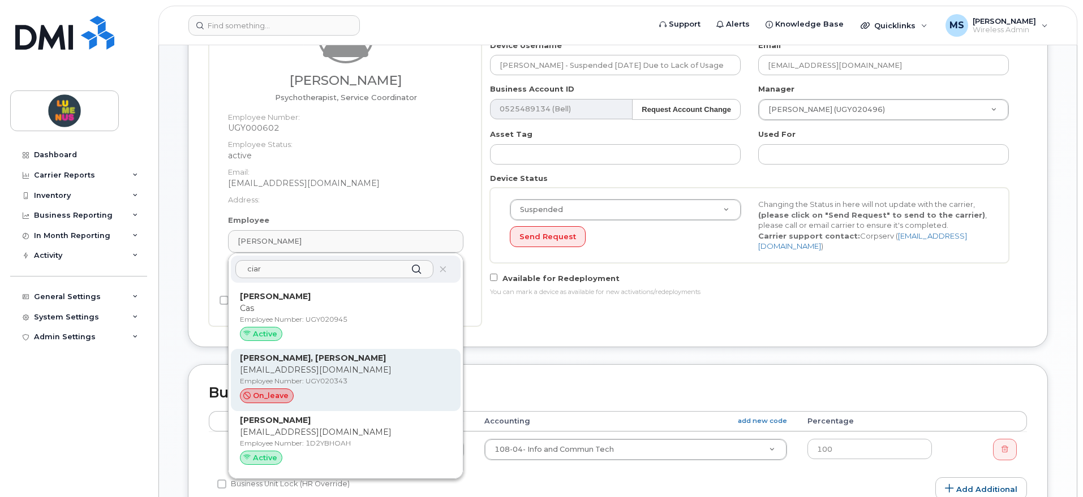
type input "ciar"
click at [285, 364] on div "Kenny, Ciara ckenny@lumenus.ca Employee Number: UGY020343 on_leave" at bounding box center [346, 379] width 212 height 55
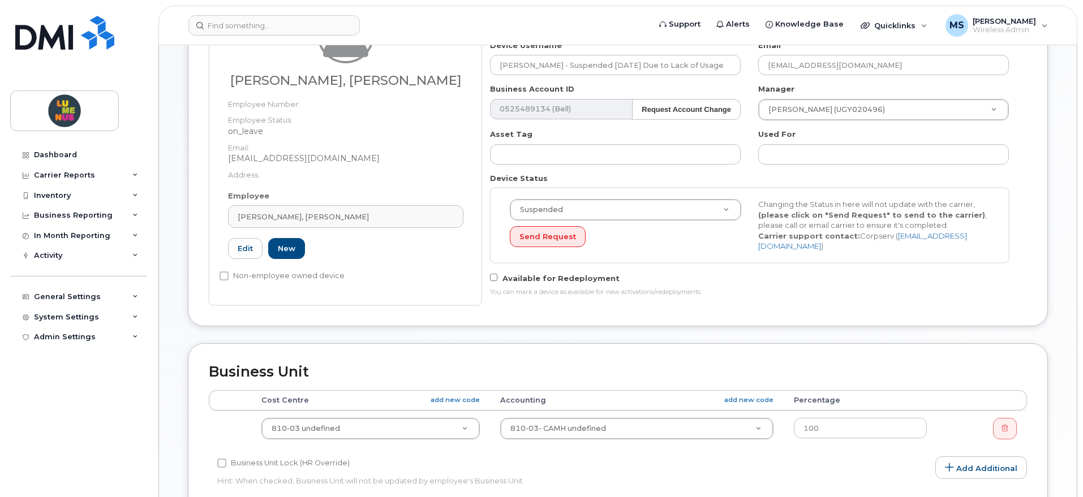
type input "UGY020343"
type input "Kenny, Ciara"
type input "ckenny@lumenus.ca"
type input "4299313"
type input "35502067"
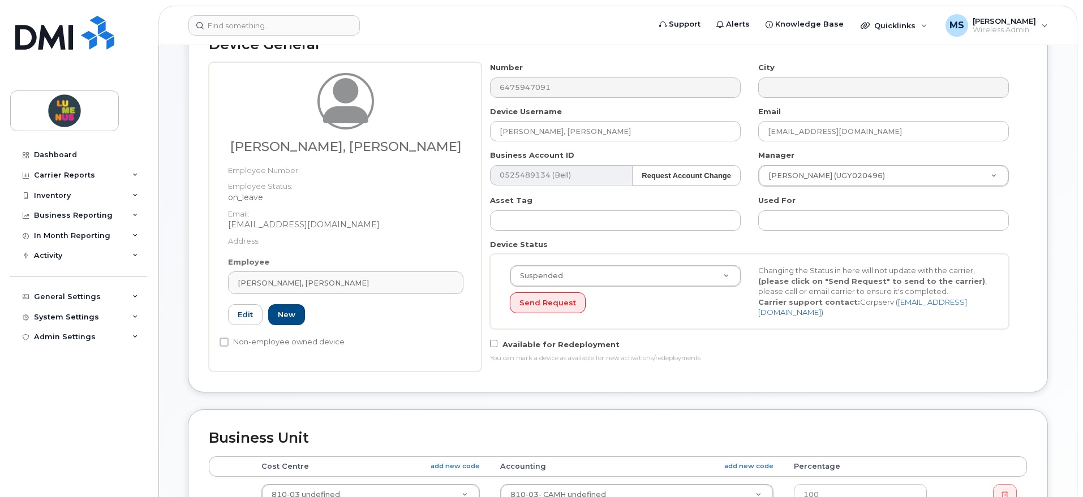
scroll to position [71, 0]
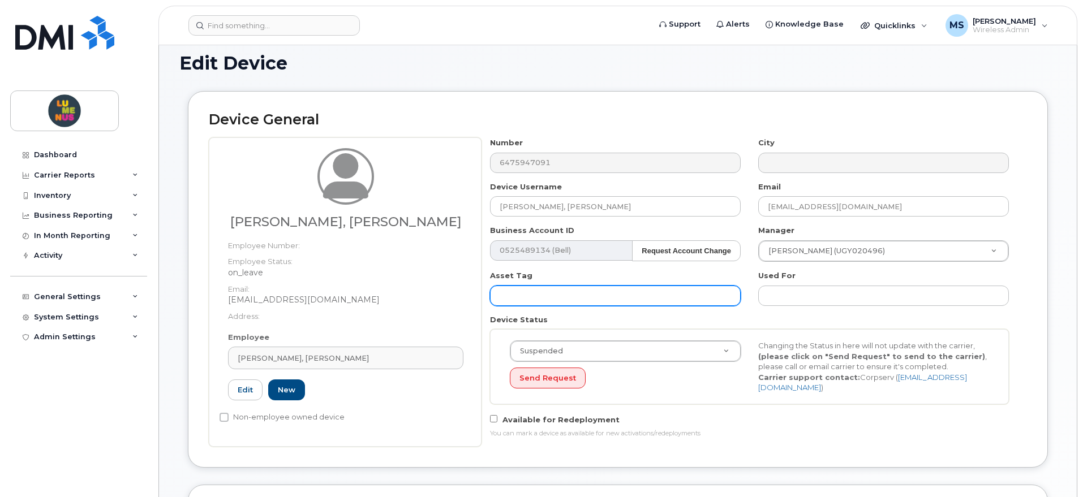
click at [621, 289] on input "text" at bounding box center [615, 296] width 251 height 20
type input "New Device"
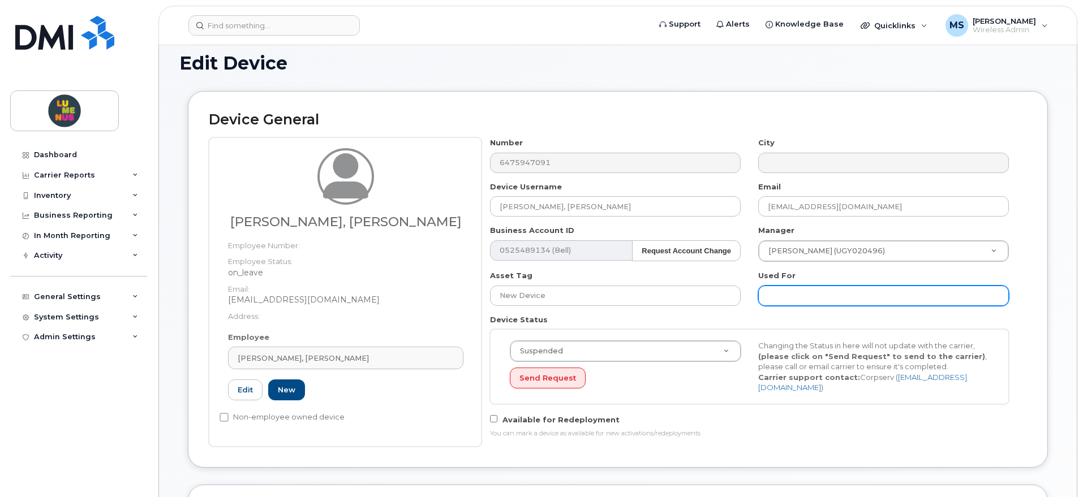
click at [786, 286] on input "text" at bounding box center [883, 296] width 251 height 20
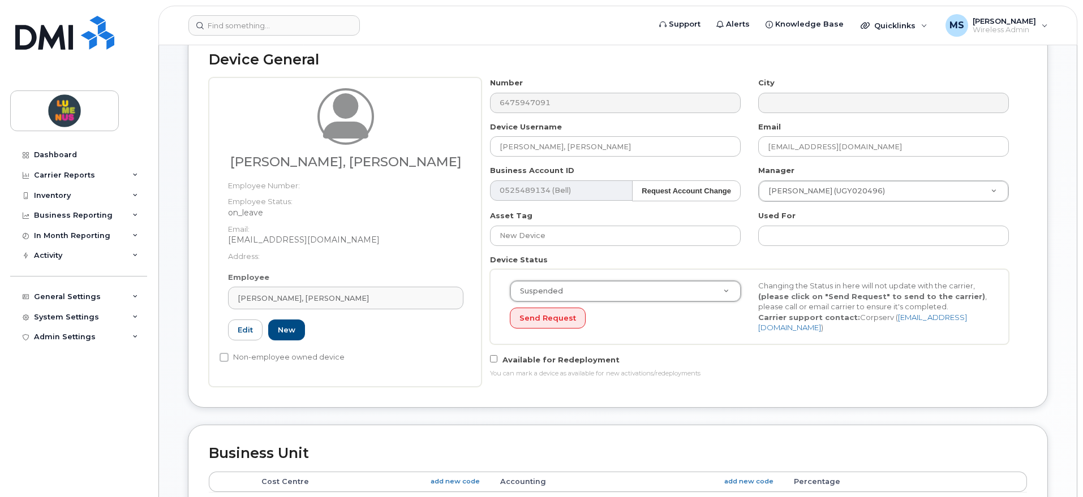
scroll to position [212, 0]
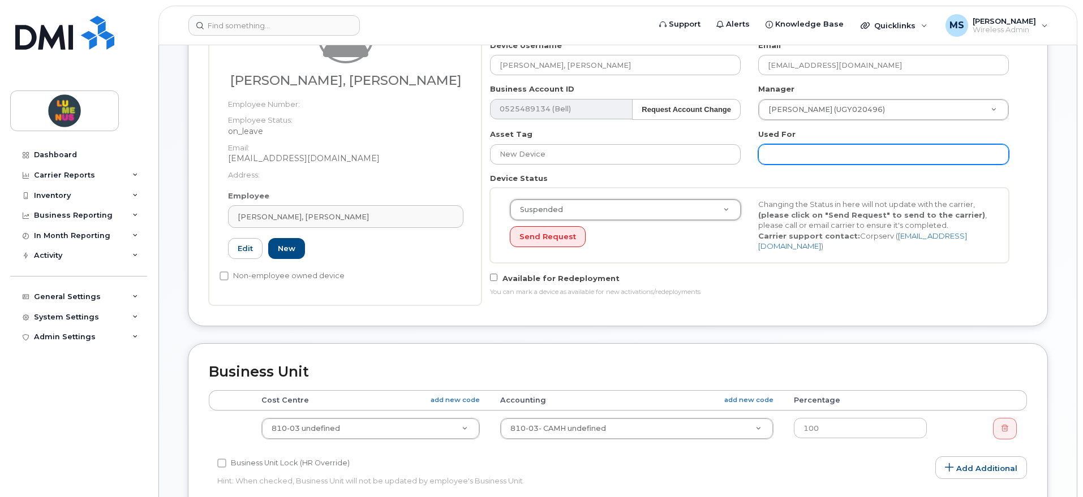
click at [768, 153] on input "text" at bounding box center [883, 154] width 251 height 20
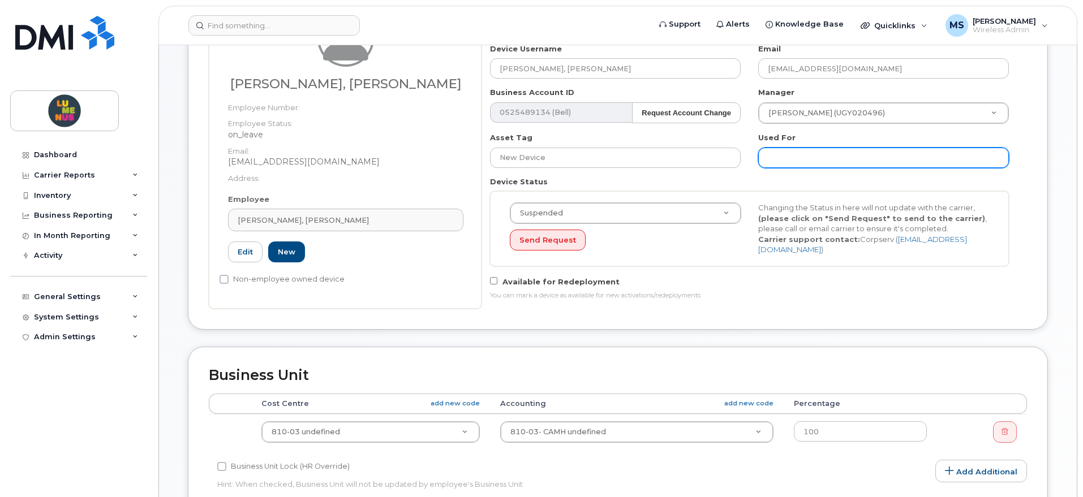
scroll to position [92, 0]
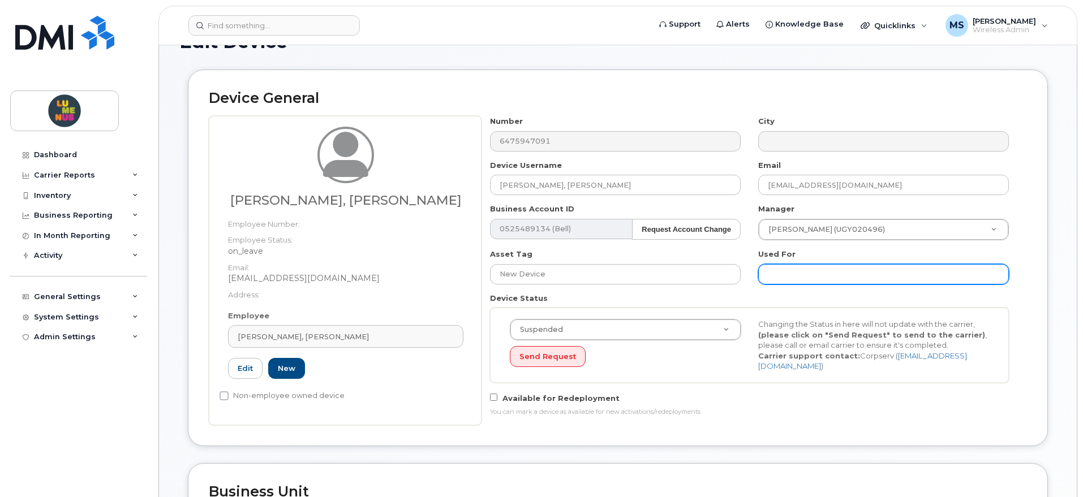
click at [804, 271] on input "text" at bounding box center [883, 274] width 251 height 20
paste input "SR2509-0055"
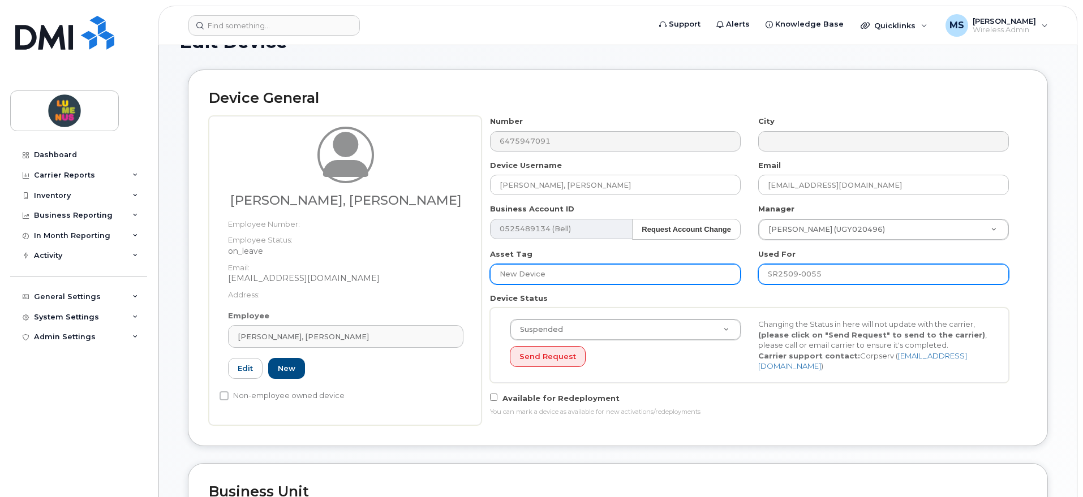
scroll to position [163, 0]
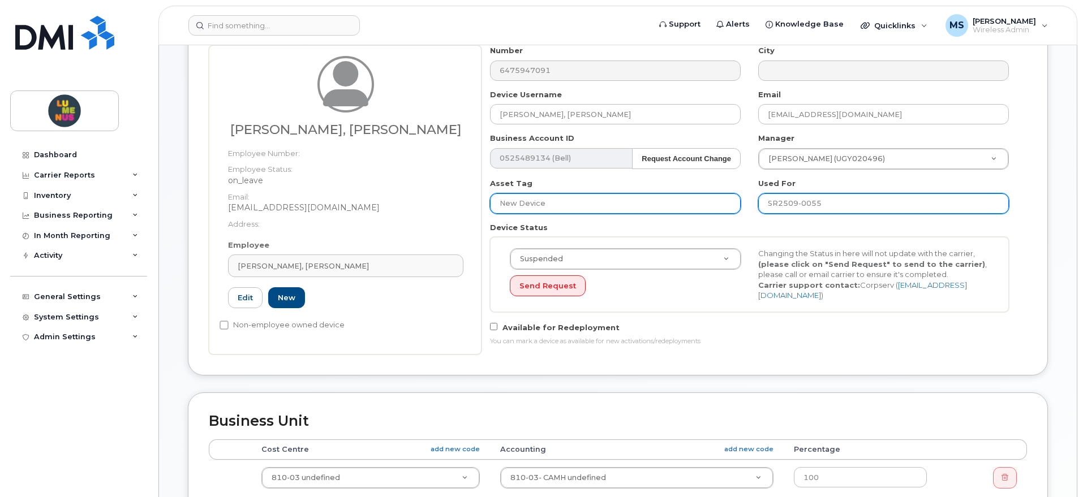
type input "SR2509-0055"
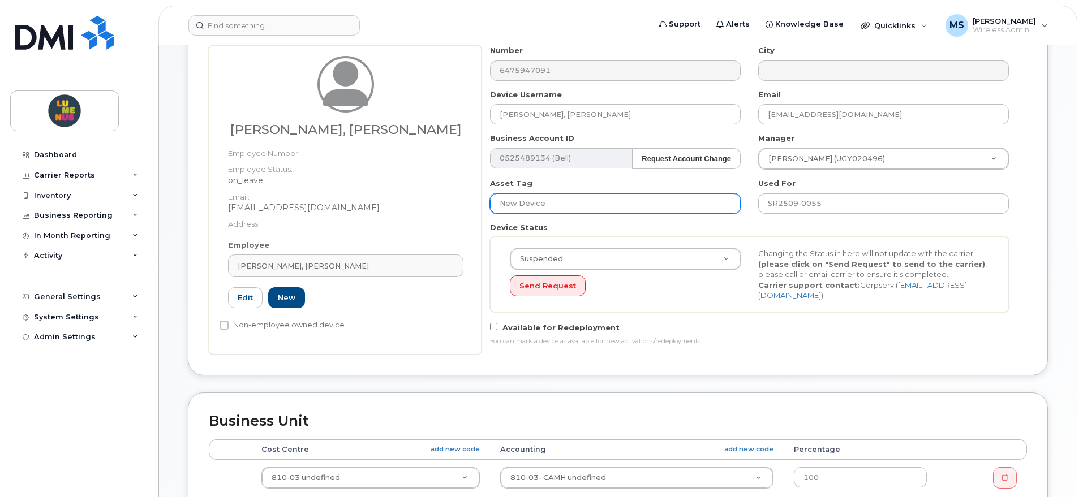
click at [579, 212] on input "New Device" at bounding box center [615, 203] width 251 height 20
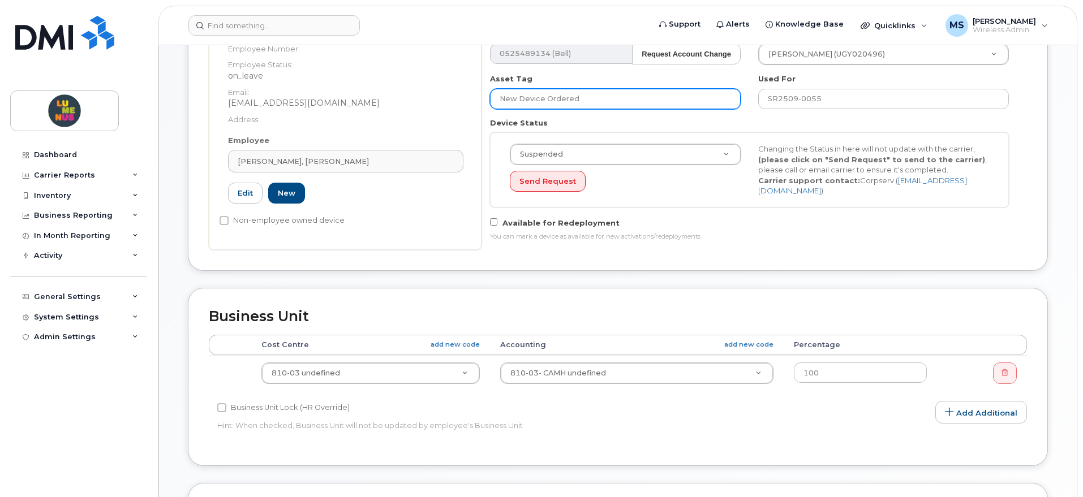
scroll to position [375, 0]
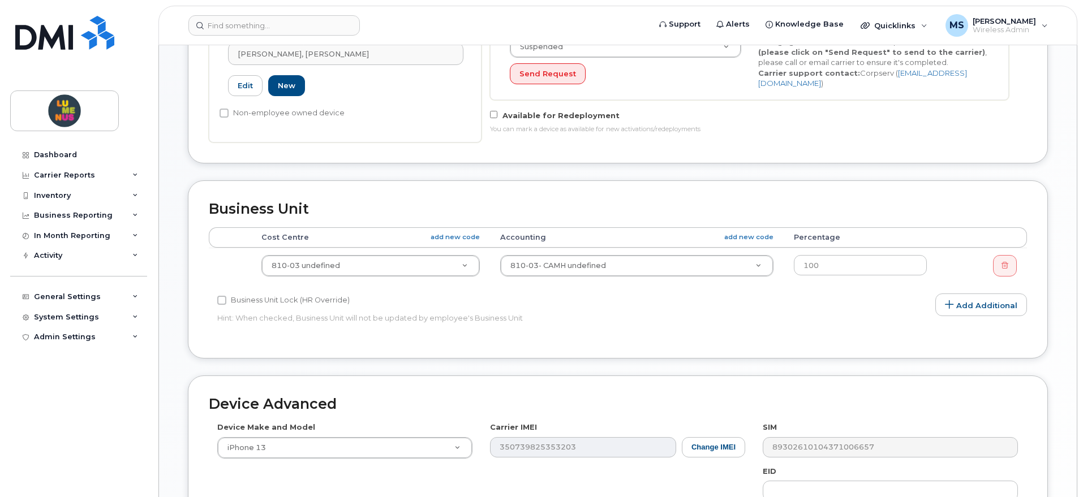
type input "New Device Ordered"
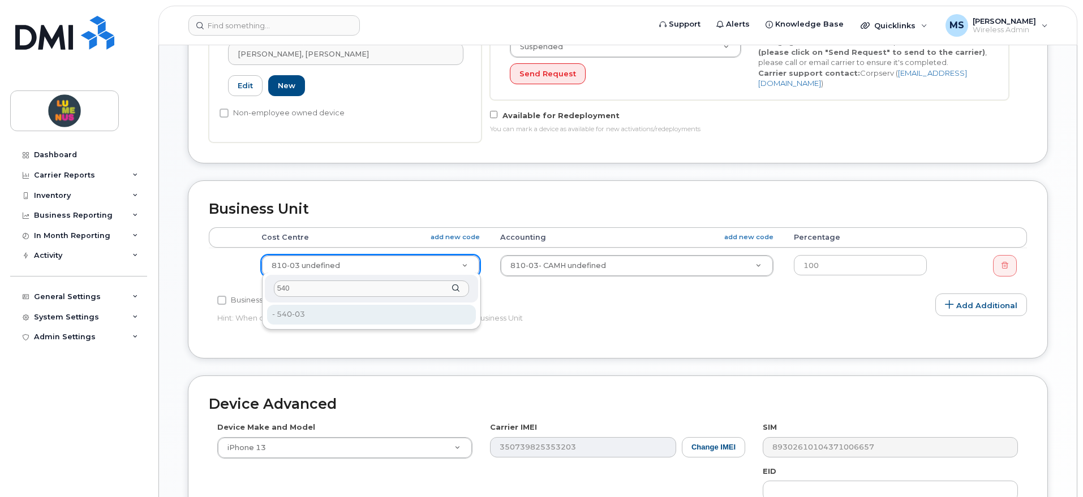
type input "540"
type input "4299297"
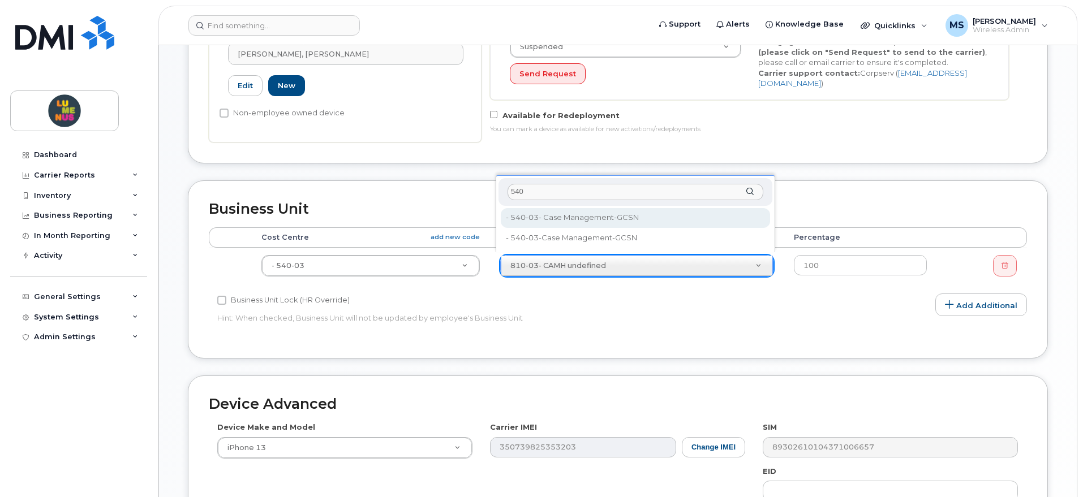
type input "540"
type input "35502039"
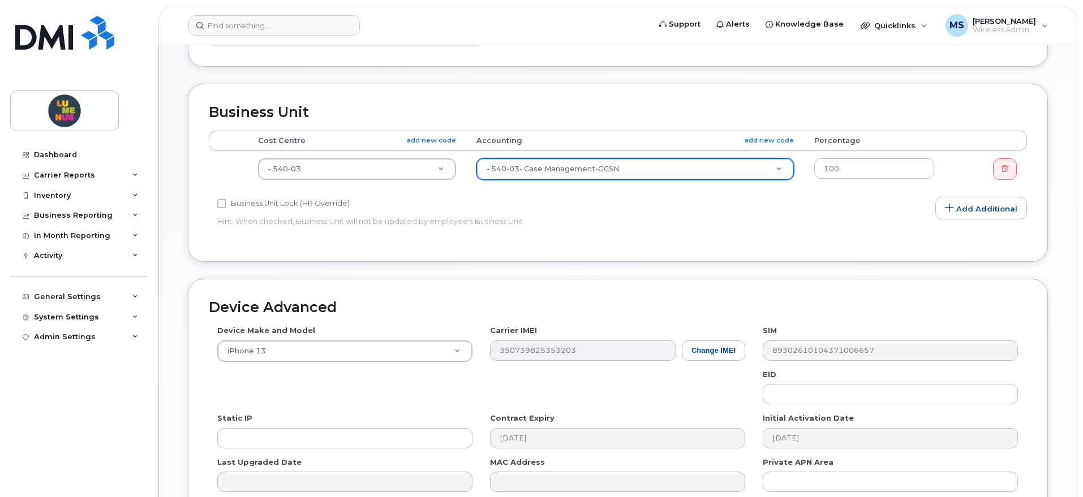
scroll to position [495, 0]
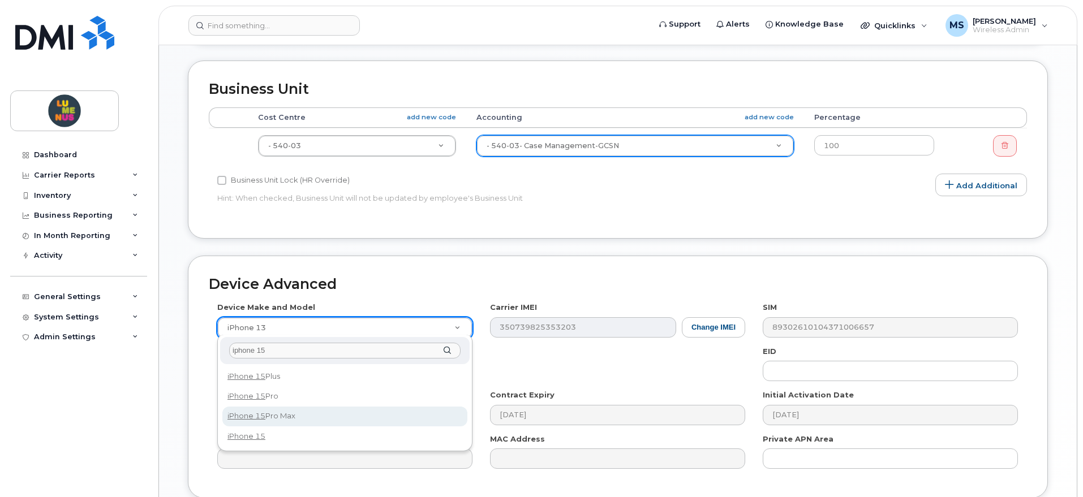
type input "iphone 15"
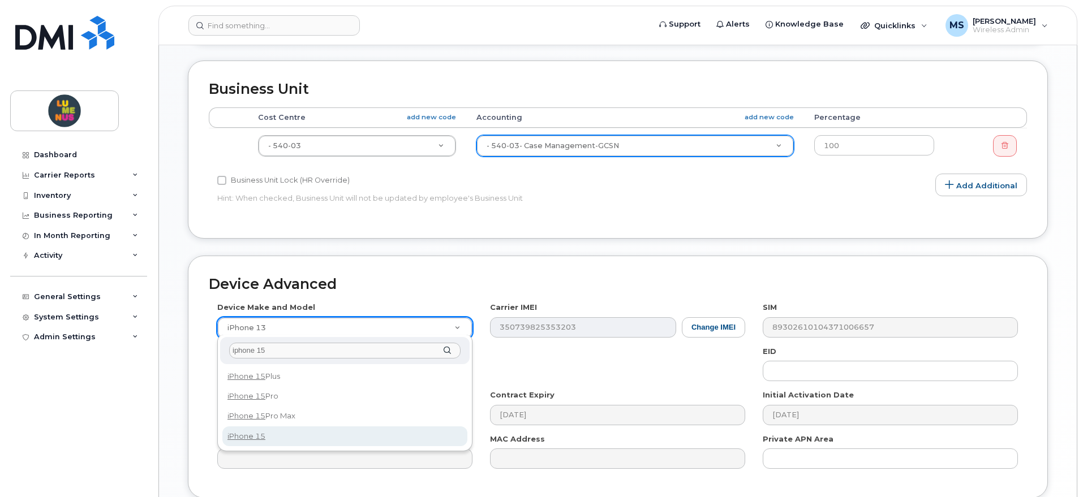
select select "3031"
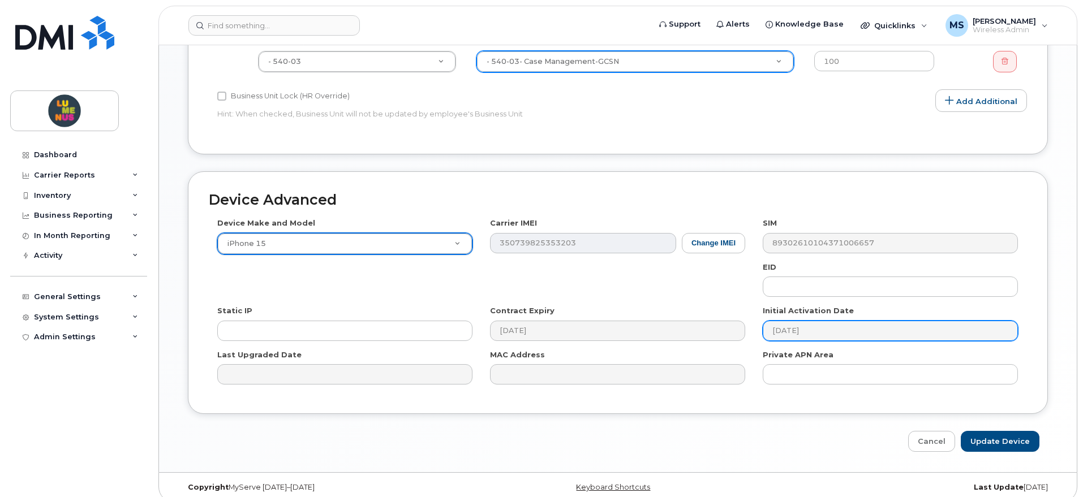
scroll to position [587, 0]
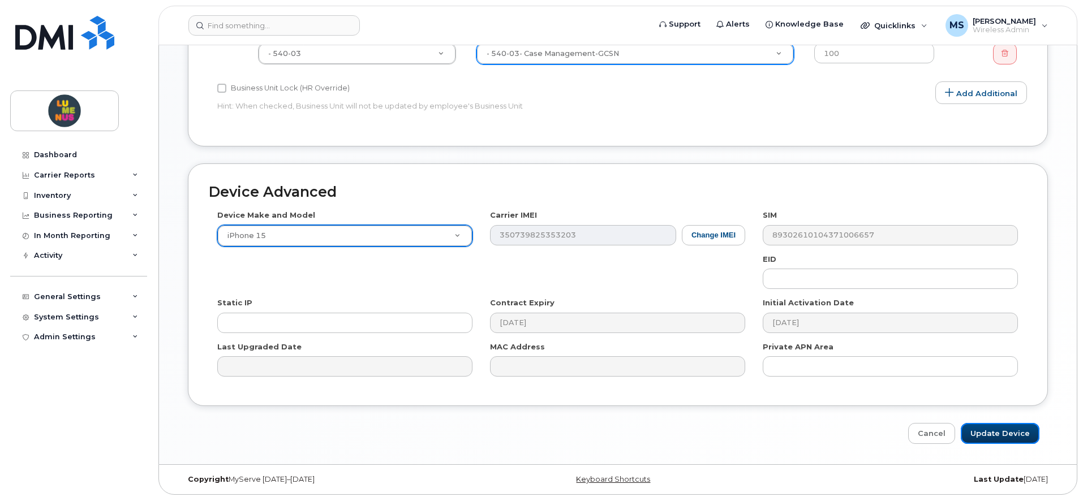
click at [995, 423] on input "Update Device" at bounding box center [1000, 433] width 79 height 21
type input "Saving..."
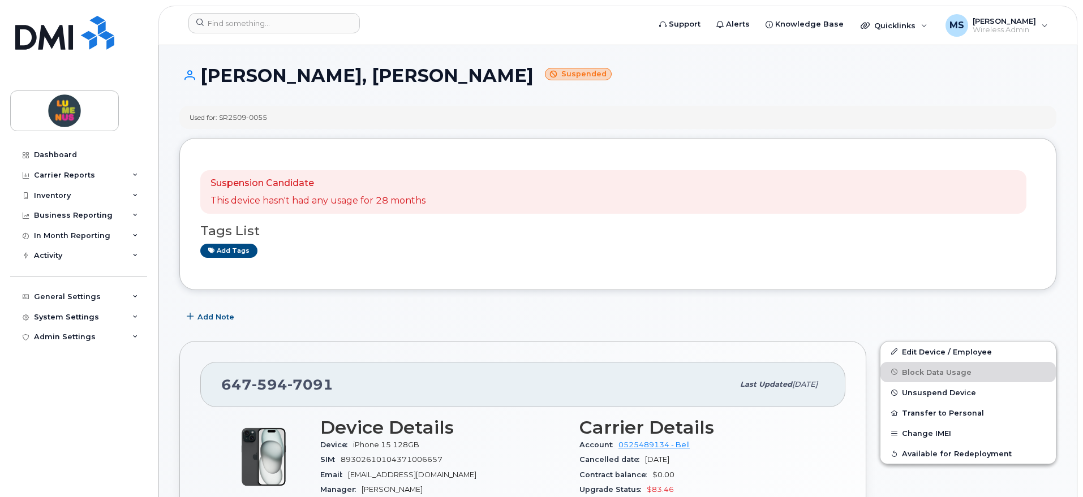
scroll to position [141, 0]
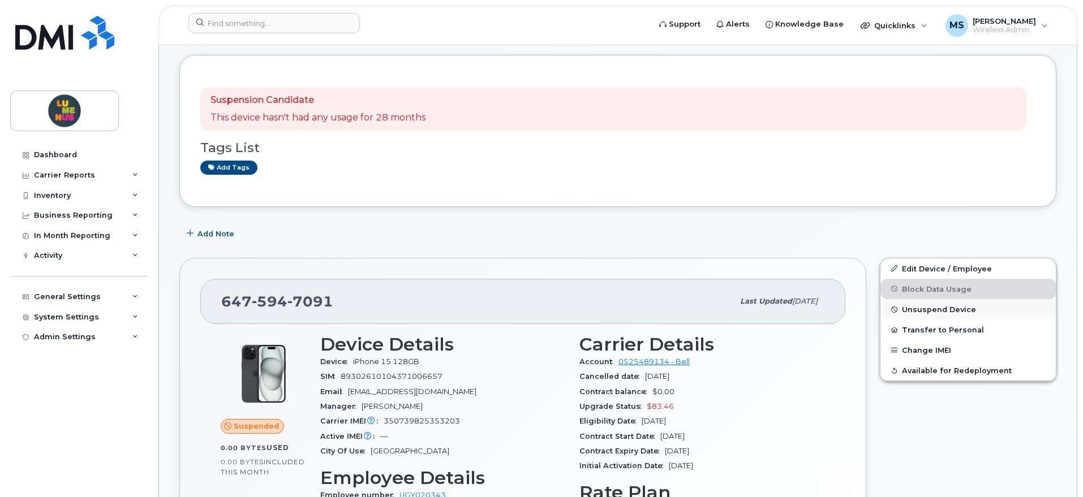
click at [953, 304] on button "Unsuspend Device" at bounding box center [967, 309] width 175 height 20
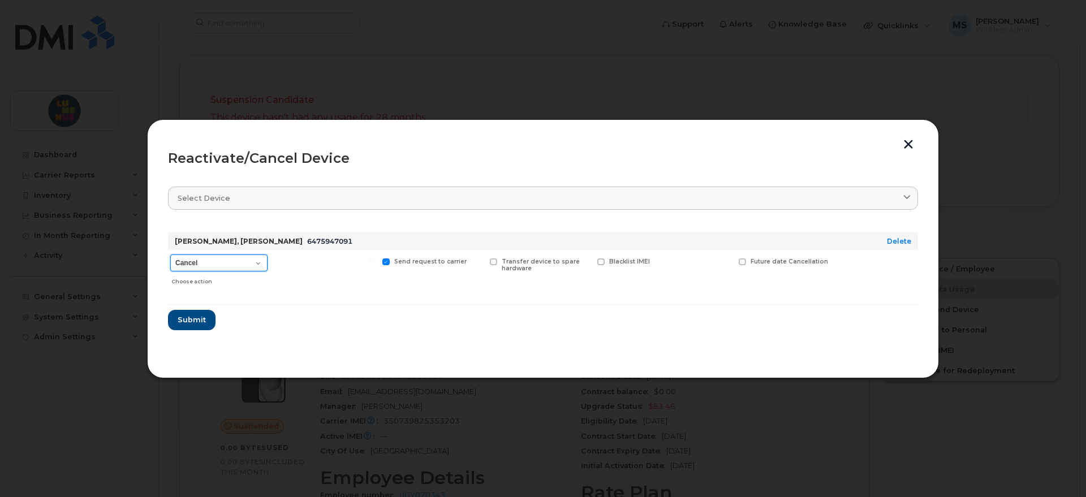
click at [256, 260] on select "Cancel Suspend - Extend Suspension Reactivate" at bounding box center [218, 263] width 97 height 17
select select "[object Object]"
click at [170, 255] on select "Cancel Suspend - Extend Suspension Reactivate" at bounding box center [218, 263] width 97 height 17
click at [202, 313] on button "Submit" at bounding box center [191, 320] width 46 height 20
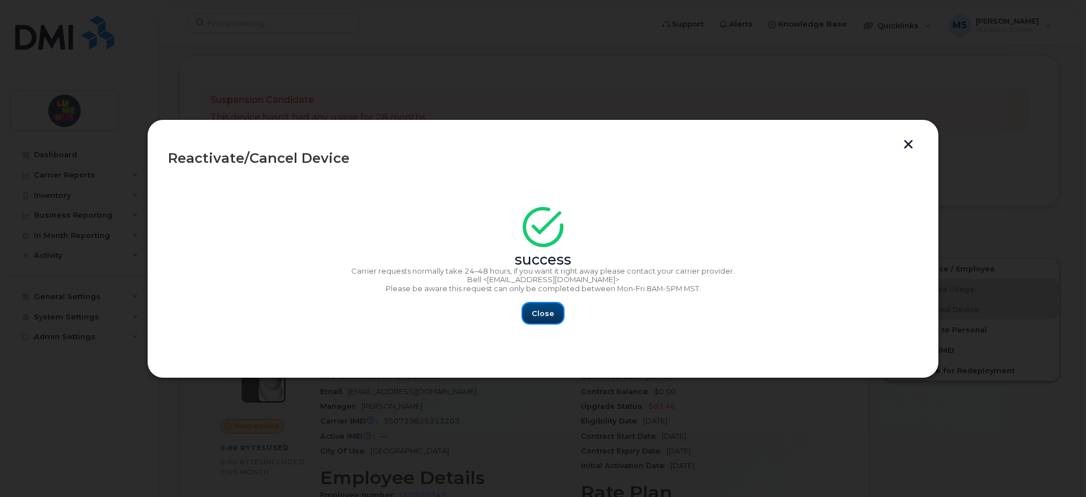
click at [554, 312] on button "Close" at bounding box center [543, 313] width 41 height 20
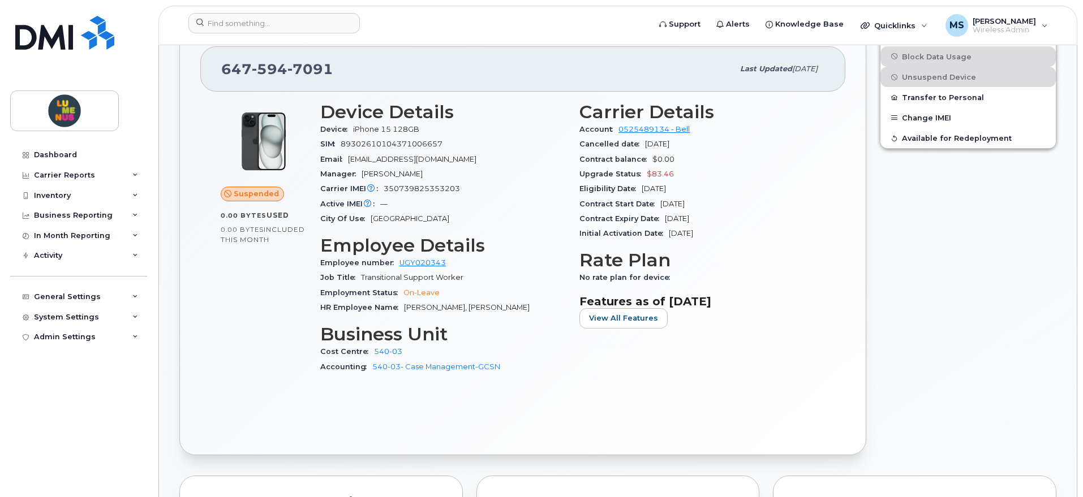
scroll to position [354, 0]
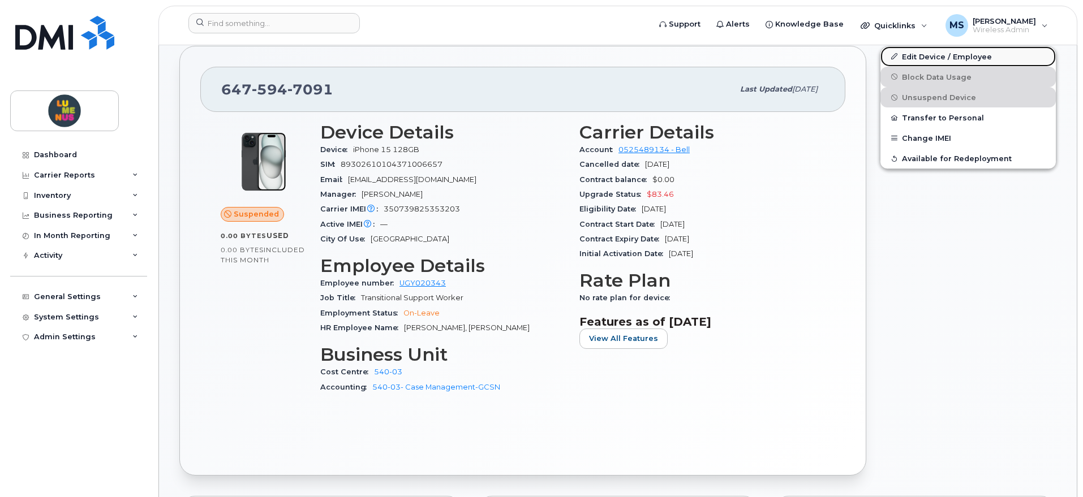
click at [936, 57] on link "Edit Device / Employee" at bounding box center [967, 56] width 175 height 20
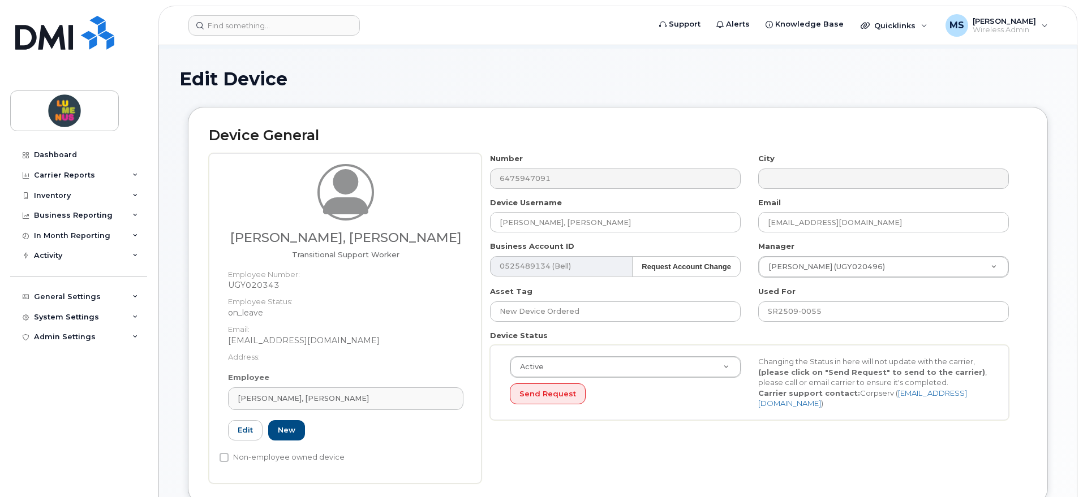
scroll to position [71, 0]
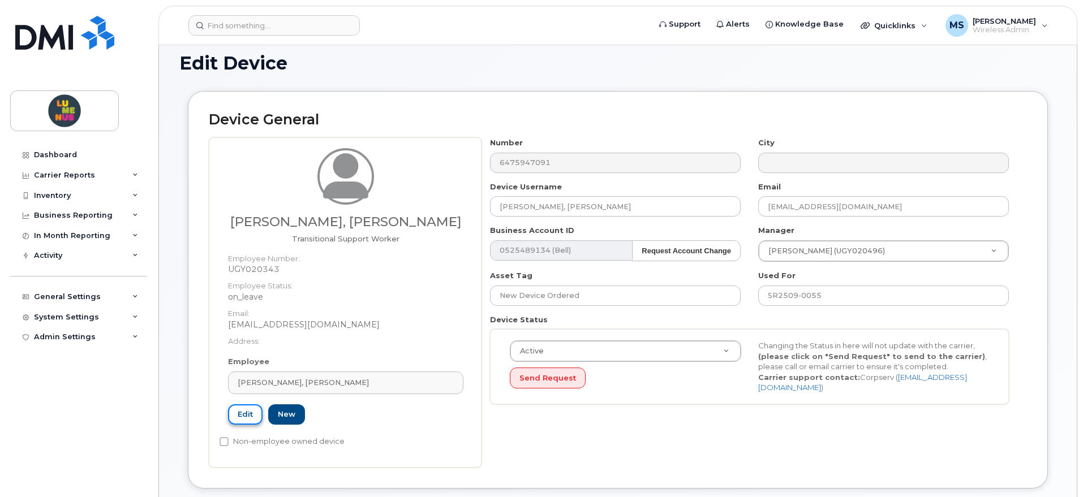
click at [253, 412] on link "Edit" at bounding box center [245, 414] width 35 height 21
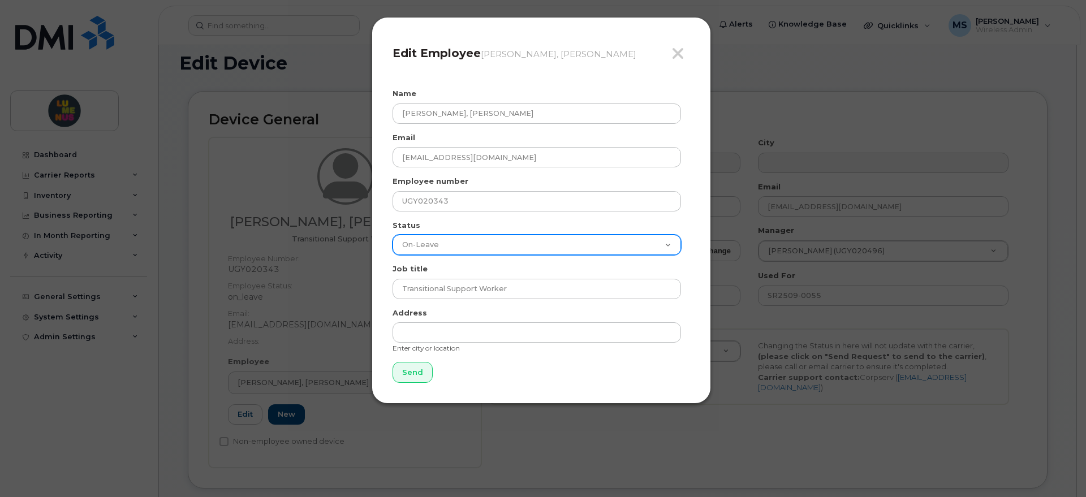
click at [661, 243] on select "Active On-Leave Long Term Short Term Maternity Leave Temp Layoff Inactive" at bounding box center [537, 245] width 289 height 20
select select "active"
click at [393, 235] on select "Active On-Leave Long Term Short Term Maternity Leave Temp Layoff Inactive" at bounding box center [537, 245] width 289 height 20
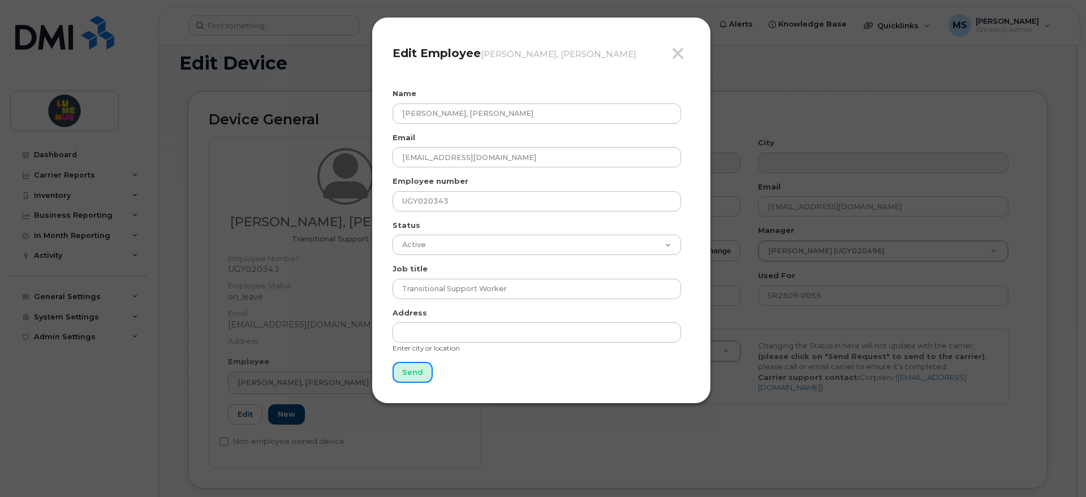
click at [409, 376] on input "Send" at bounding box center [413, 372] width 40 height 21
type input "Send"
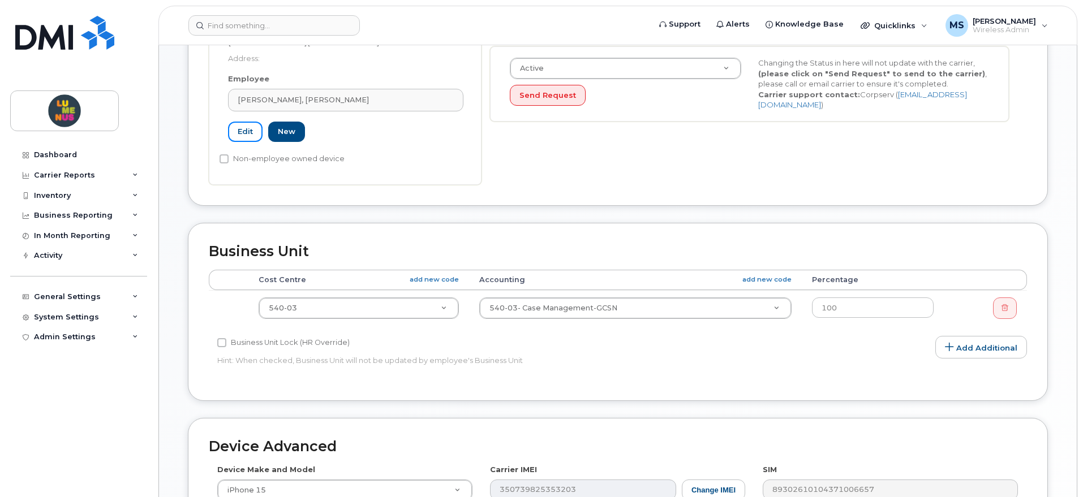
scroll to position [612, 0]
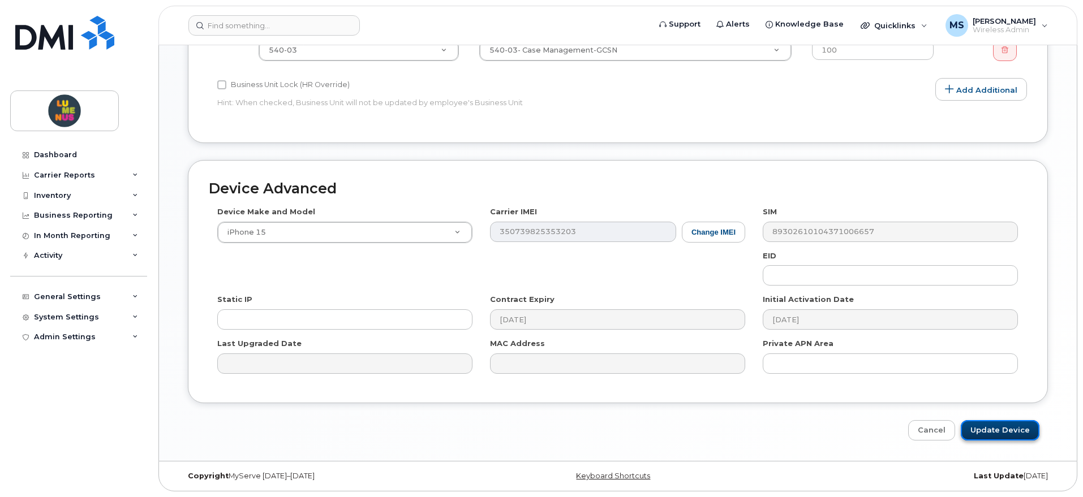
click at [997, 433] on input "Update Device" at bounding box center [1000, 430] width 79 height 21
type input "Saving..."
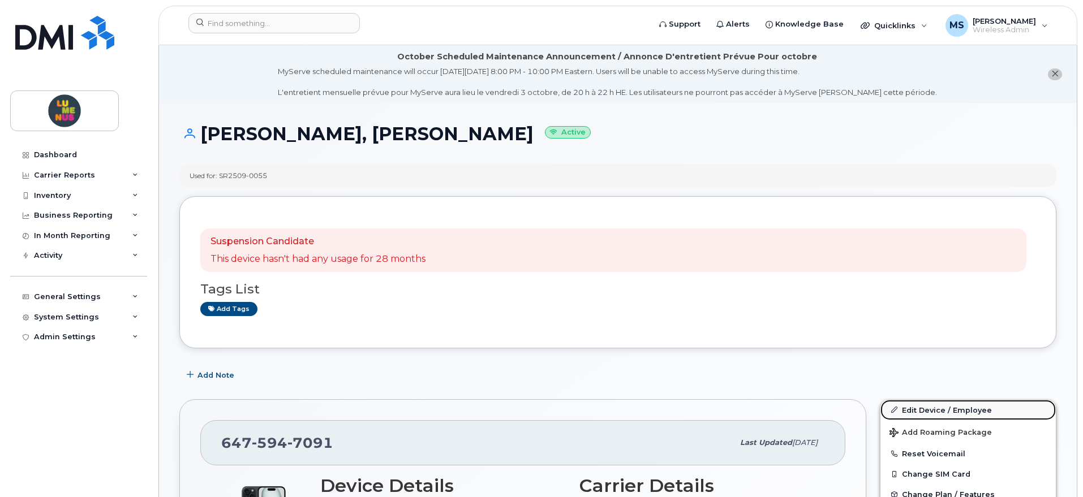
click at [936, 405] on link "Edit Device / Employee" at bounding box center [967, 410] width 175 height 20
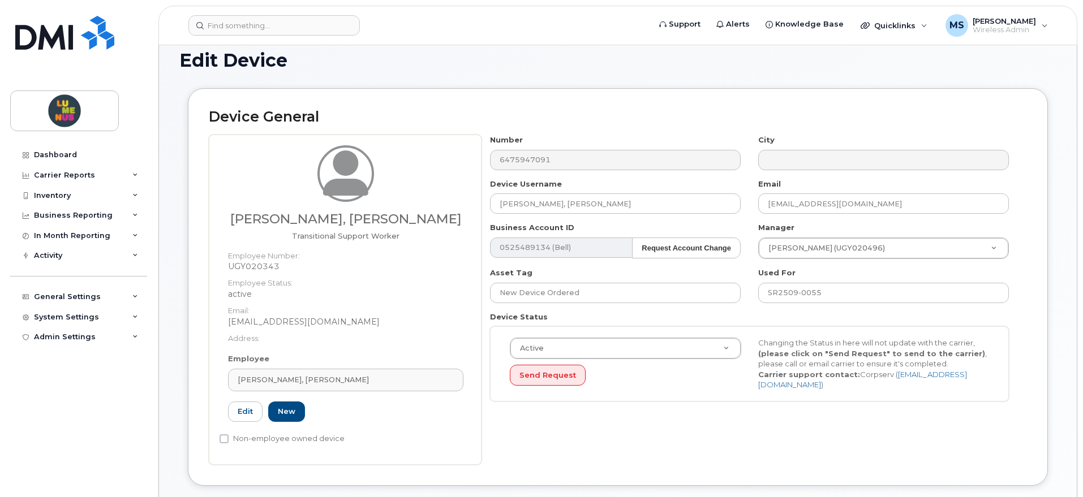
scroll to position [71, 0]
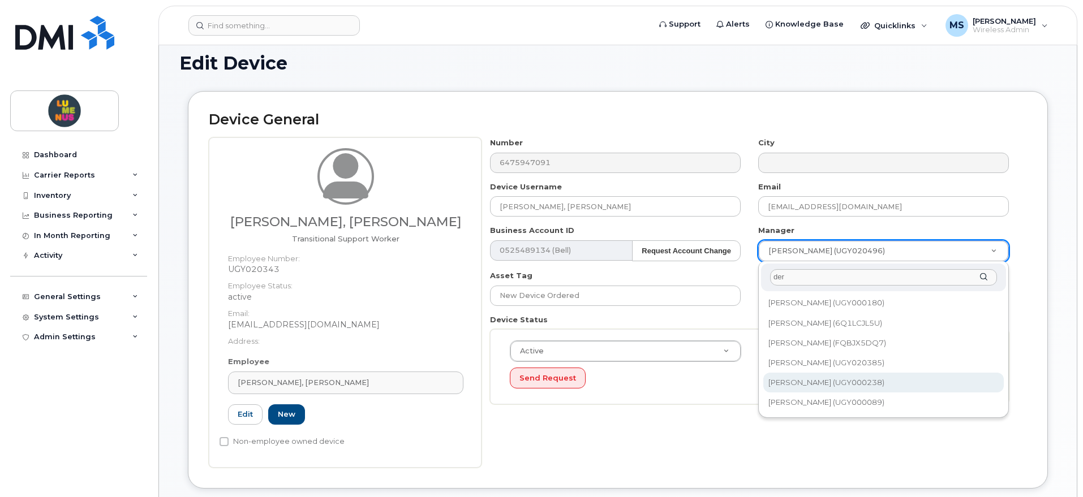
type input "der"
type input "2975985"
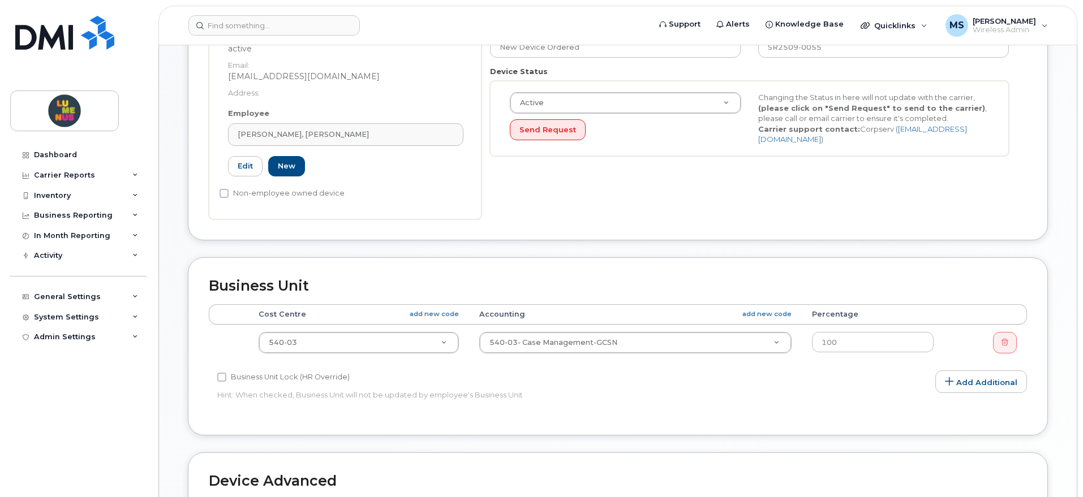
scroll to position [354, 0]
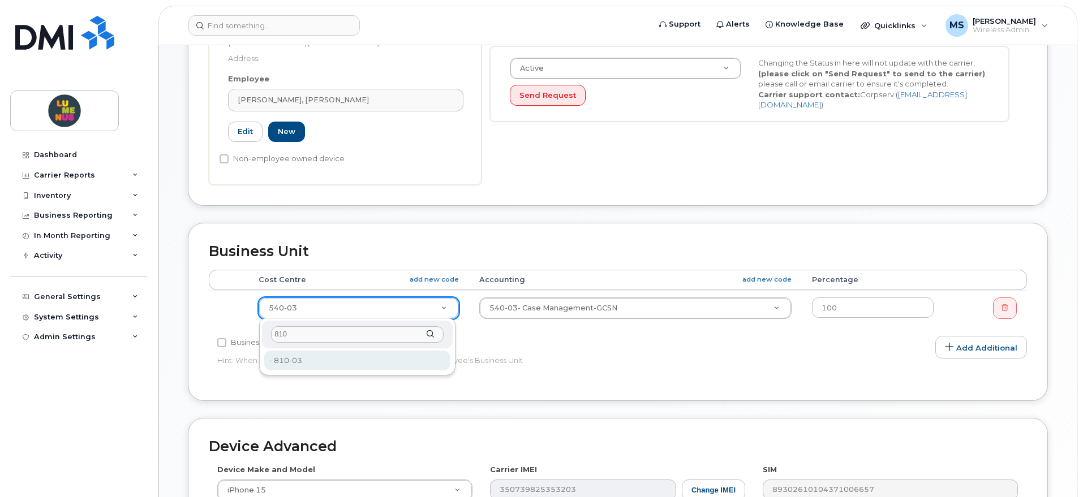
type input "810"
type input "4299313"
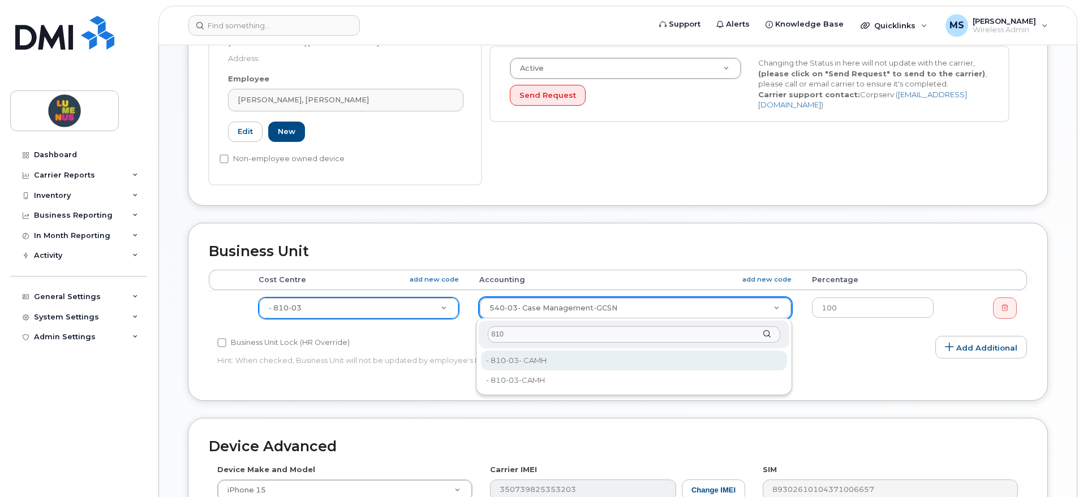
type input "810"
type input "35502067"
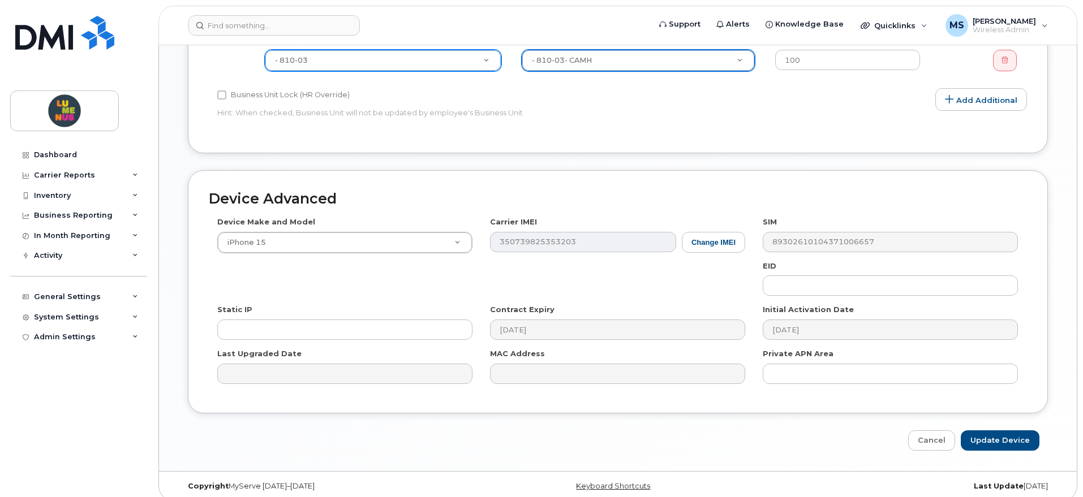
scroll to position [612, 0]
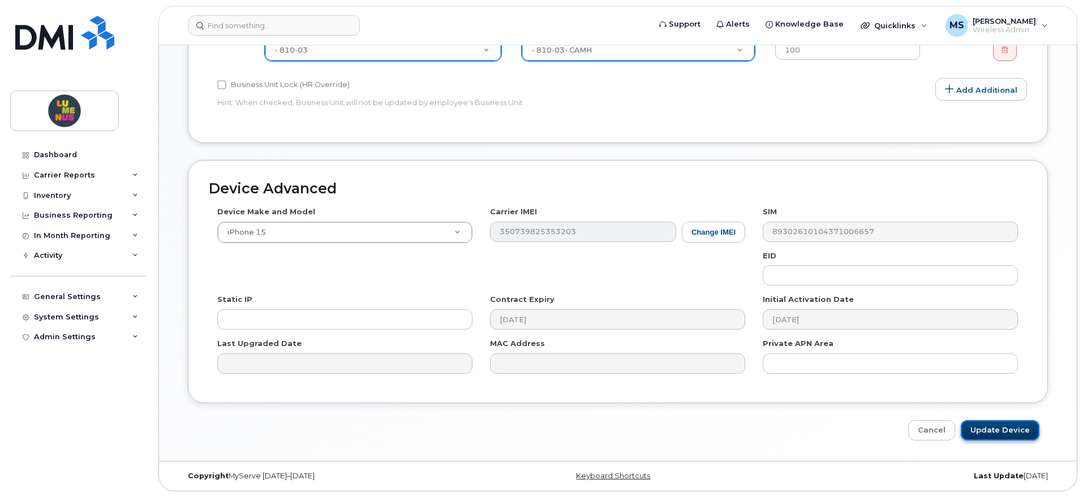
click at [1017, 432] on input "Update Device" at bounding box center [1000, 430] width 79 height 21
type input "Saving..."
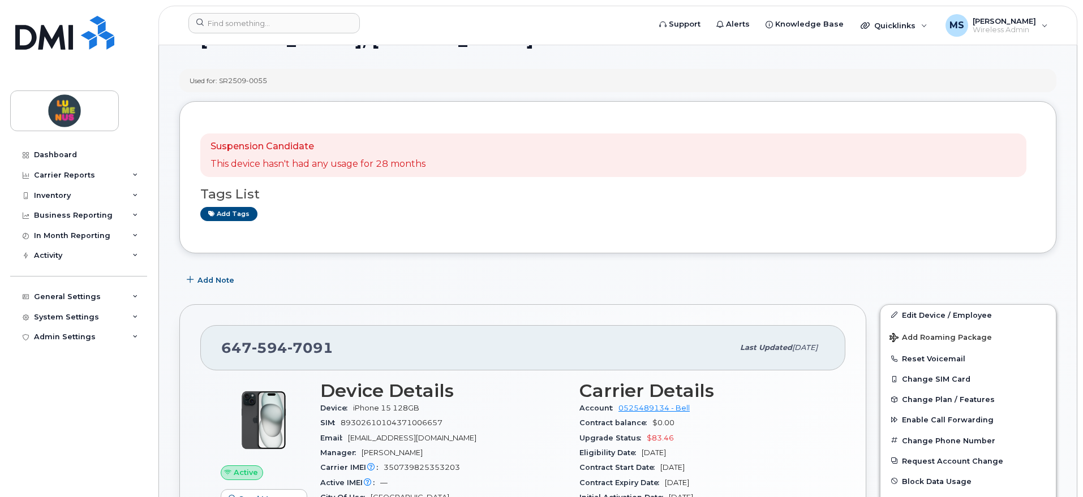
scroll to position [71, 0]
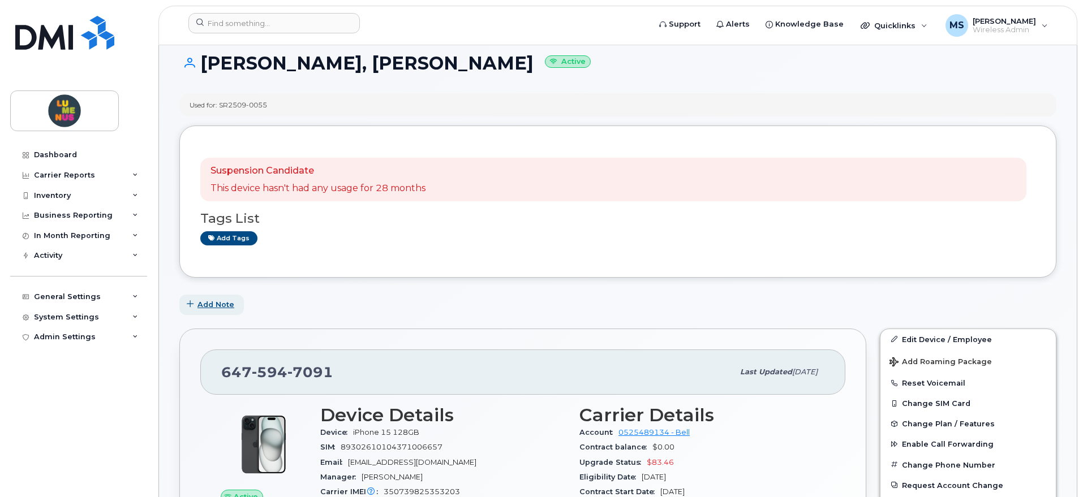
click at [223, 300] on span "Add Note" at bounding box center [215, 304] width 37 height 11
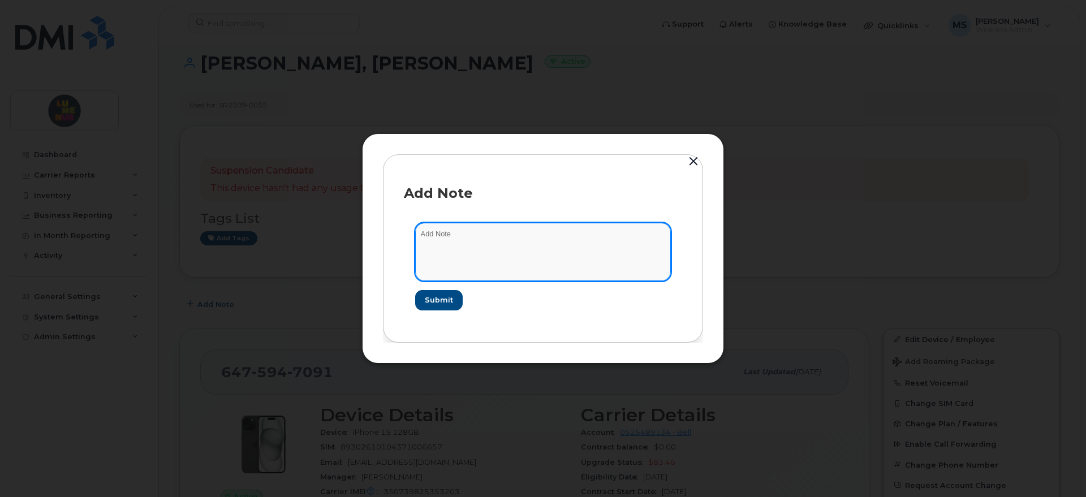
click at [500, 241] on textarea at bounding box center [543, 252] width 256 height 58
type textarea "New iPhone 15 ordered for WPCI"
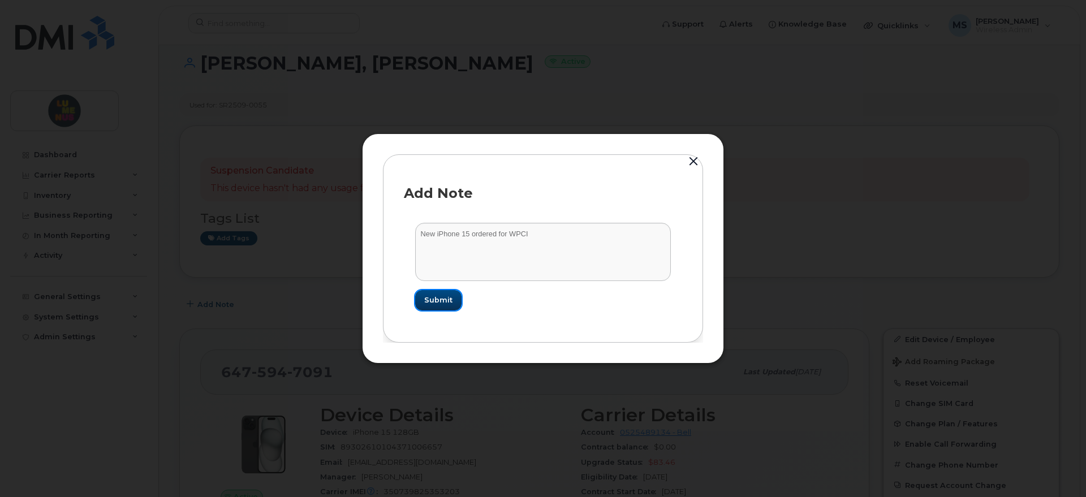
click at [455, 297] on button "Submit" at bounding box center [438, 300] width 46 height 20
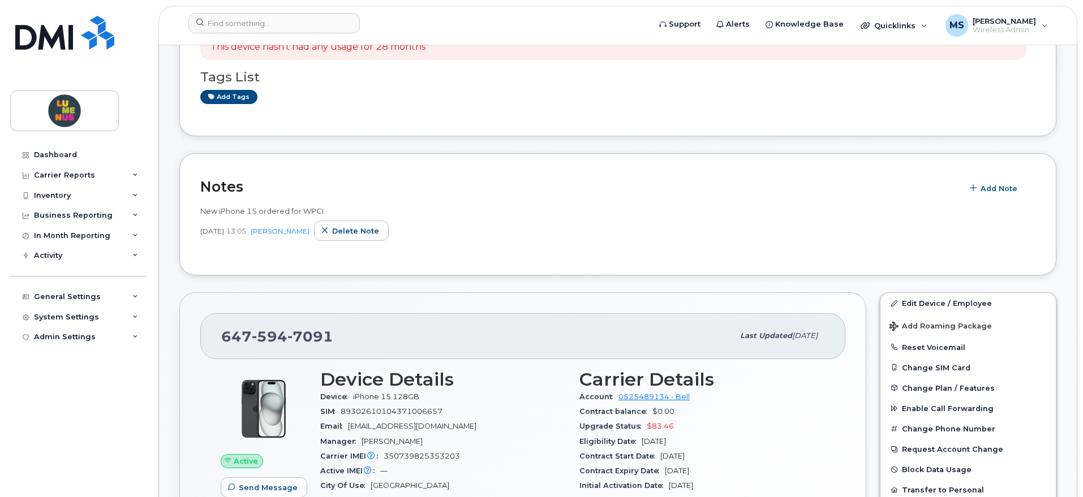
scroll to position [354, 0]
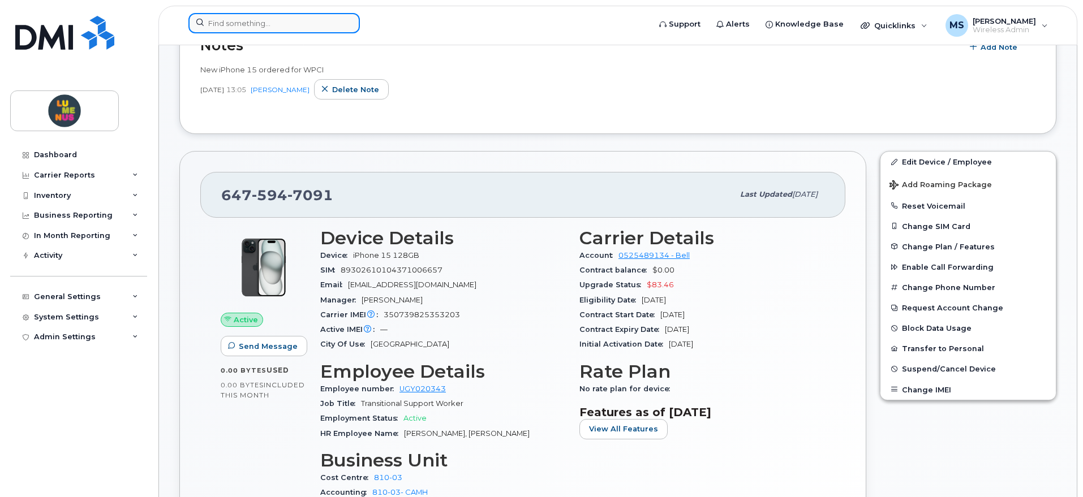
click at [308, 23] on input at bounding box center [273, 23] width 171 height 20
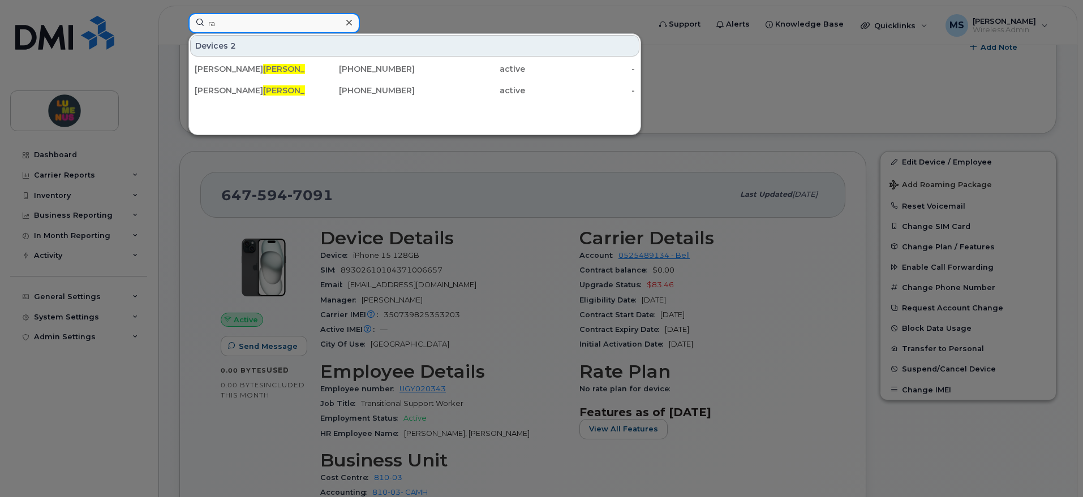
type input "r"
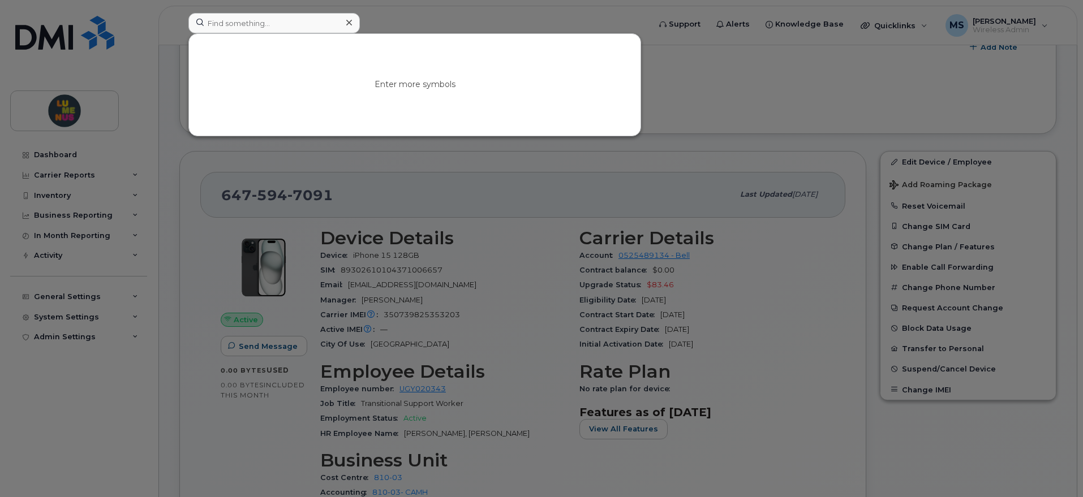
click at [632, 19] on div at bounding box center [541, 248] width 1083 height 497
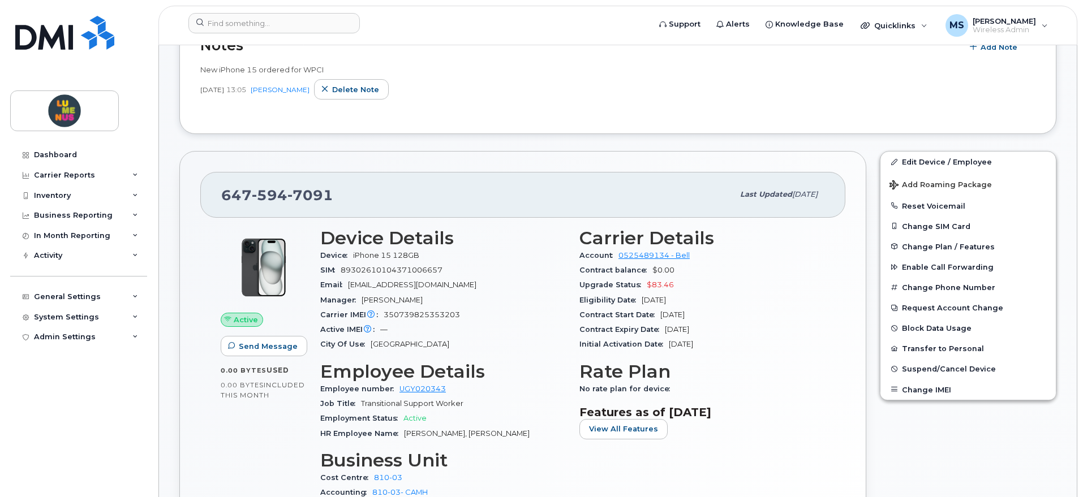
click at [329, 200] on span "7091" at bounding box center [310, 195] width 46 height 17
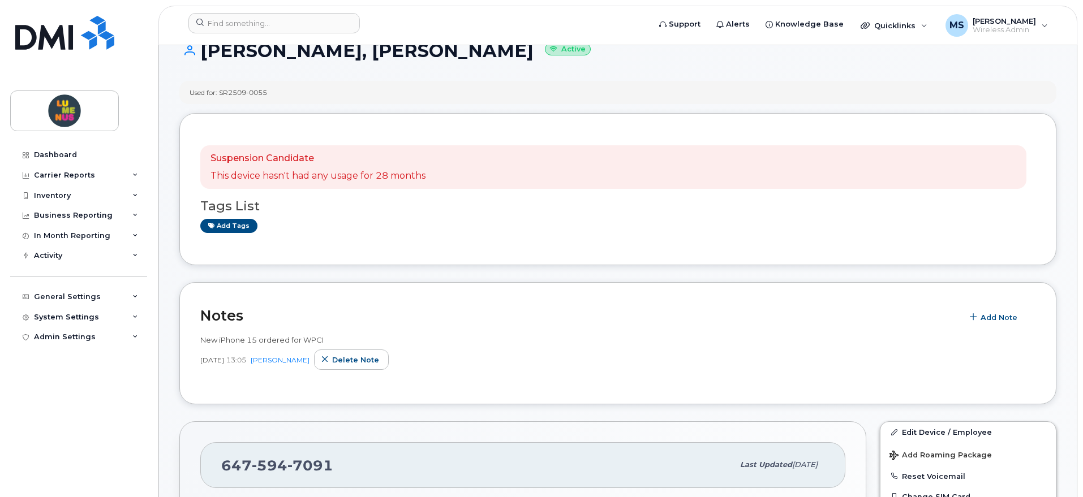
scroll to position [71, 0]
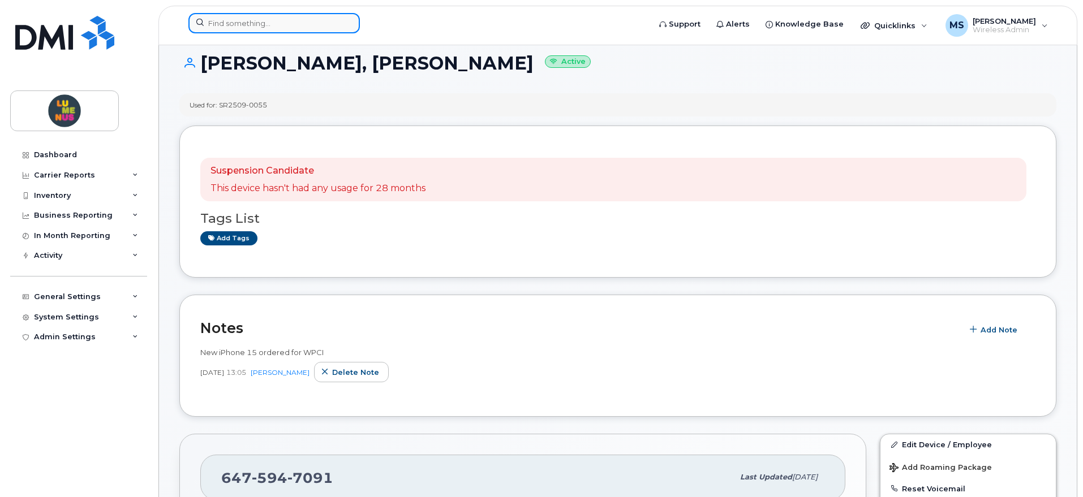
click at [287, 23] on input at bounding box center [273, 23] width 171 height 20
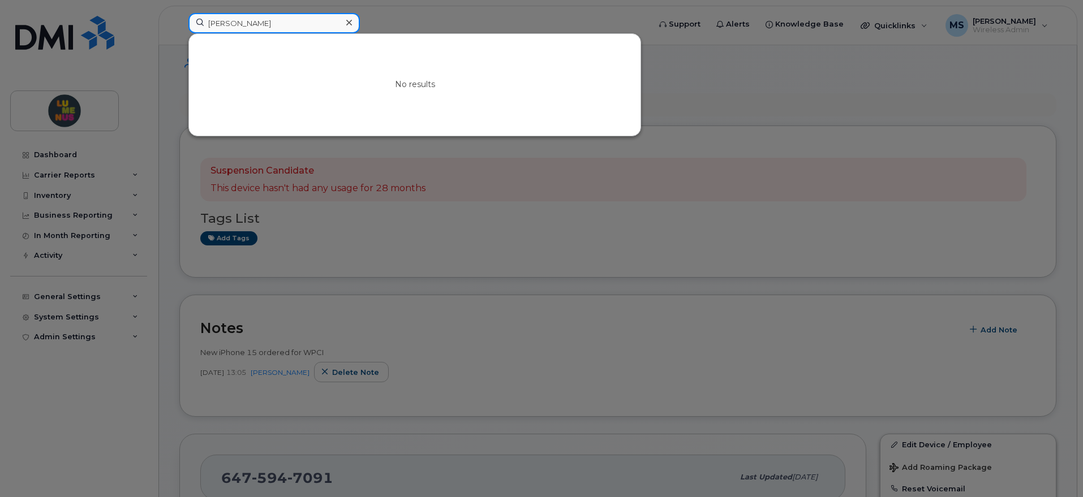
drag, startPoint x: 273, startPoint y: 25, endPoint x: 147, endPoint y: 24, distance: 126.7
click at [179, 24] on div "lucy No results" at bounding box center [415, 25] width 472 height 25
paste input "647 594 7043"
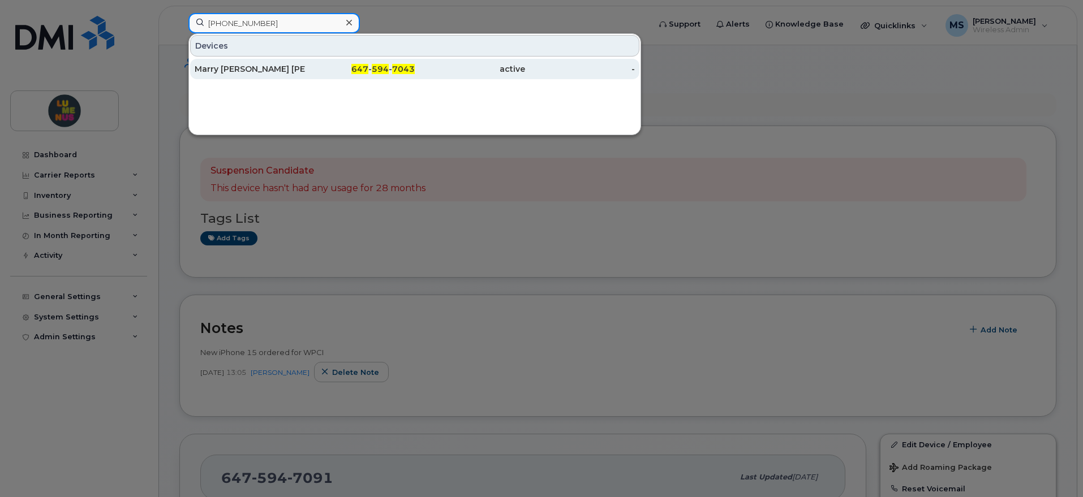
type input "647 594 7043"
click at [256, 67] on div "Marry Anne Dela Cruz" at bounding box center [250, 68] width 110 height 11
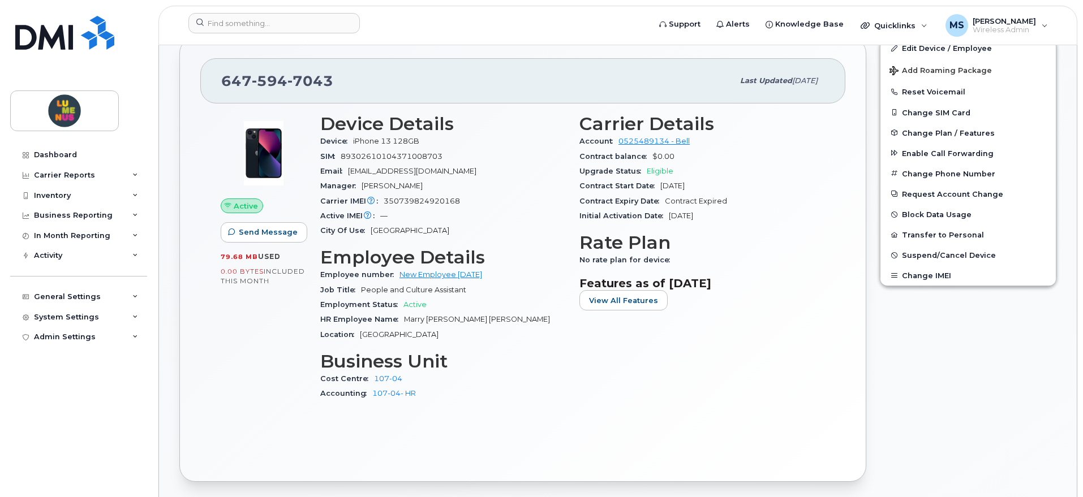
scroll to position [283, 0]
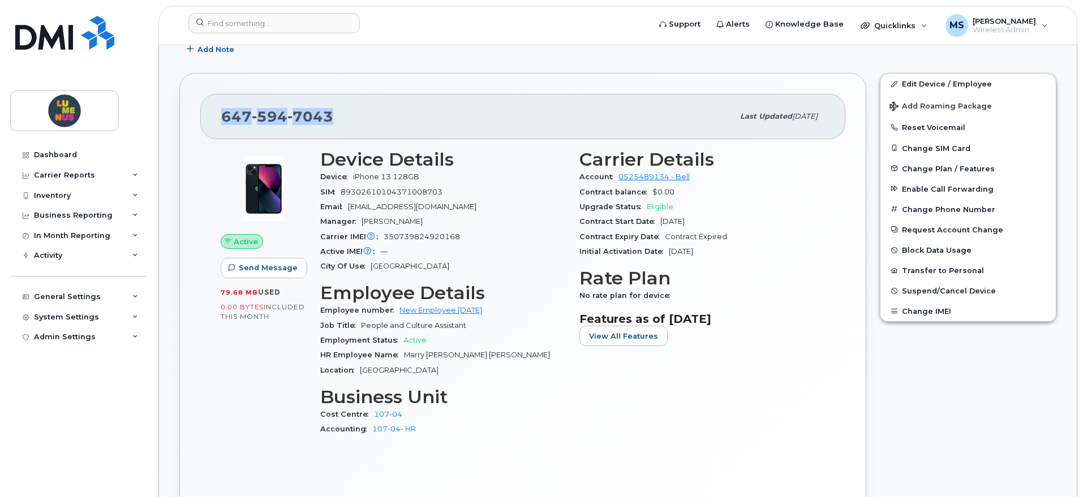
drag, startPoint x: 330, startPoint y: 114, endPoint x: 223, endPoint y: 113, distance: 107.5
click at [223, 113] on span "[PHONE_NUMBER]" at bounding box center [277, 116] width 112 height 17
copy span "[PHONE_NUMBER]"
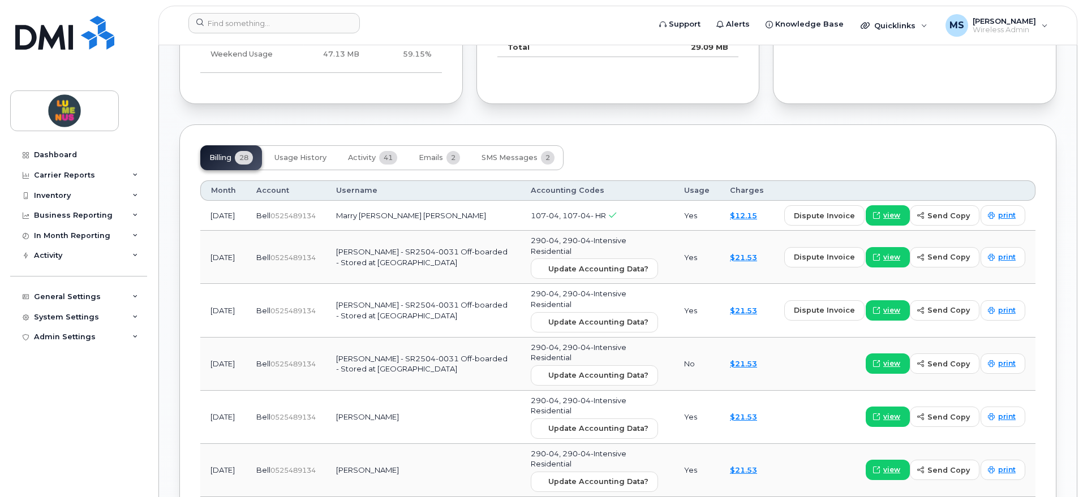
scroll to position [849, 0]
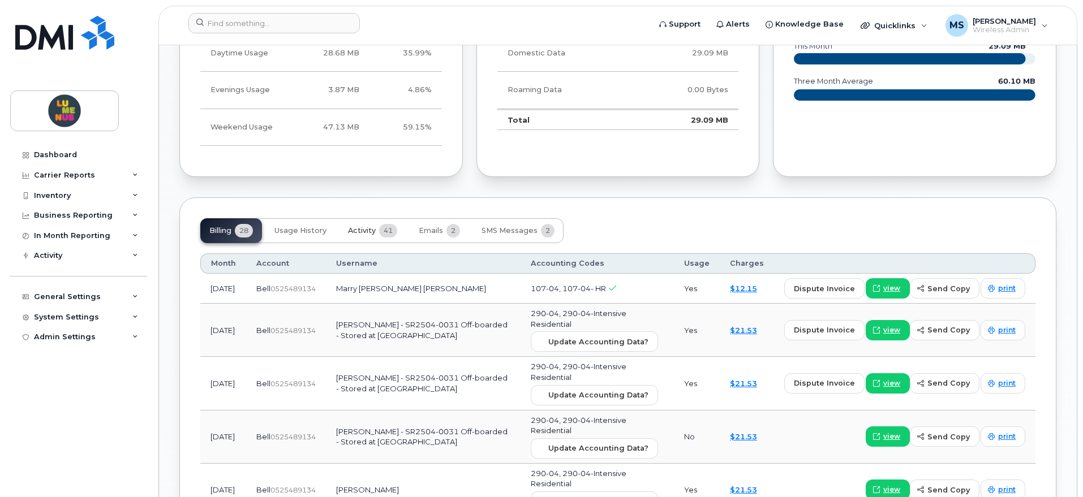
click at [381, 232] on span "41" at bounding box center [388, 231] width 18 height 14
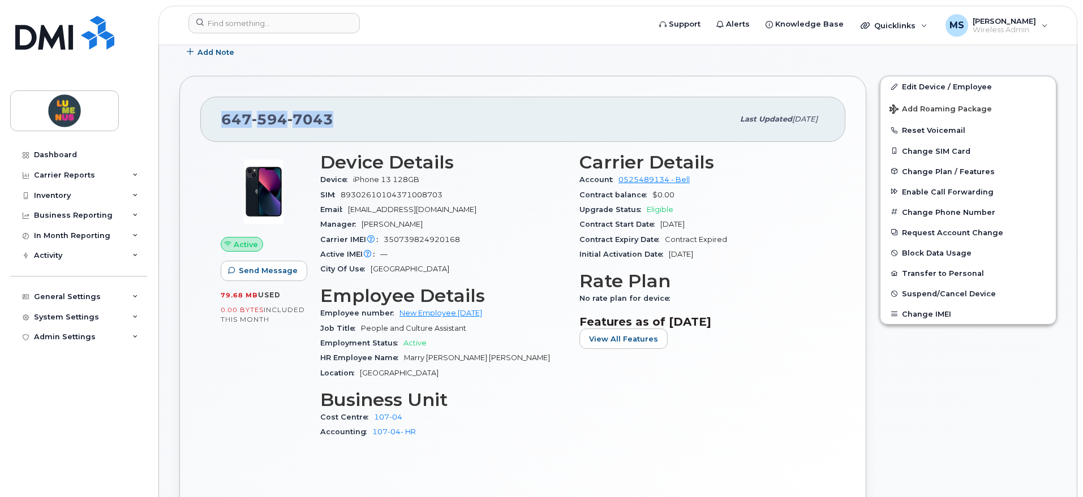
scroll to position [212, 0]
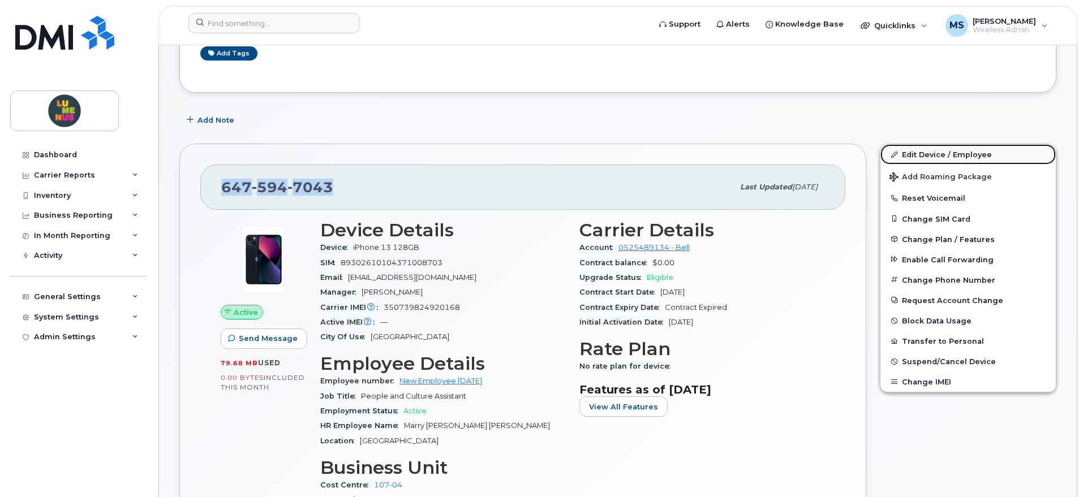
click at [946, 146] on link "Edit Device / Employee" at bounding box center [967, 154] width 175 height 20
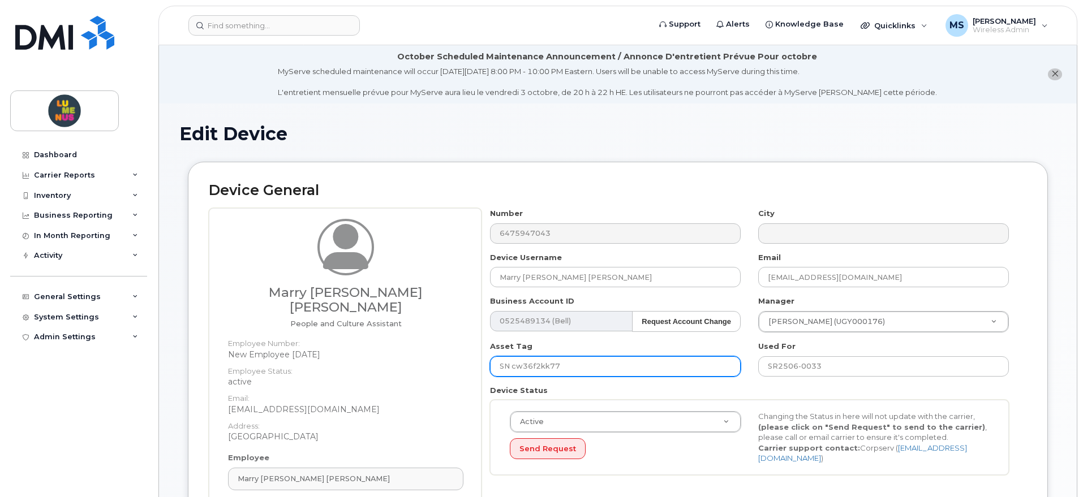
click at [607, 360] on input "SN cw36f2kk77" at bounding box center [615, 366] width 251 height 20
paste input "CW36F2KK77"
drag, startPoint x: 640, startPoint y: 367, endPoint x: 561, endPoint y: 366, distance: 78.6
click at [561, 366] on input "SN cw36f2kk77 CW36F2KK77" at bounding box center [615, 366] width 251 height 20
type input "SN cw36f2kk77"
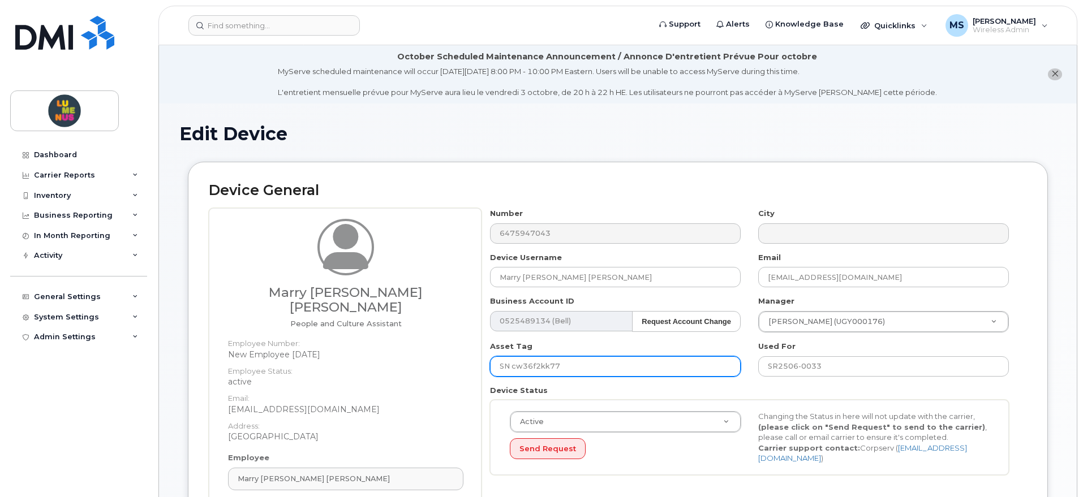
drag, startPoint x: 560, startPoint y: 365, endPoint x: 514, endPoint y: 367, distance: 45.8
click at [514, 367] on input "SN cw36f2kk77" at bounding box center [615, 366] width 251 height 20
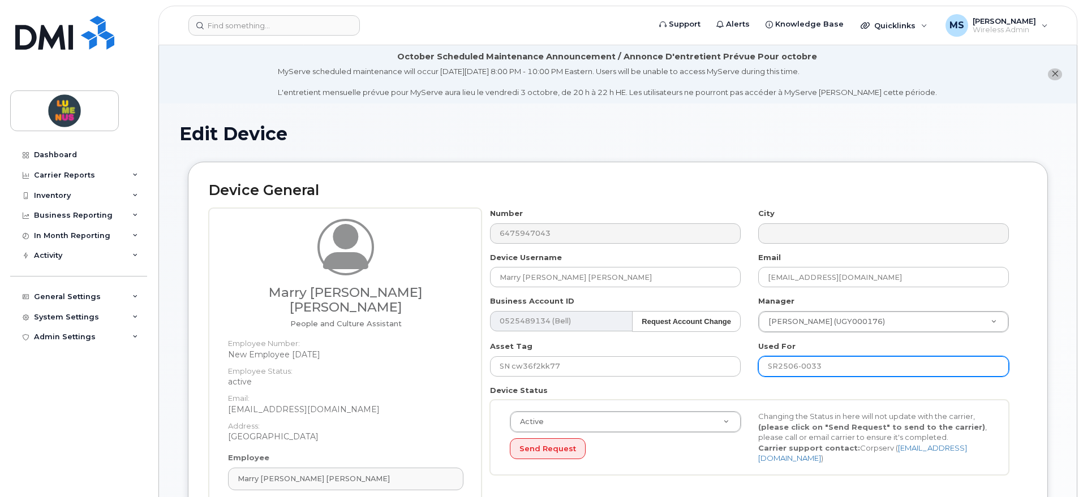
drag, startPoint x: 827, startPoint y: 365, endPoint x: 767, endPoint y: 367, distance: 60.0
click at [767, 367] on input "SR2506-0033" at bounding box center [883, 366] width 251 height 20
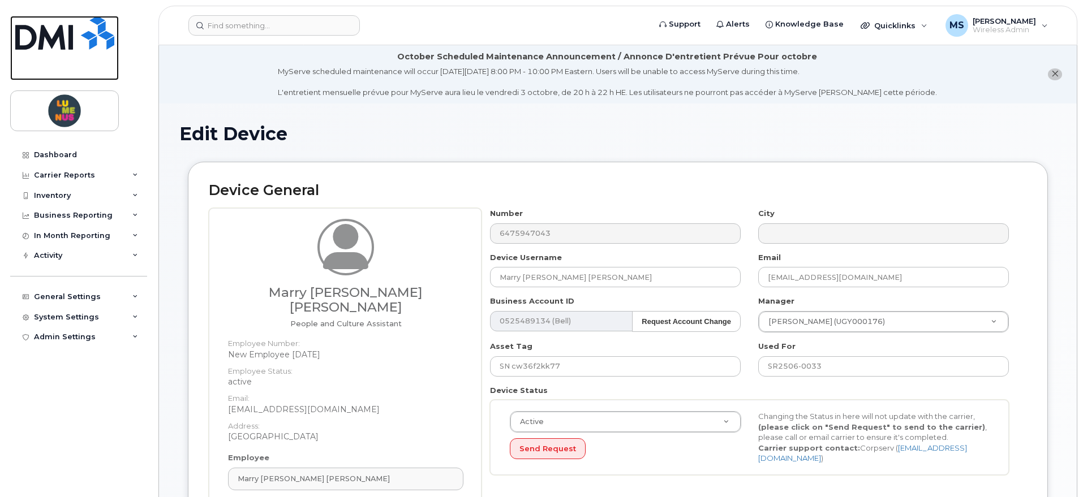
click at [38, 33] on img at bounding box center [64, 33] width 99 height 34
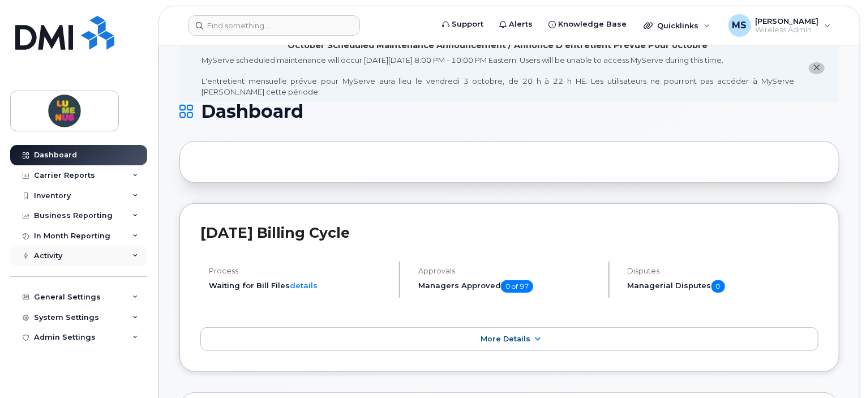
scroll to position [57, 0]
